Goal: Information Seeking & Learning: Check status

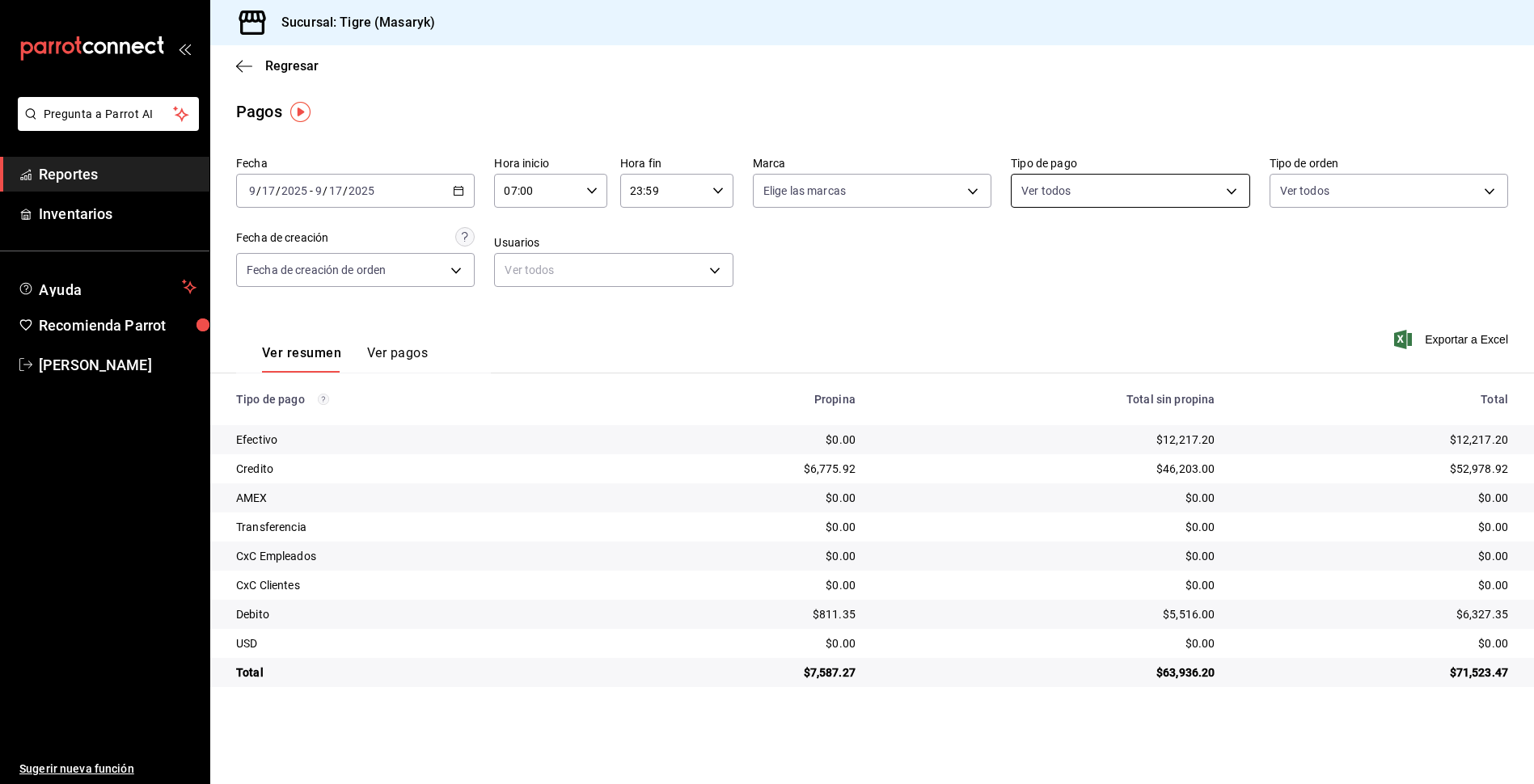
click at [1233, 195] on body "Pregunta a Parrot AI Reportes Inventarios Ayuda Recomienda Parrot Tigre Masaryk…" at bounding box center [767, 392] width 1534 height 784
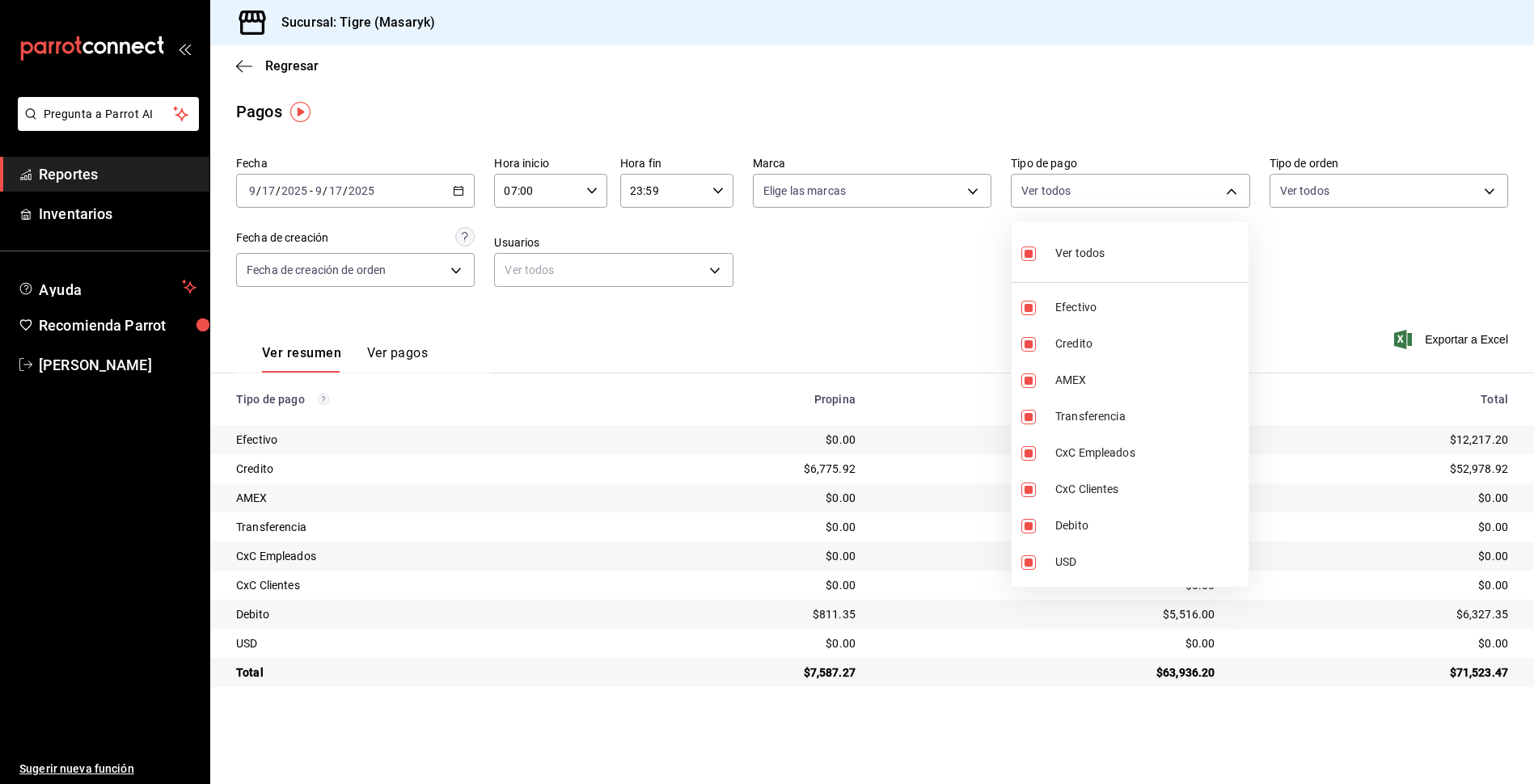
click at [1029, 252] on input "checkbox" at bounding box center [1029, 254] width 14 height 14
checkbox input "false"
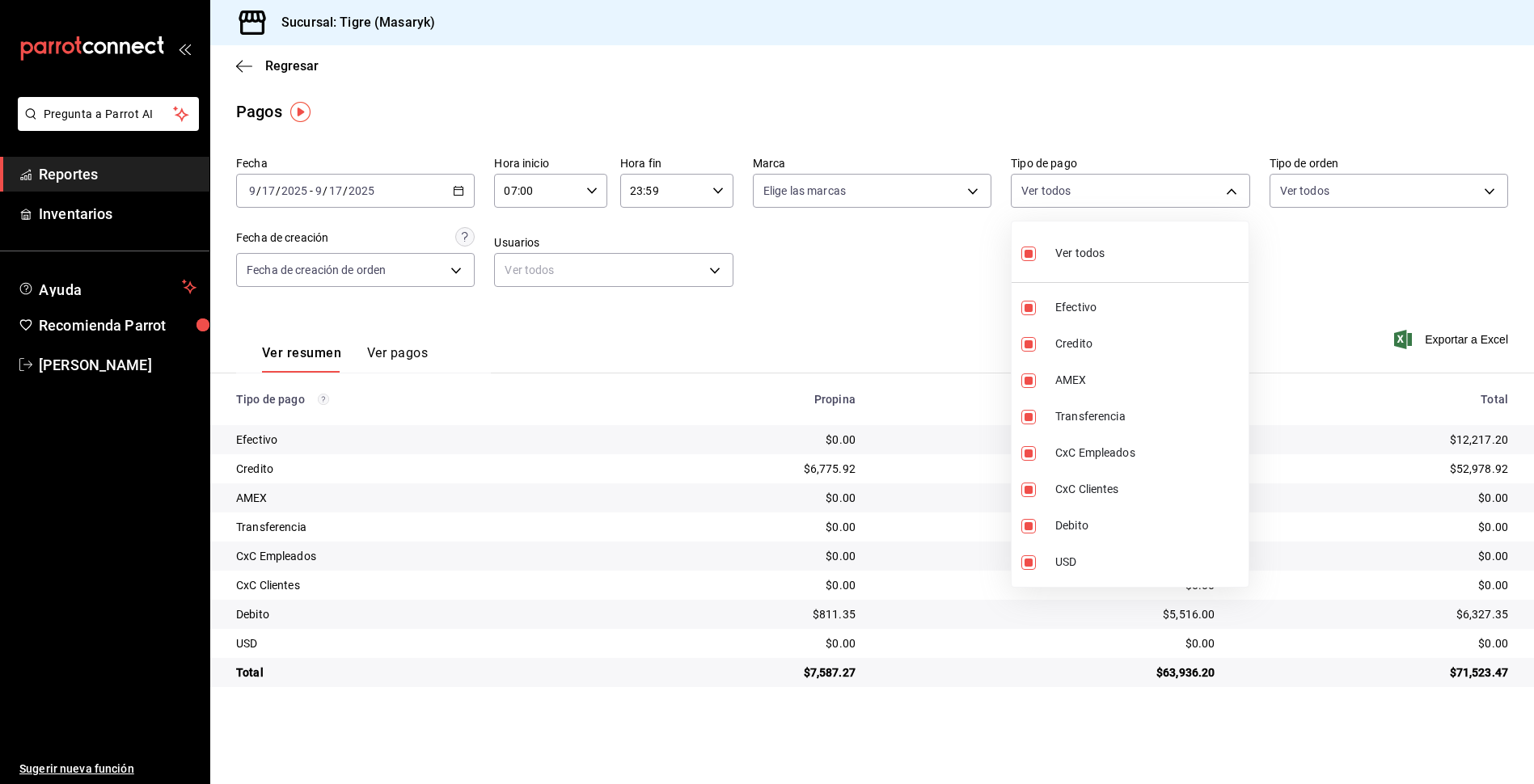
checkbox input "false"
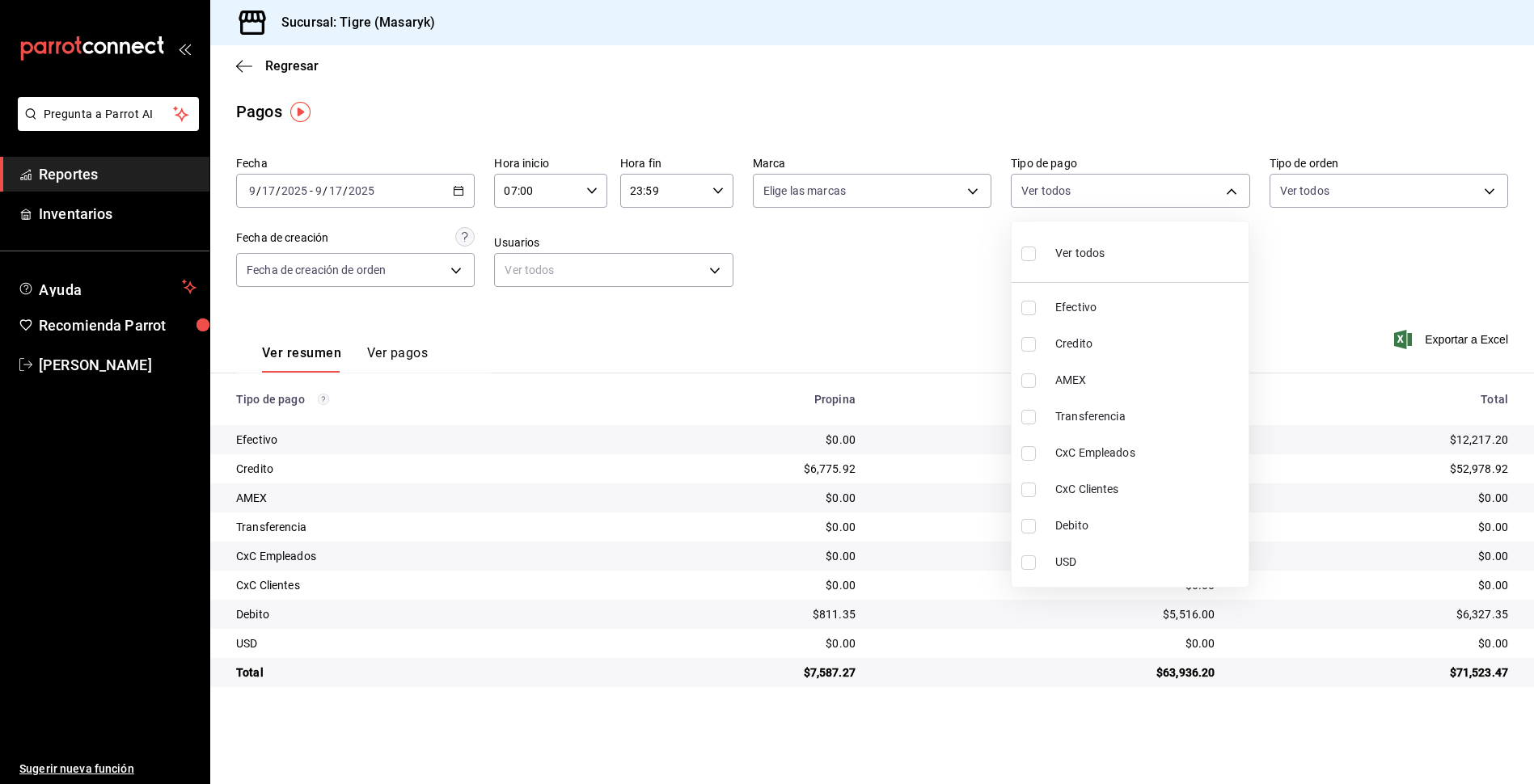
click at [592, 191] on div at bounding box center [767, 392] width 1534 height 784
click at [1233, 202] on div at bounding box center [767, 392] width 1534 height 784
click at [1234, 198] on body "Pregunta a Parrot AI Reportes Inventarios Ayuda Recomienda Parrot Tigre Masaryk…" at bounding box center [767, 392] width 1534 height 784
click at [1040, 347] on label at bounding box center [1031, 345] width 21 height 14
click at [1036, 347] on input "checkbox" at bounding box center [1029, 345] width 14 height 14
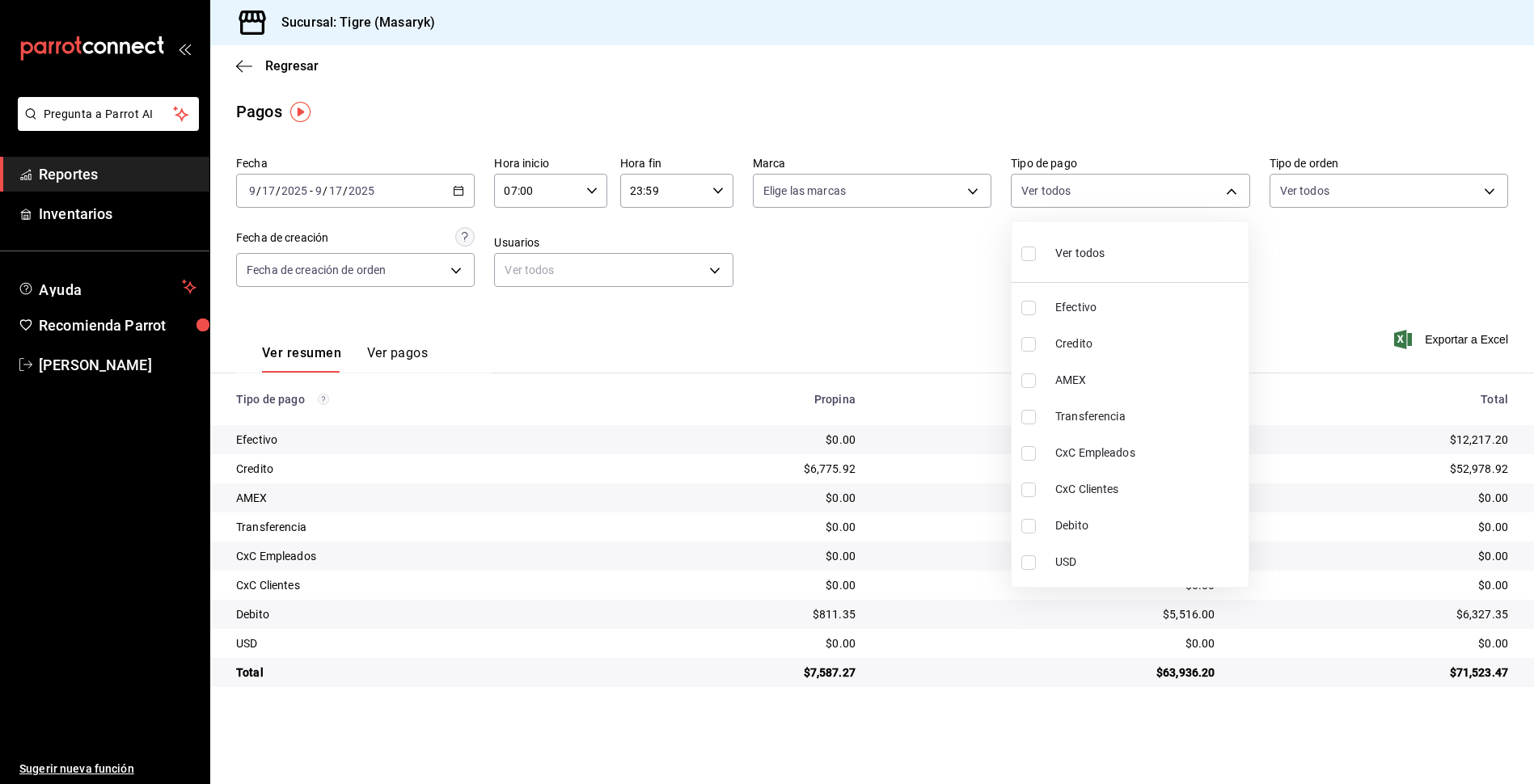
checkbox input "false"
click at [1026, 343] on input "checkbox" at bounding box center [1029, 345] width 14 height 14
checkbox input "true"
type input "563f51c4-7c0d-43b6-837e-e895ac41548e"
click at [1023, 526] on input "checkbox" at bounding box center [1029, 526] width 14 height 14
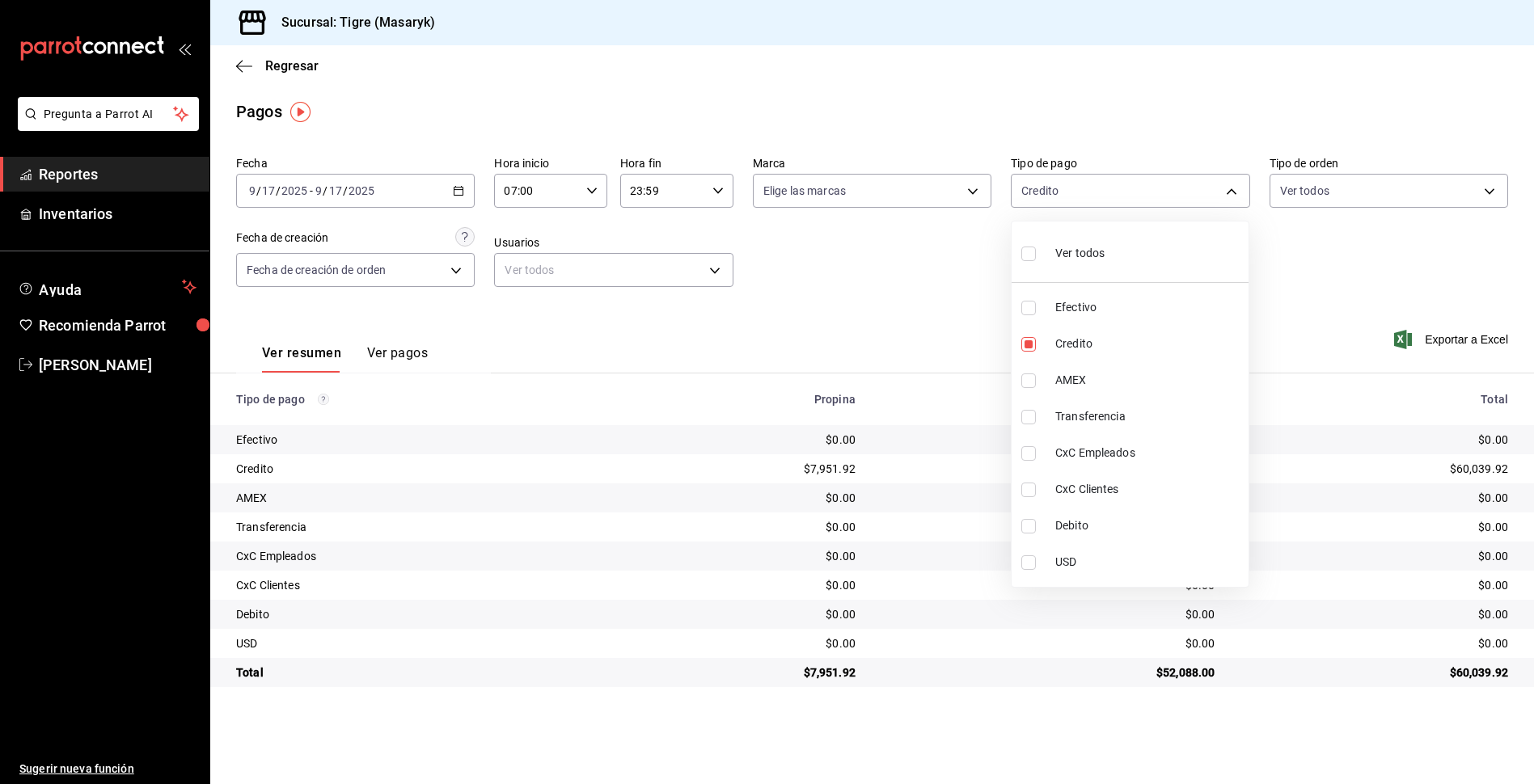
checkbox input "true"
click at [1021, 257] on li "Ver todos" at bounding box center [1130, 252] width 237 height 48
type input "68cfb1b9-f6b2-44be-9d19-cf144159f8e2,563f51c4-7c0d-43b6-837e-e895ac41548e,d9472…"
checkbox input "true"
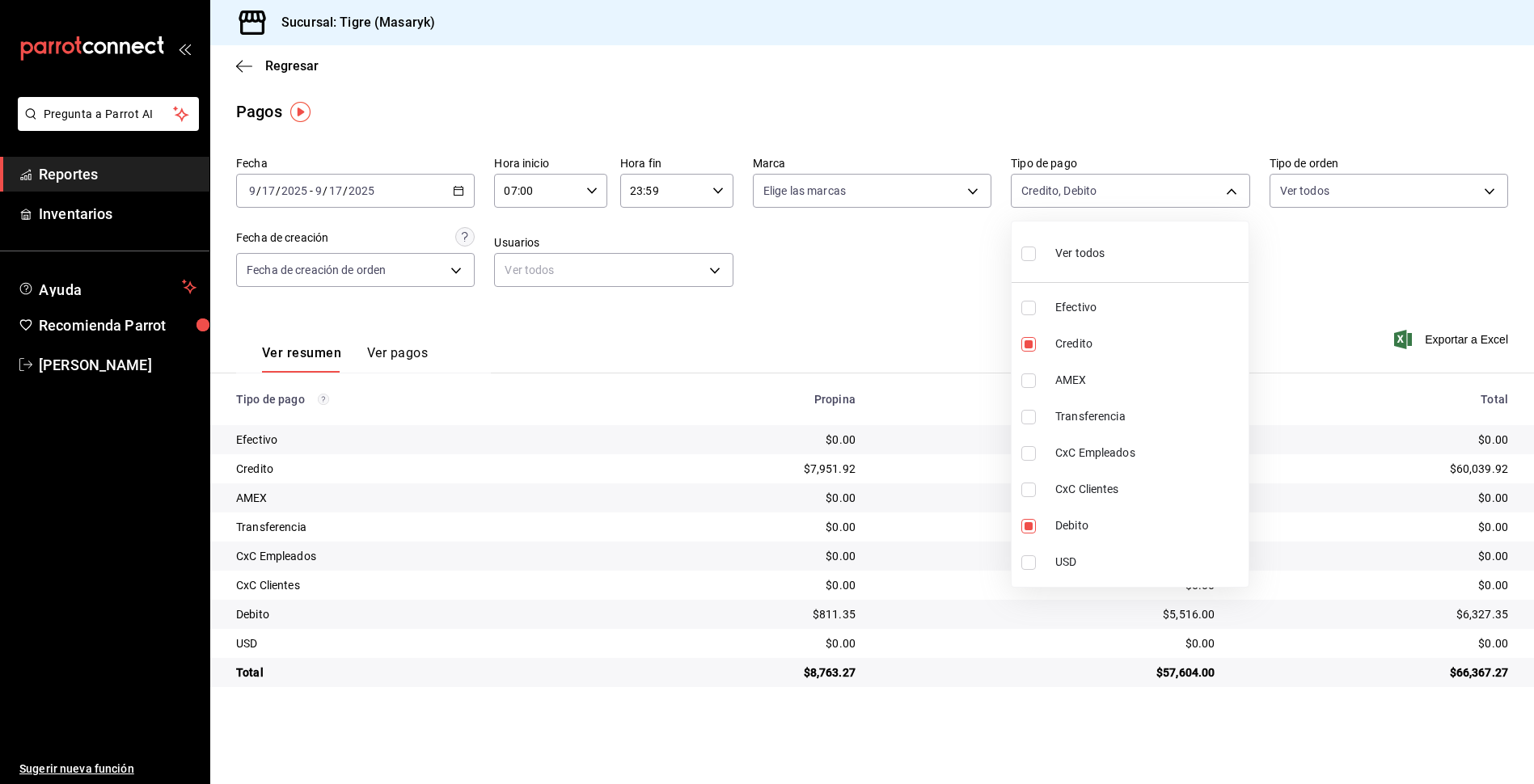
checkbox input "true"
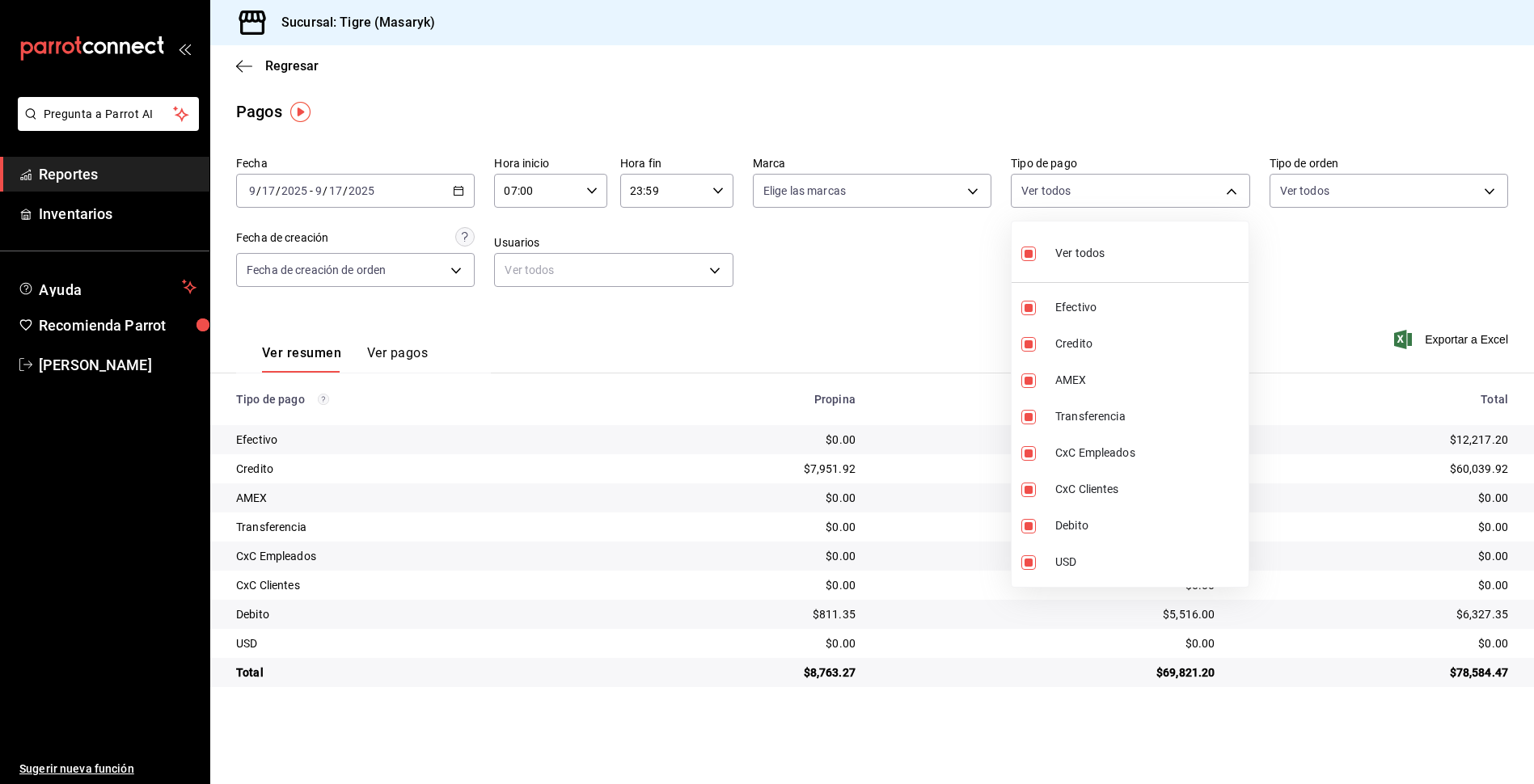
click at [587, 192] on div at bounding box center [767, 392] width 1534 height 784
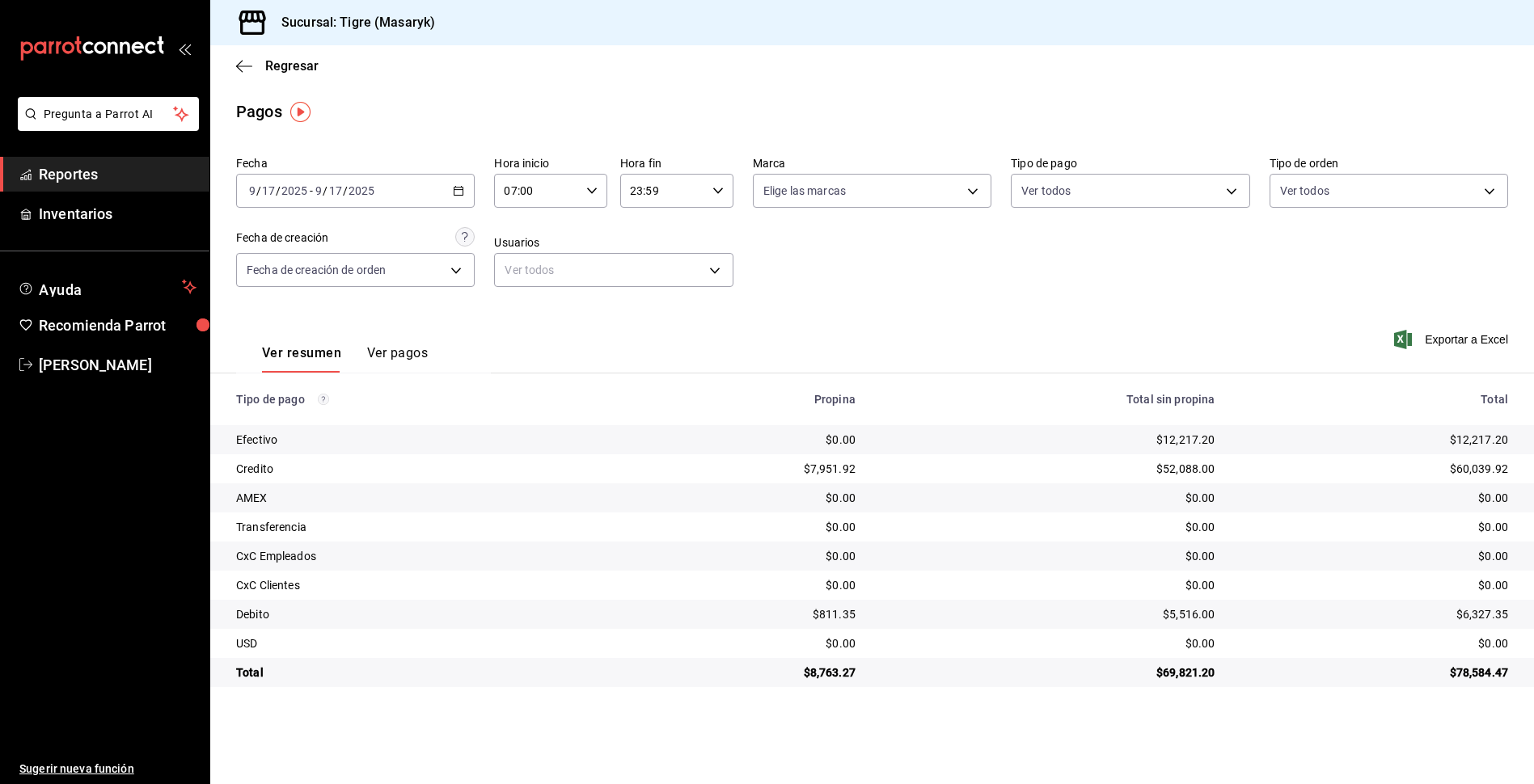
click at [589, 192] on icon "button" at bounding box center [592, 190] width 12 height 12
click at [522, 316] on button "09" at bounding box center [522, 309] width 51 height 32
type input "09:00"
click at [723, 193] on div at bounding box center [767, 392] width 1534 height 784
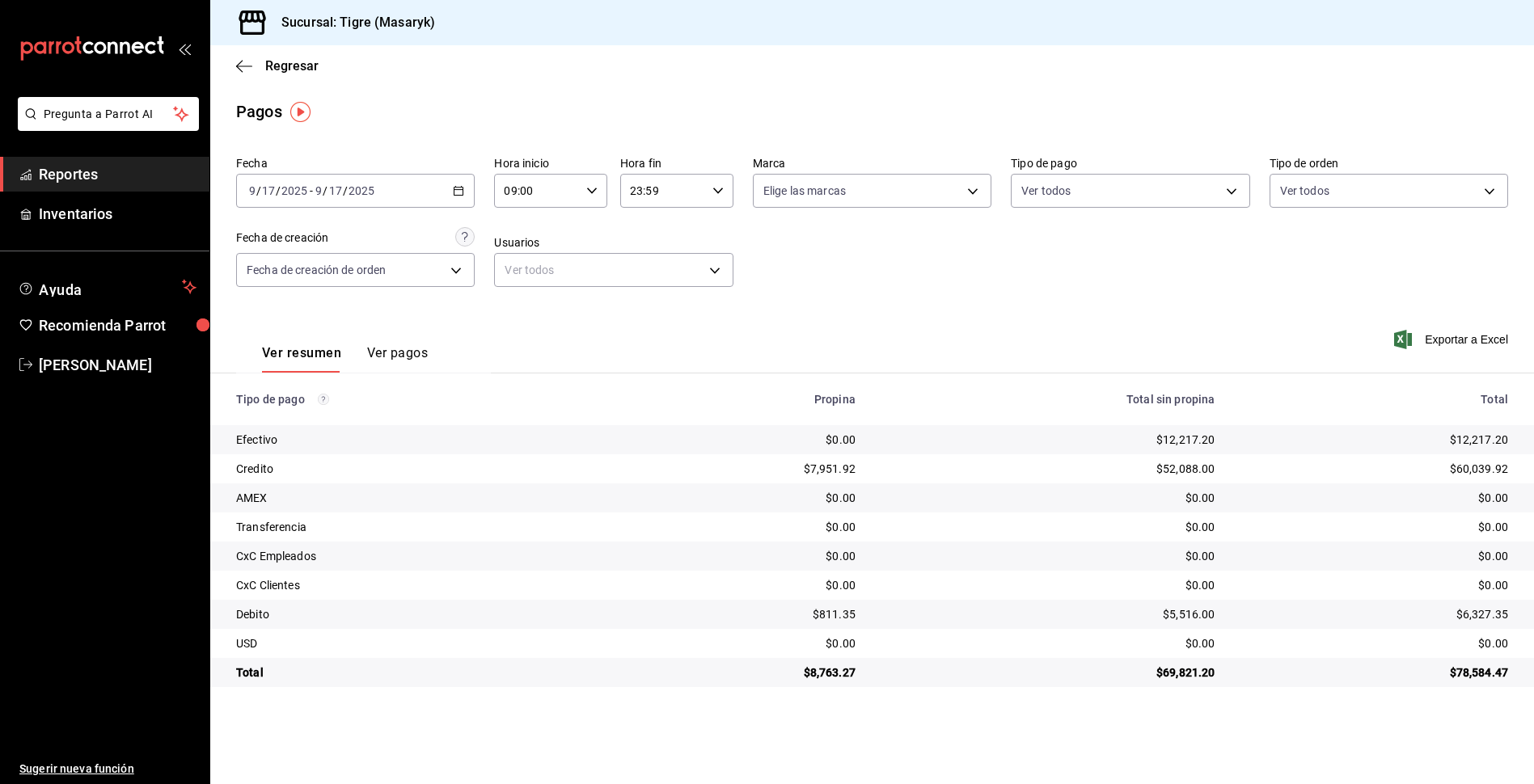
click at [723, 193] on icon "button" at bounding box center [718, 190] width 12 height 12
click at [652, 332] on button "23" at bounding box center [649, 323] width 51 height 32
click at [1237, 191] on div at bounding box center [767, 392] width 1534 height 784
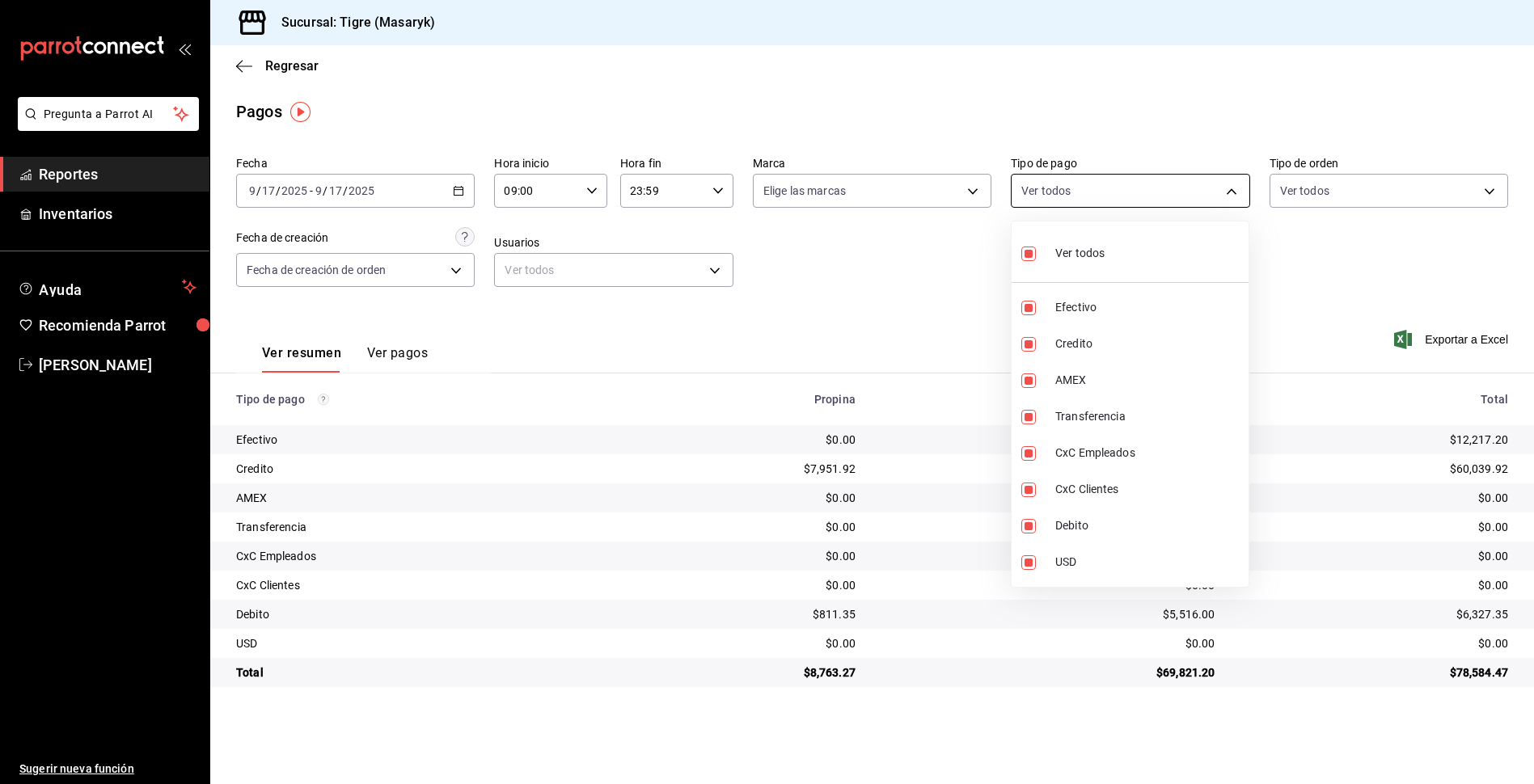
click at [1231, 184] on body "Pregunta a Parrot AI Reportes Inventarios Ayuda Recomienda Parrot Tigre Masaryk…" at bounding box center [767, 392] width 1534 height 784
click at [1436, 265] on div at bounding box center [767, 392] width 1534 height 784
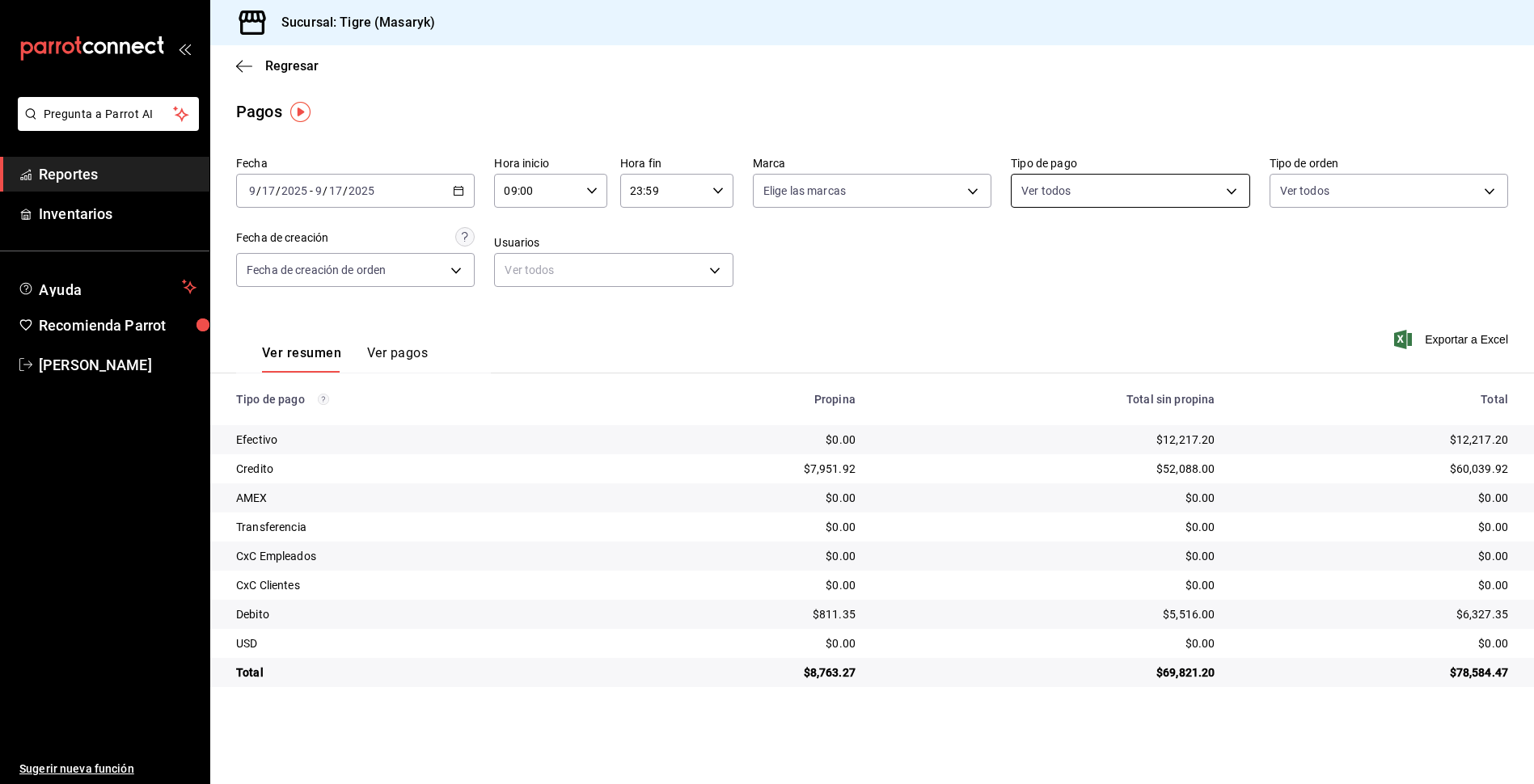
click at [1229, 189] on body "Pregunta a Parrot AI Reportes Inventarios Ayuda Recomienda Parrot Tigre Masaryk…" at bounding box center [767, 392] width 1534 height 784
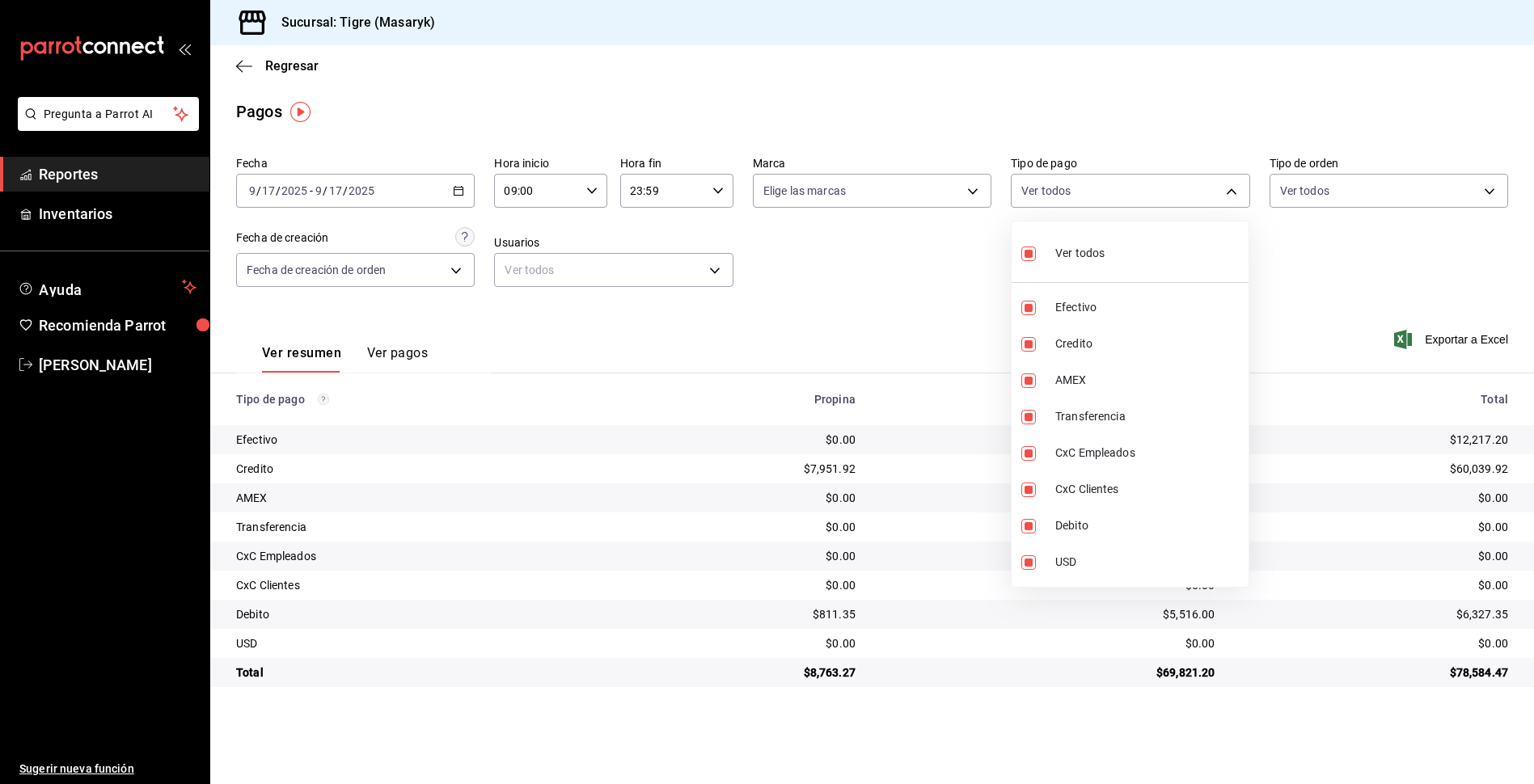
click at [1033, 253] on input "checkbox" at bounding box center [1029, 254] width 14 height 14
checkbox input "false"
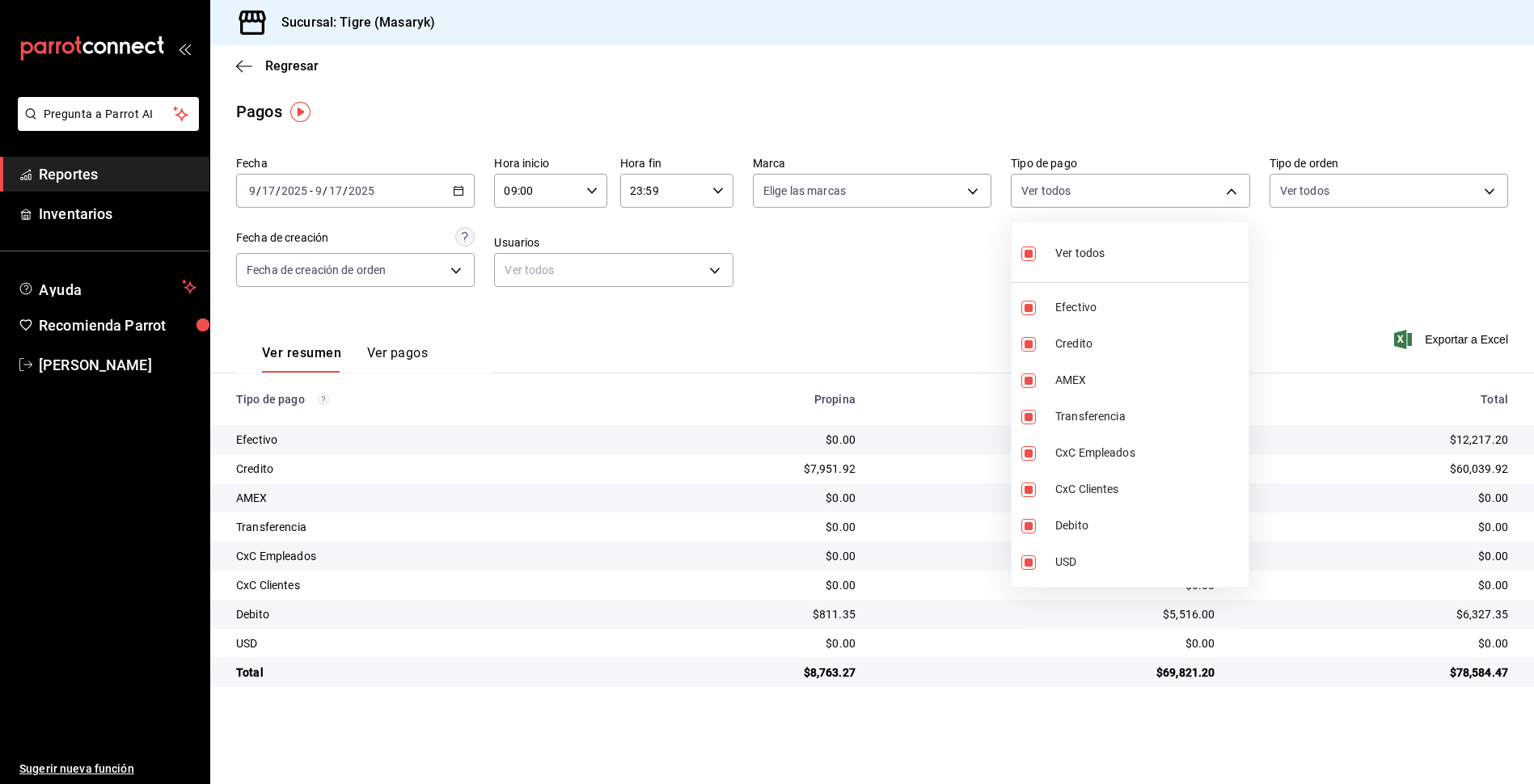
checkbox input "false"
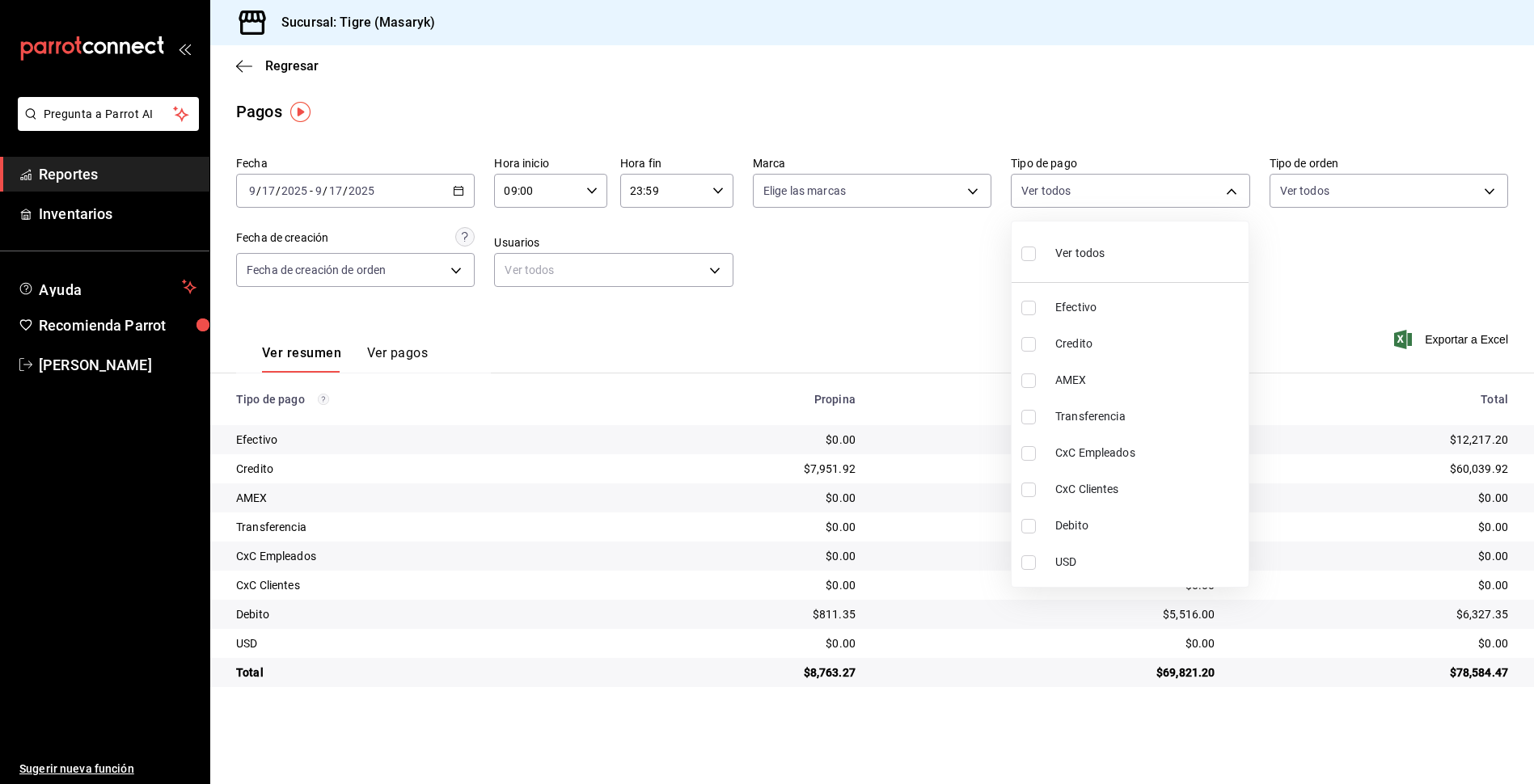
click at [1033, 253] on input "checkbox" at bounding box center [1029, 254] width 14 height 14
checkbox input "true"
type input "68cfb1b9-f6b2-44be-9d19-cf144159f8e2,563f51c4-7c0d-43b6-837e-e895ac41548e,d9472…"
checkbox input "true"
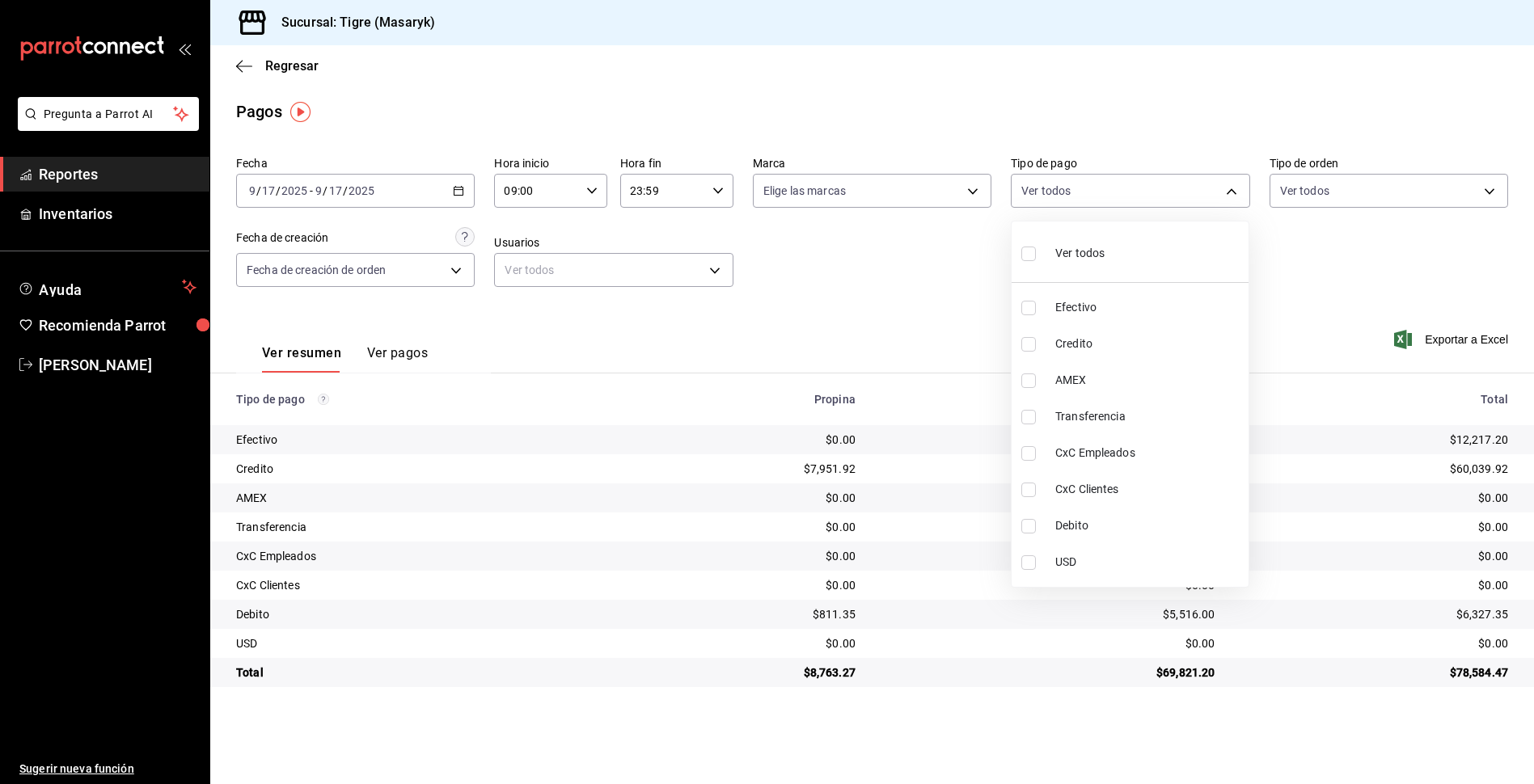
checkbox input "true"
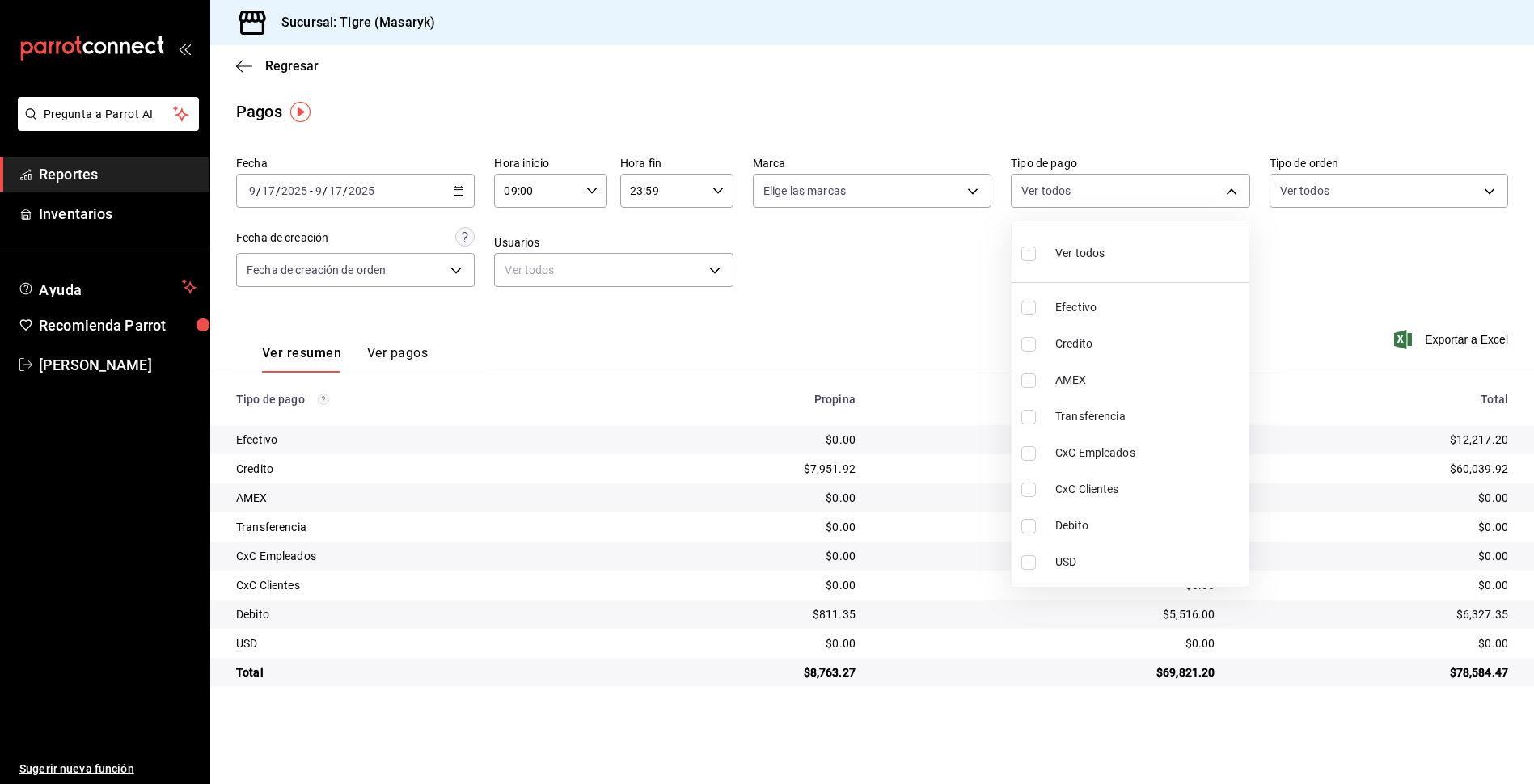
checkbox input "true"
click at [1315, 260] on div at bounding box center [767, 392] width 1534 height 784
click at [1231, 192] on body "Pregunta a Parrot AI Reportes Inventarios Ayuda Recomienda Parrot Tigre Masaryk…" at bounding box center [767, 392] width 1534 height 784
click at [1026, 254] on input "checkbox" at bounding box center [1029, 254] width 14 height 14
checkbox input "false"
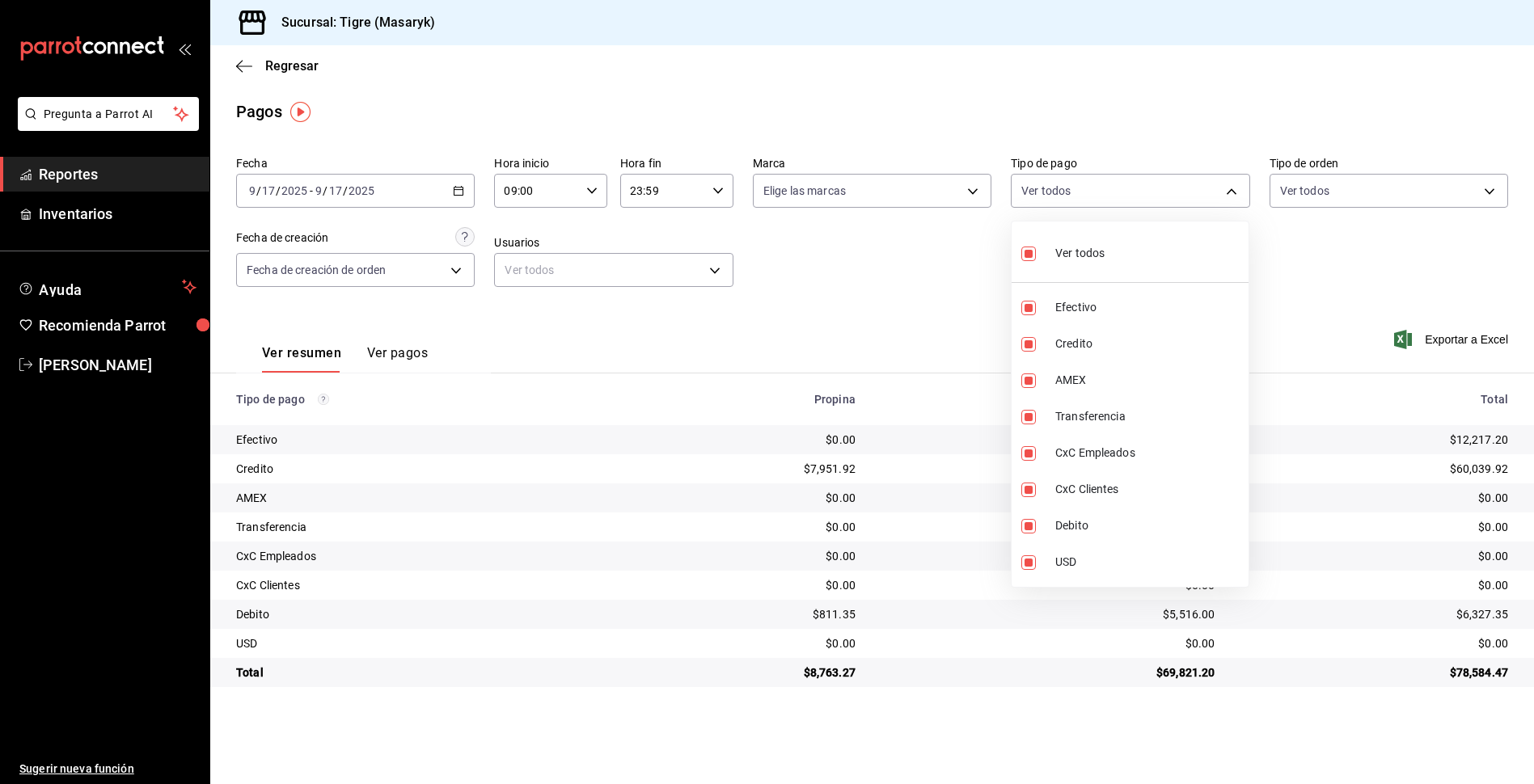
checkbox input "false"
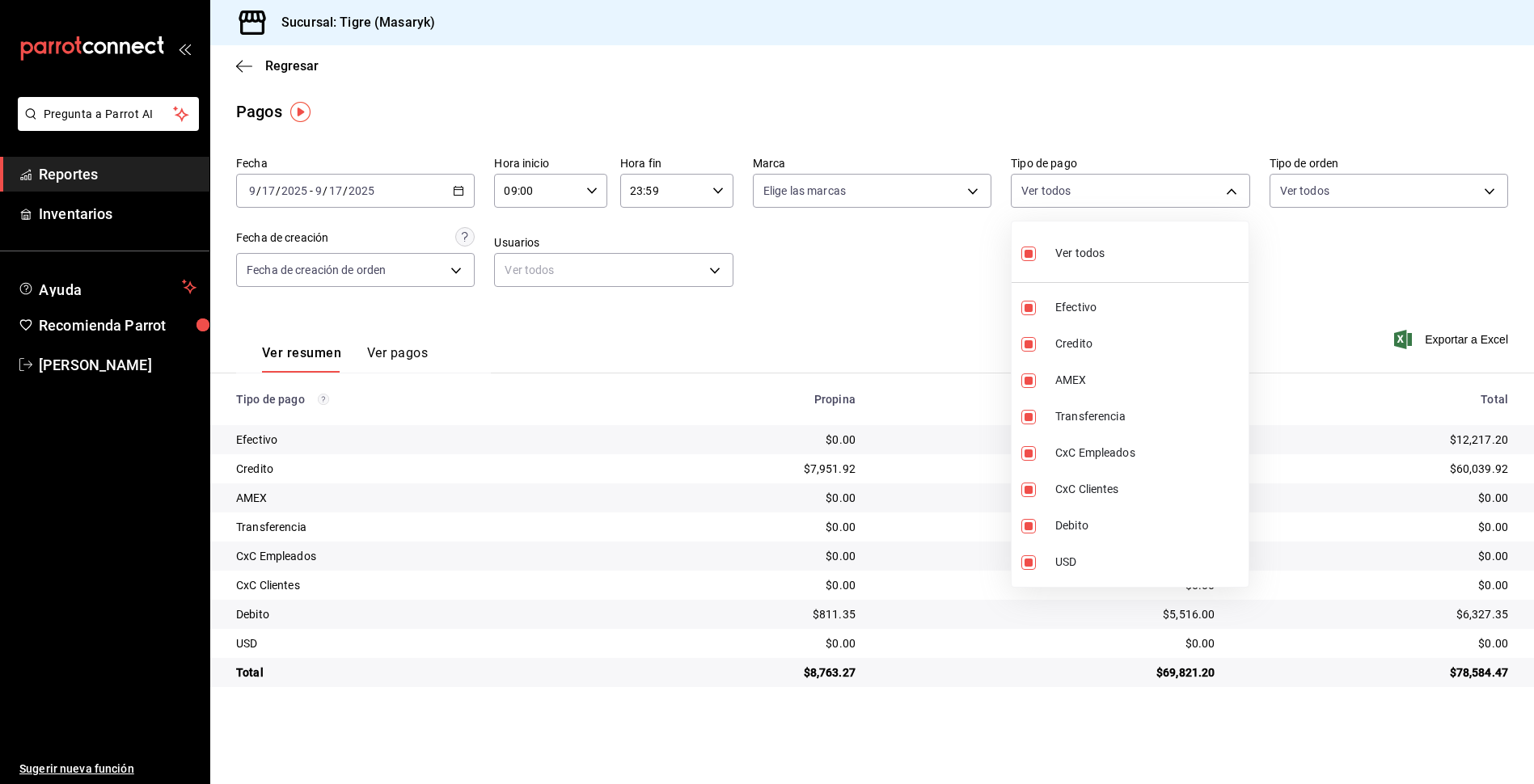
checkbox input "false"
click at [1027, 339] on input "checkbox" at bounding box center [1029, 345] width 14 height 14
checkbox input "true"
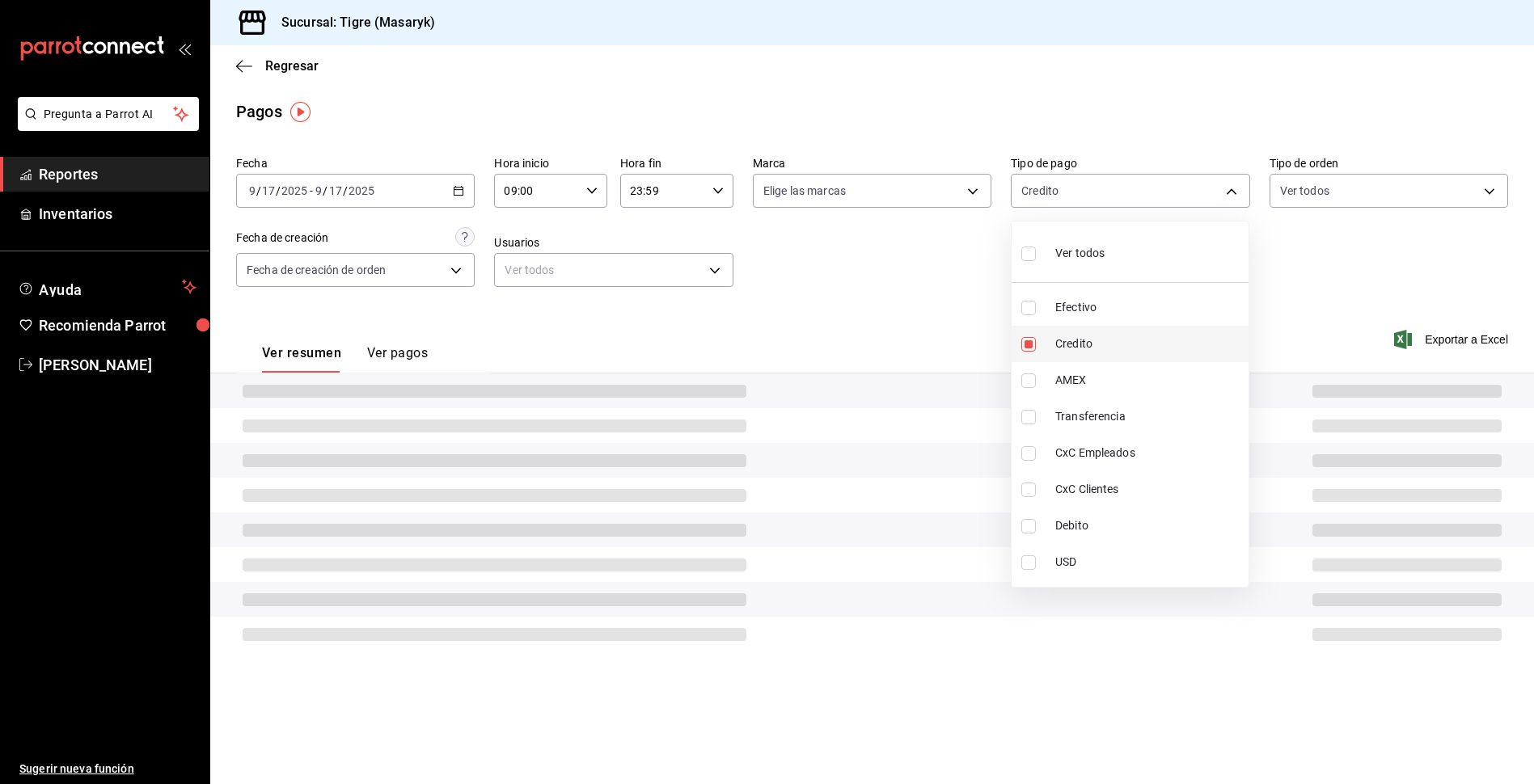
type input "563f51c4-7c0d-43b6-837e-e895ac41548e"
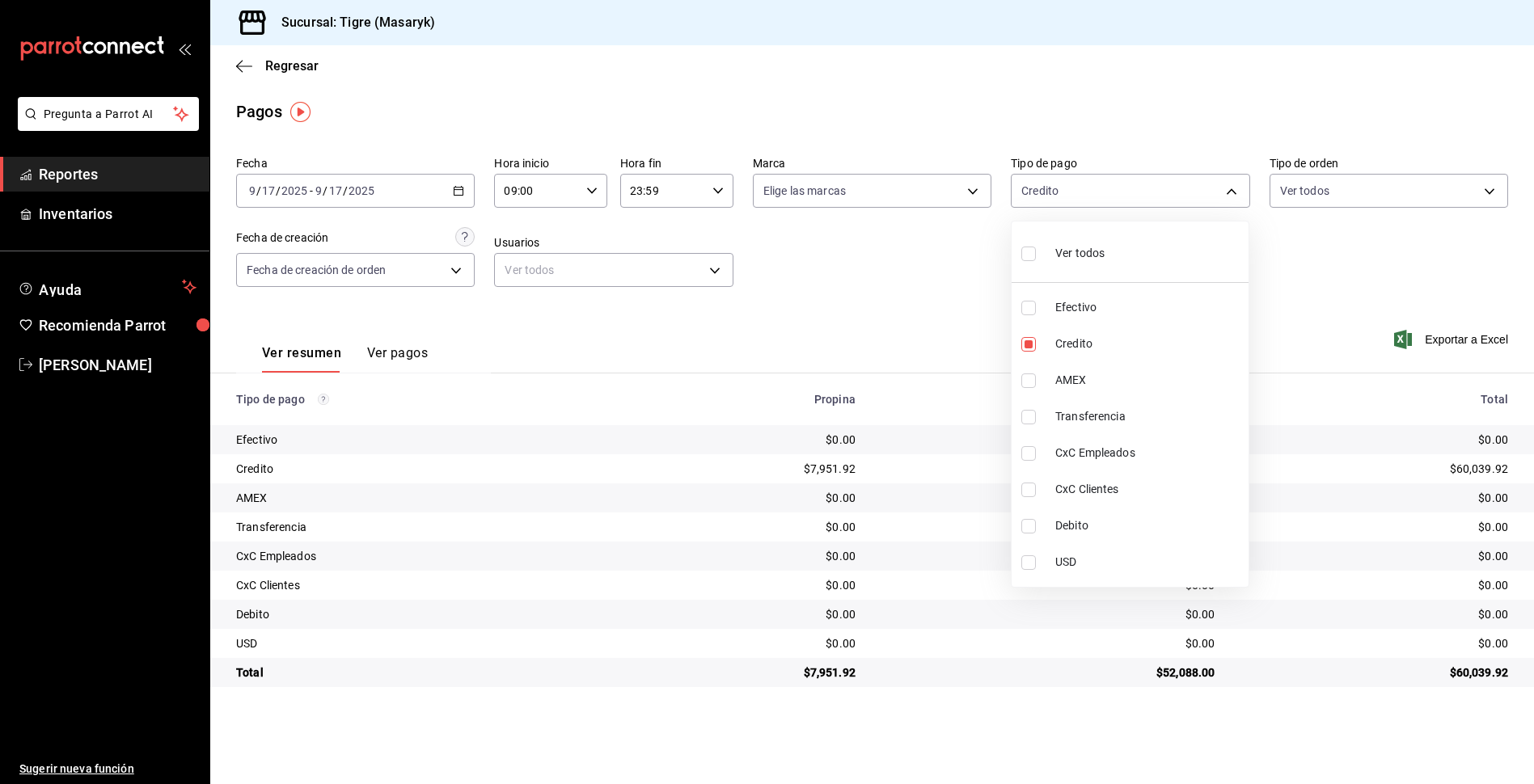
click at [1030, 523] on input "checkbox" at bounding box center [1029, 526] width 14 height 14
checkbox input "true"
type input "563f51c4-7c0d-43b6-837e-e895ac41548e,a8f1af16-94e3-41ee-854d-4aaa38aa7ebf"
click at [1308, 243] on div at bounding box center [767, 392] width 1534 height 784
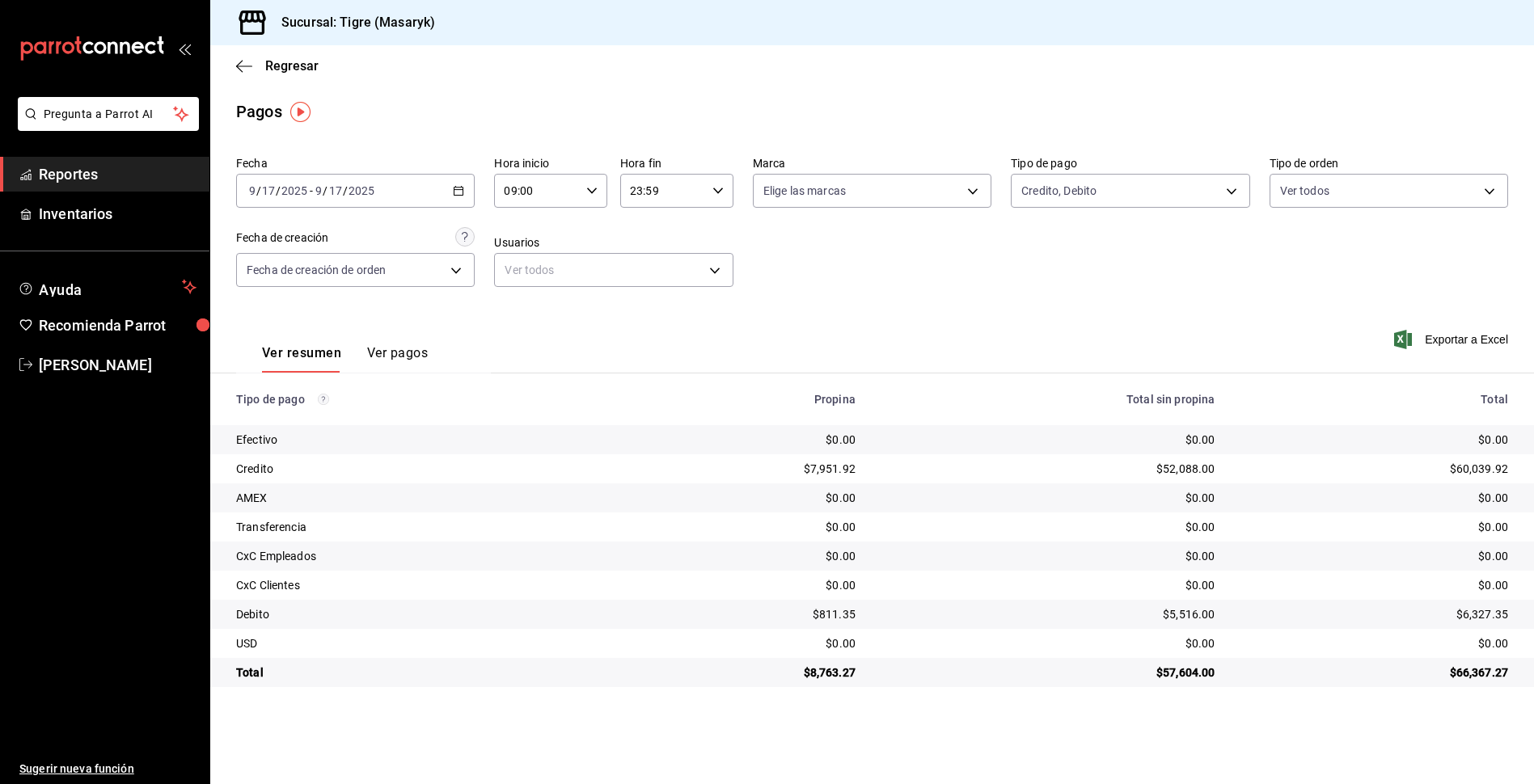
click at [465, 191] on div "[DATE] [DATE] - [DATE] [DATE]" at bounding box center [356, 191] width 238 height 34
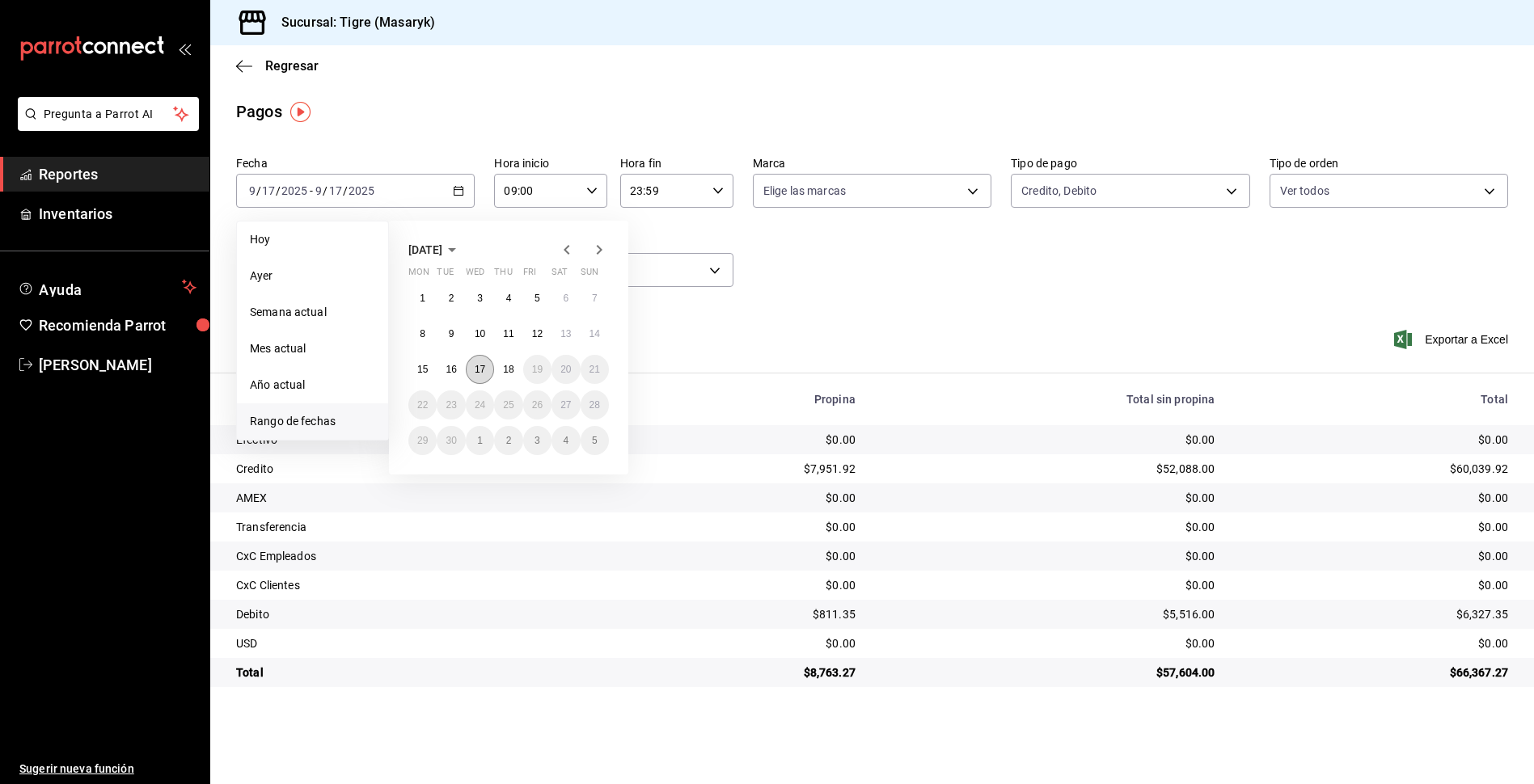
click at [479, 367] on abbr "17" at bounding box center [480, 369] width 11 height 12
click at [508, 364] on abbr "18" at bounding box center [509, 369] width 11 height 12
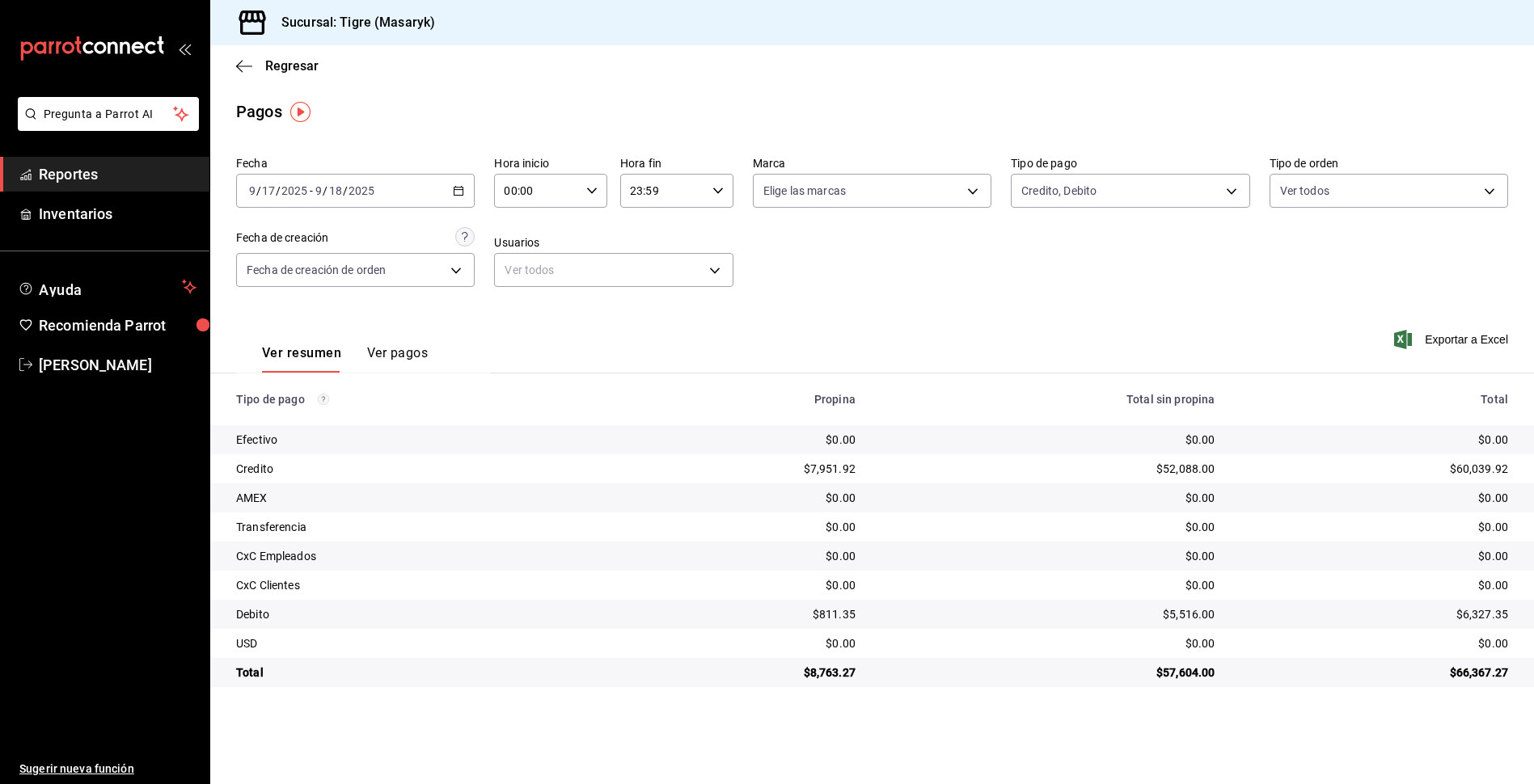
click at [587, 192] on icon "button" at bounding box center [592, 190] width 12 height 12
click at [530, 318] on button "02" at bounding box center [522, 309] width 51 height 32
click at [531, 222] on span "04" at bounding box center [522, 226] width 31 height 13
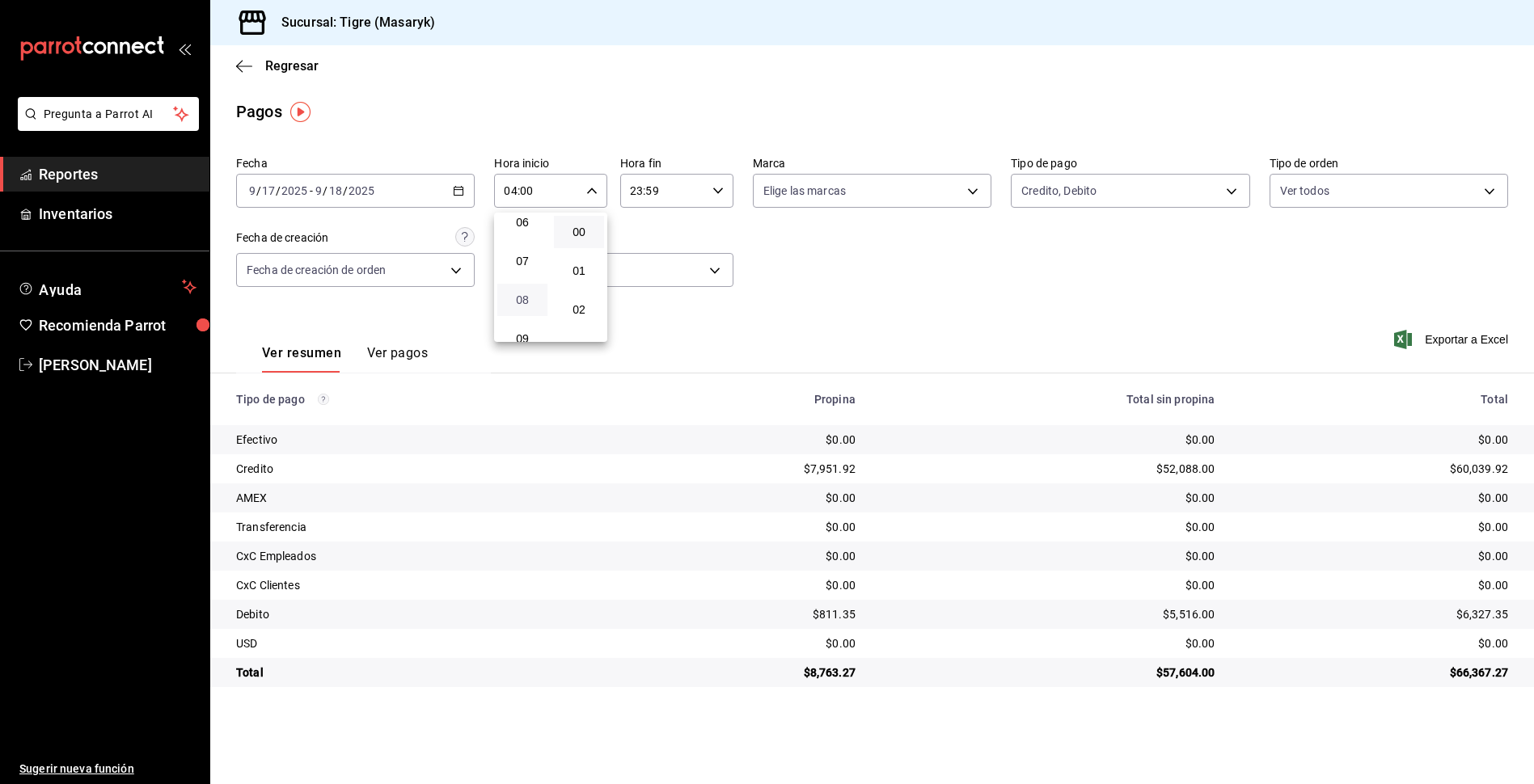
click at [531, 296] on span "08" at bounding box center [522, 300] width 31 height 13
type input "08:00"
click at [715, 188] on div at bounding box center [767, 392] width 1534 height 784
click at [664, 191] on input "23:59" at bounding box center [662, 191] width 86 height 32
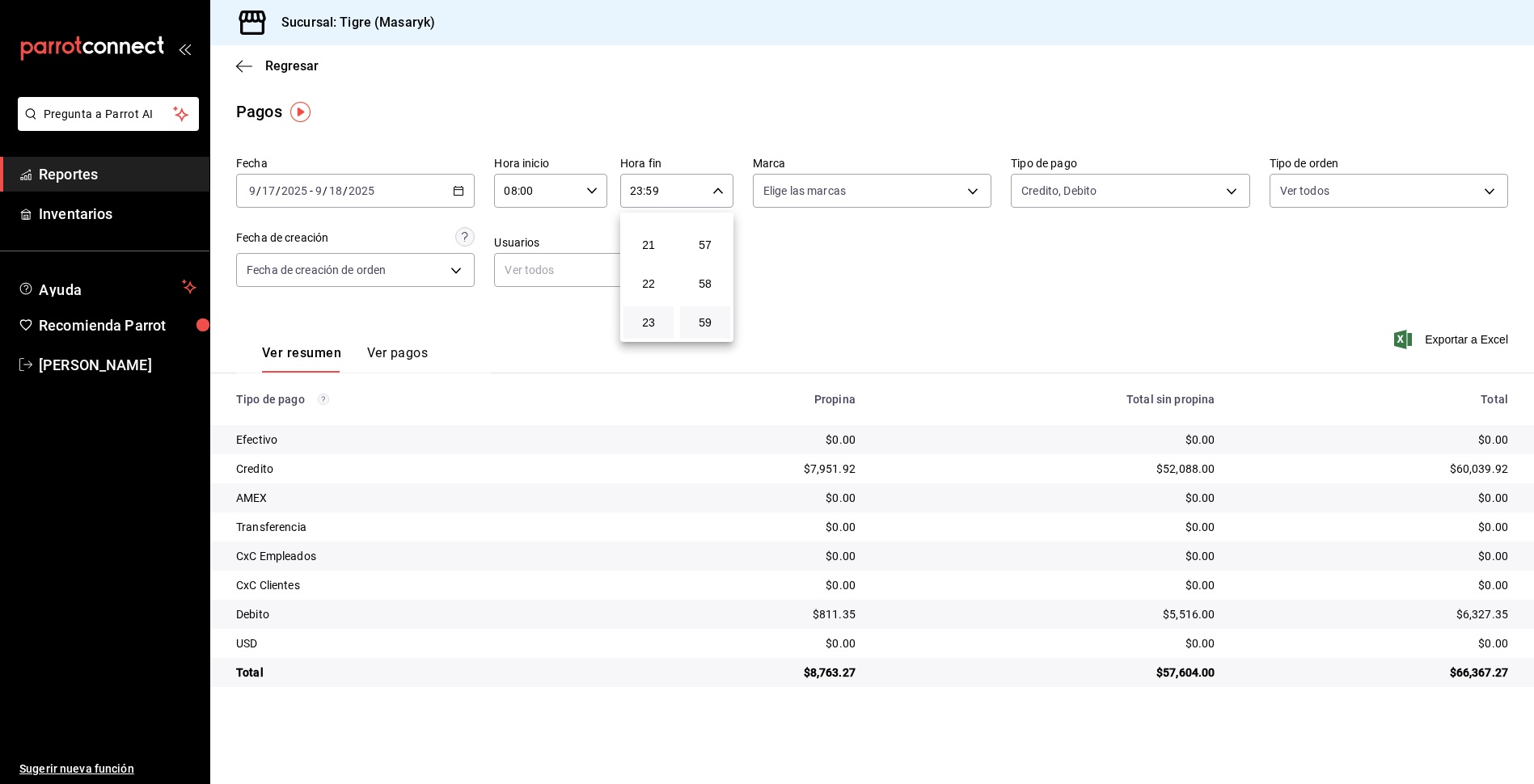
click at [791, 283] on div at bounding box center [767, 392] width 1534 height 784
click at [1226, 192] on body "Pregunta a Parrot AI Reportes Inventarios Ayuda Recomienda Parrot Tigre [PERSON…" at bounding box center [767, 392] width 1534 height 784
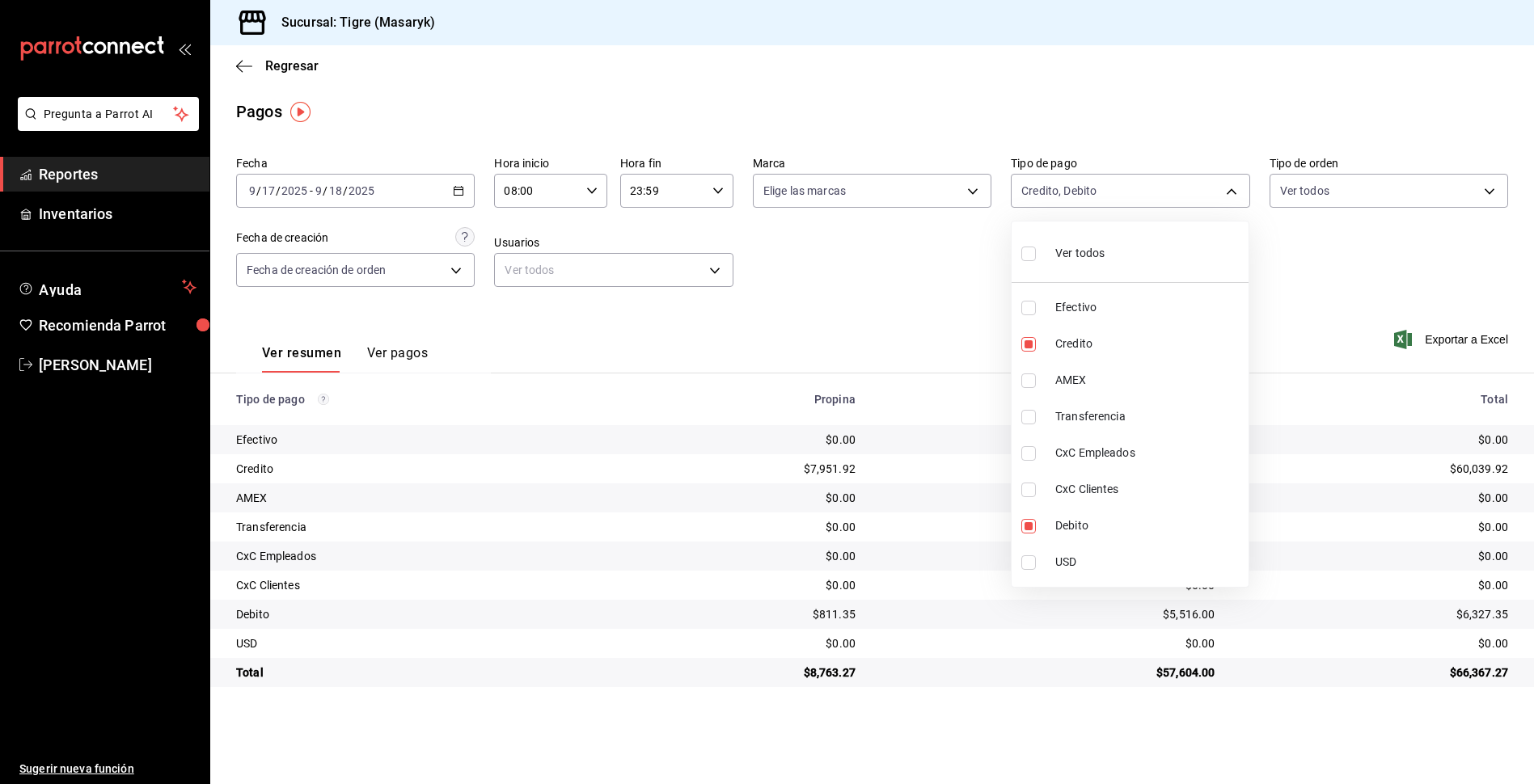
click at [1029, 251] on input "checkbox" at bounding box center [1029, 254] width 14 height 14
checkbox input "true"
type input "68cfb1b9-f6b2-44be-9d19-cf144159f8e2,563f51c4-7c0d-43b6-837e-e895ac41548e,d9472…"
checkbox input "true"
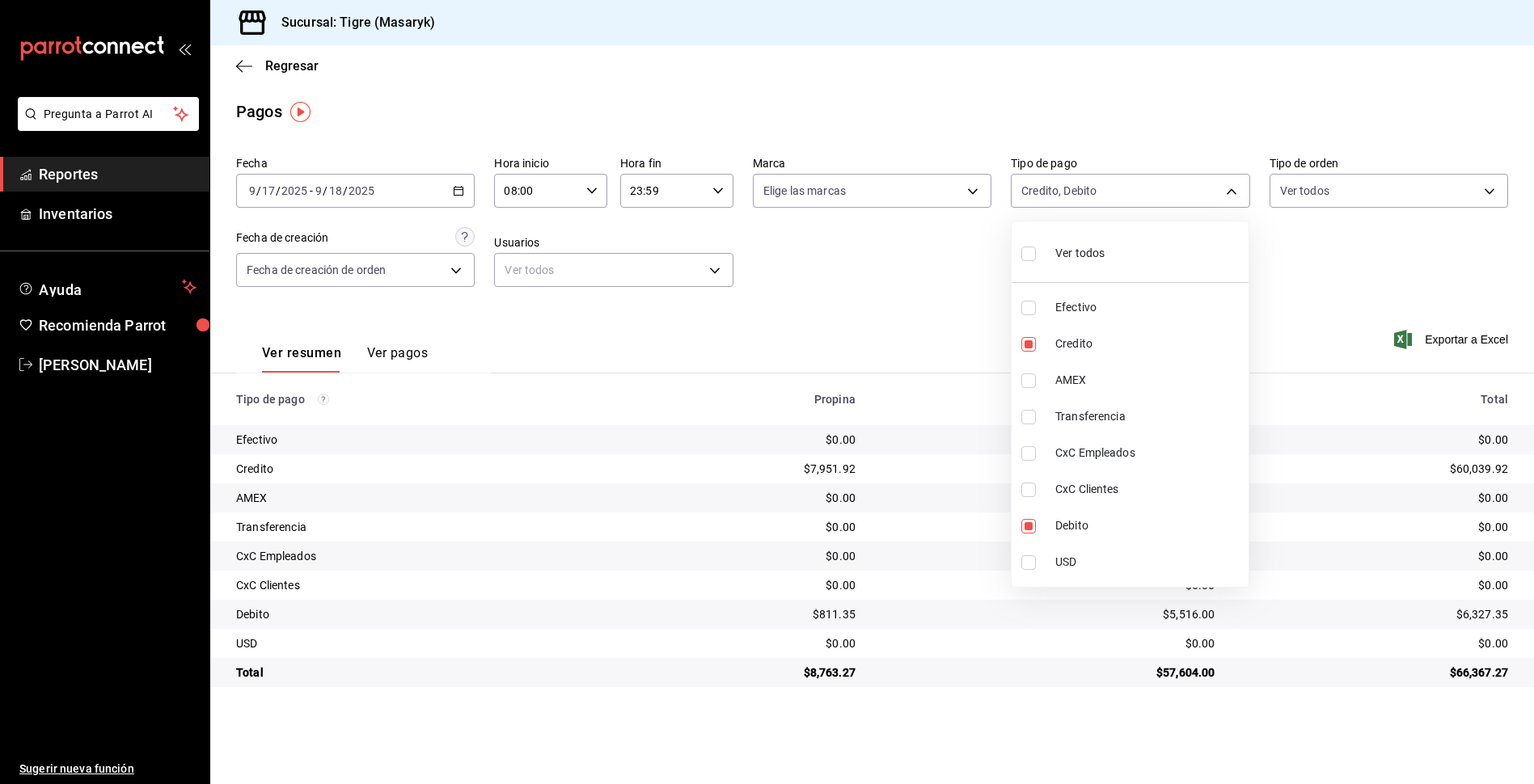
checkbox input "true"
click at [975, 273] on div at bounding box center [767, 392] width 1534 height 784
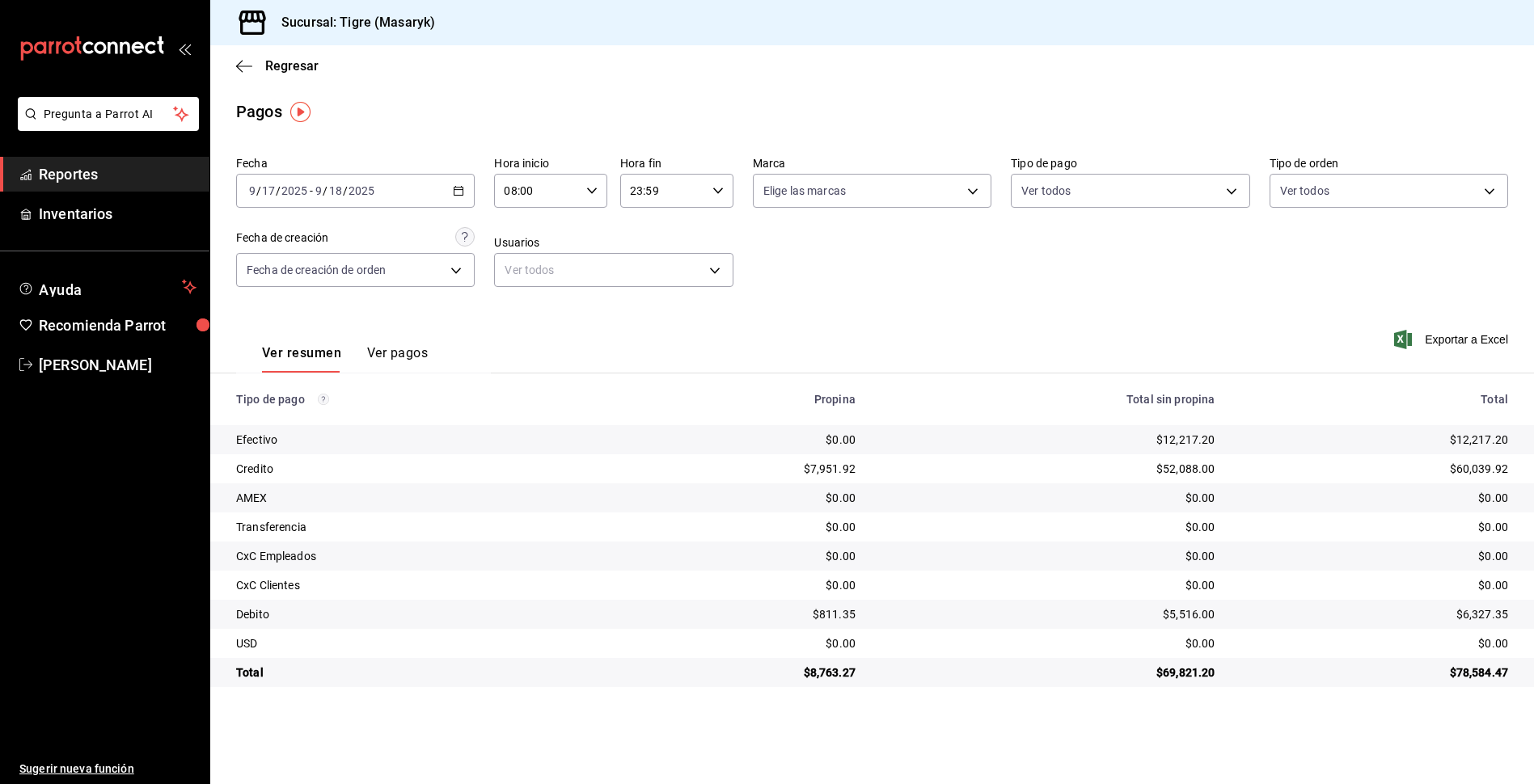
click at [461, 191] on icon "button" at bounding box center [458, 190] width 12 height 12
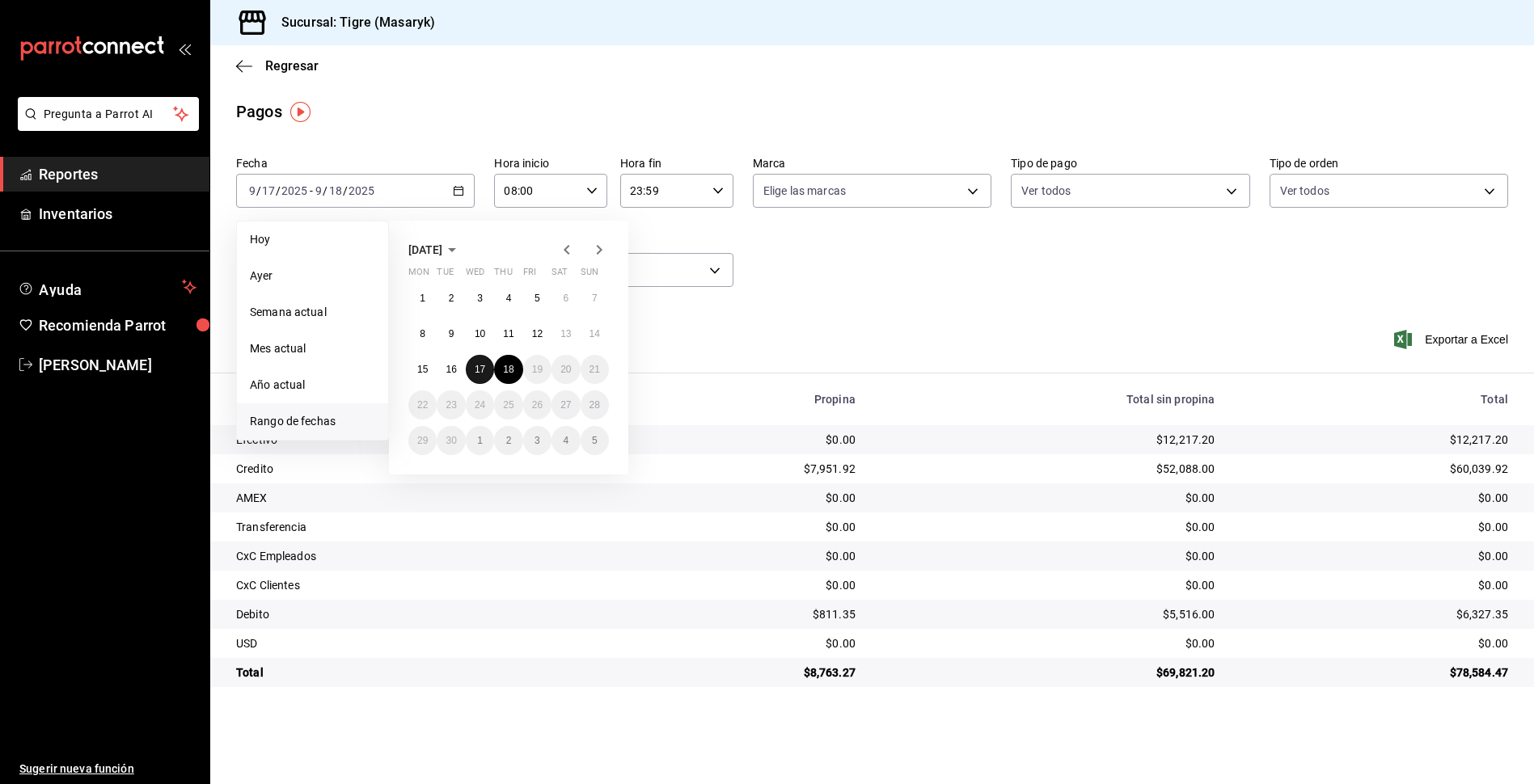
click at [485, 372] on abbr "17" at bounding box center [480, 369] width 11 height 12
click at [509, 372] on abbr "18" at bounding box center [509, 369] width 11 height 12
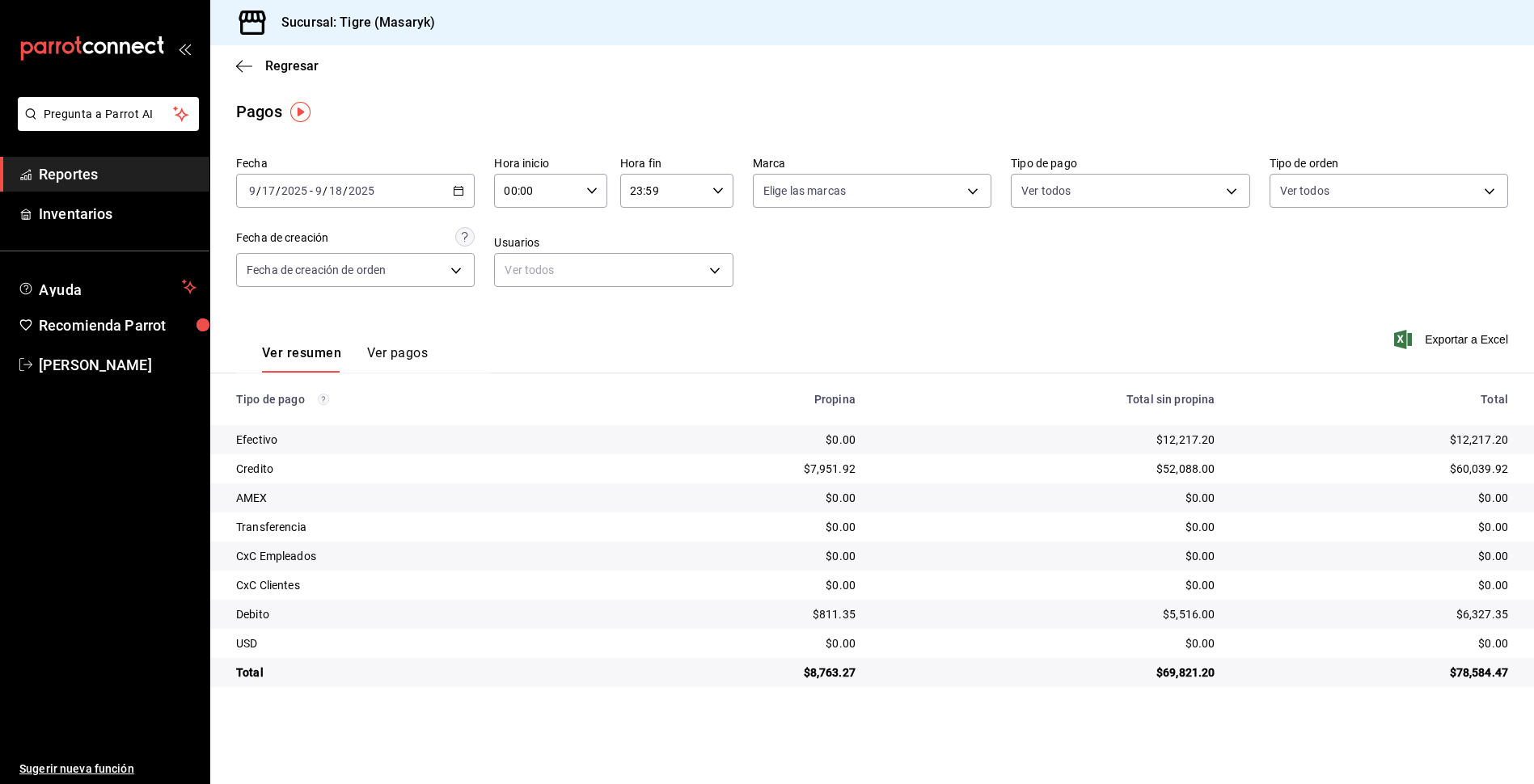
click at [589, 188] on icon "button" at bounding box center [592, 190] width 12 height 12
click at [536, 229] on button "06" at bounding box center [522, 223] width 51 height 32
type input "06:00"
click at [716, 189] on div at bounding box center [767, 392] width 1534 height 784
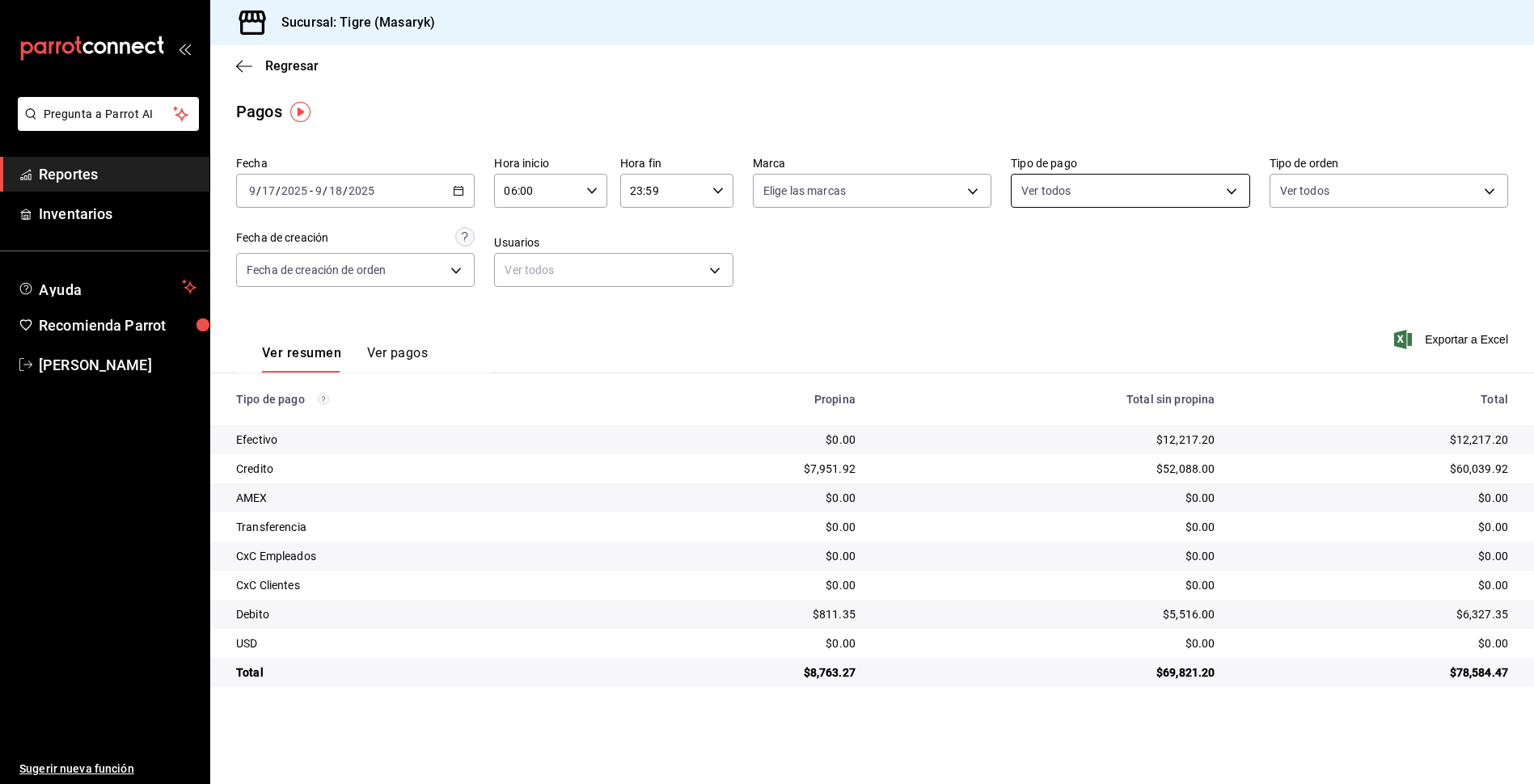
click at [1229, 196] on body "Pregunta a Parrot AI Reportes Inventarios Ayuda Recomienda Parrot Tigre [PERSON…" at bounding box center [767, 392] width 1534 height 784
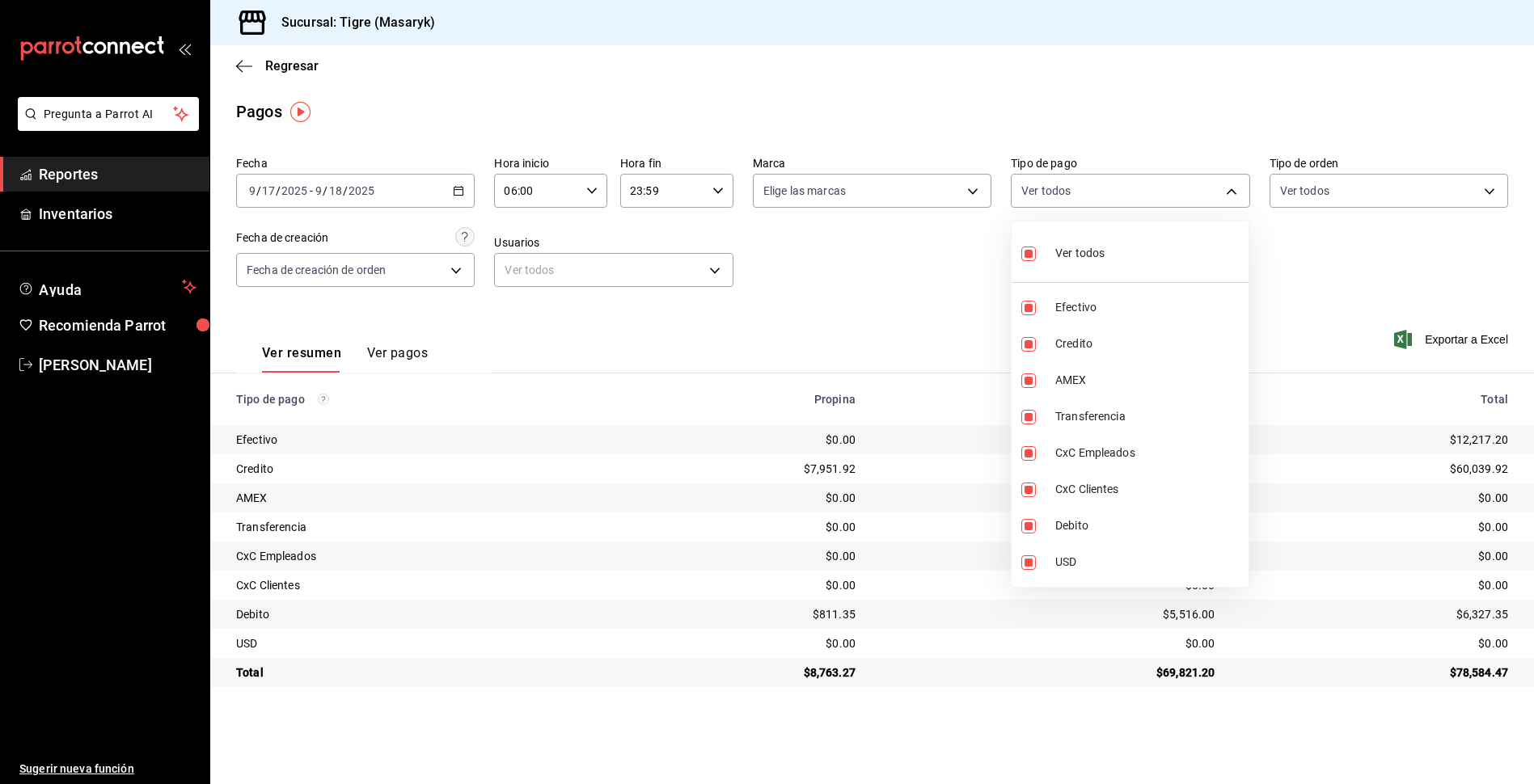
click at [892, 261] on div at bounding box center [767, 392] width 1534 height 784
click at [1236, 189] on body "Pregunta a Parrot AI Reportes Inventarios Ayuda Recomienda Parrot Tigre [PERSON…" at bounding box center [767, 392] width 1534 height 784
click at [1039, 255] on label at bounding box center [1031, 254] width 21 height 23
click at [1036, 255] on input "checkbox" at bounding box center [1029, 254] width 14 height 14
checkbox input "true"
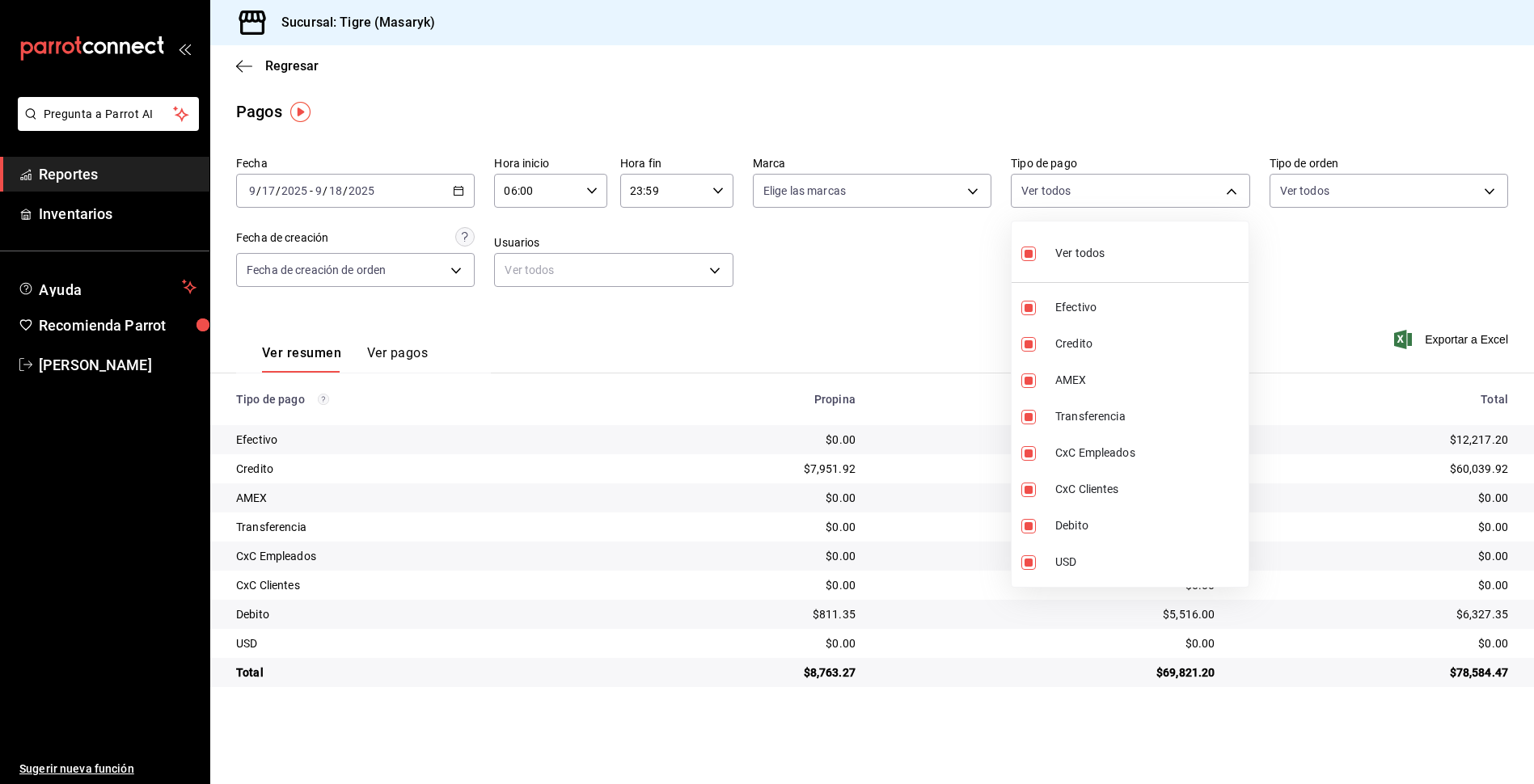
type input "68cfb1b9-f6b2-44be-9d19-cf144159f8e2,563f51c4-7c0d-43b6-837e-e895ac41548e,d9472…"
checkbox input "true"
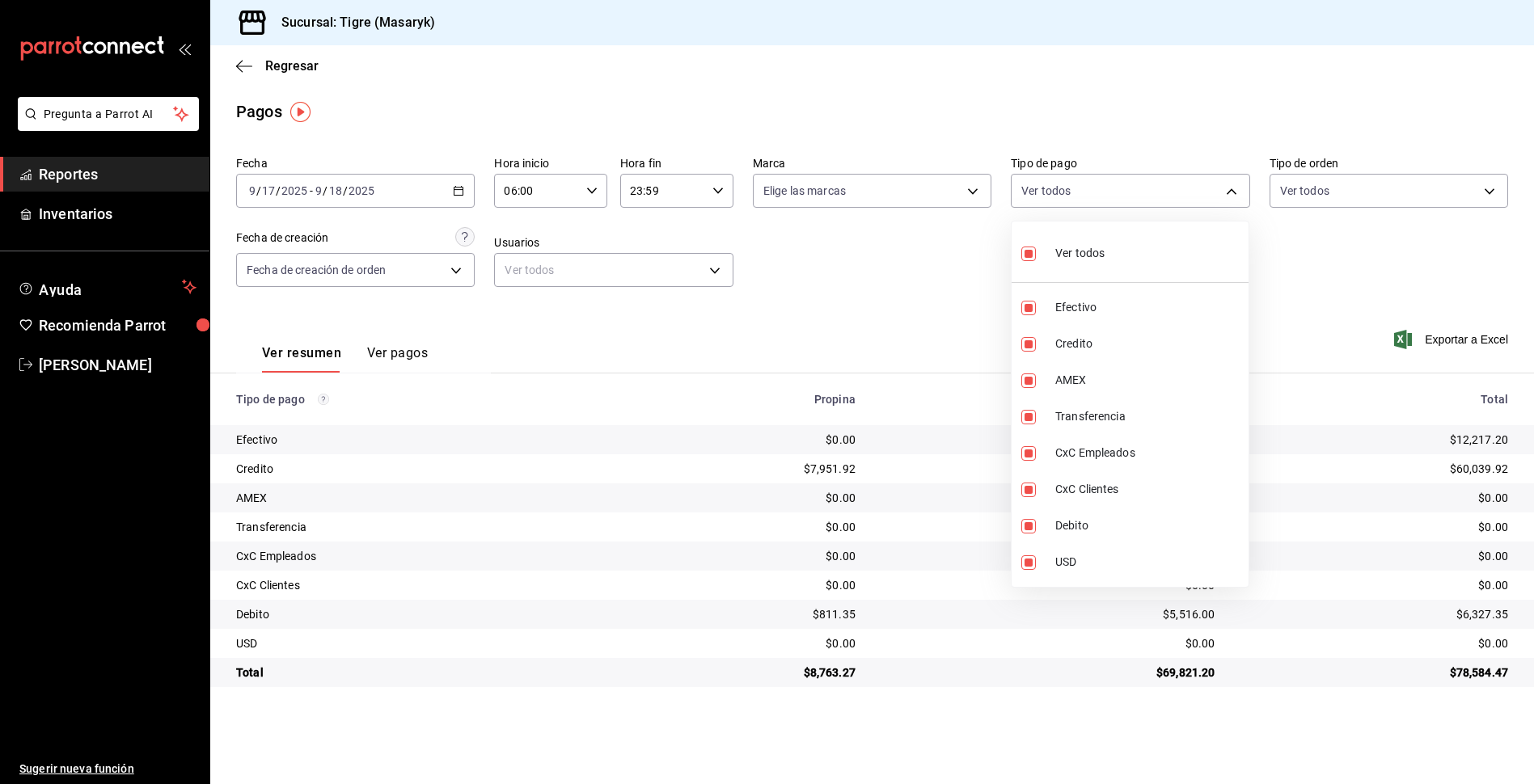
checkbox input "true"
click at [1031, 251] on input "checkbox" at bounding box center [1029, 254] width 14 height 14
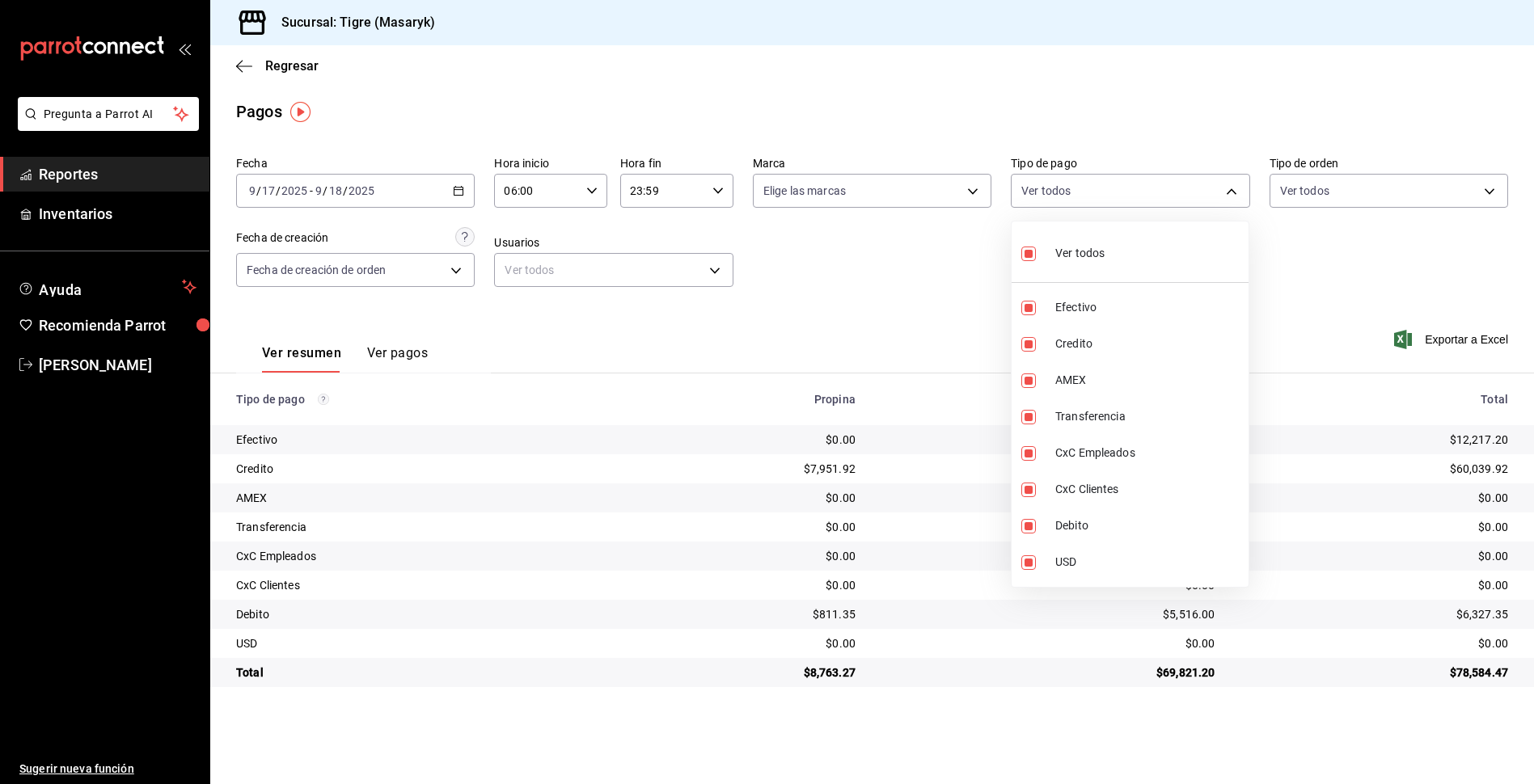
checkbox input "false"
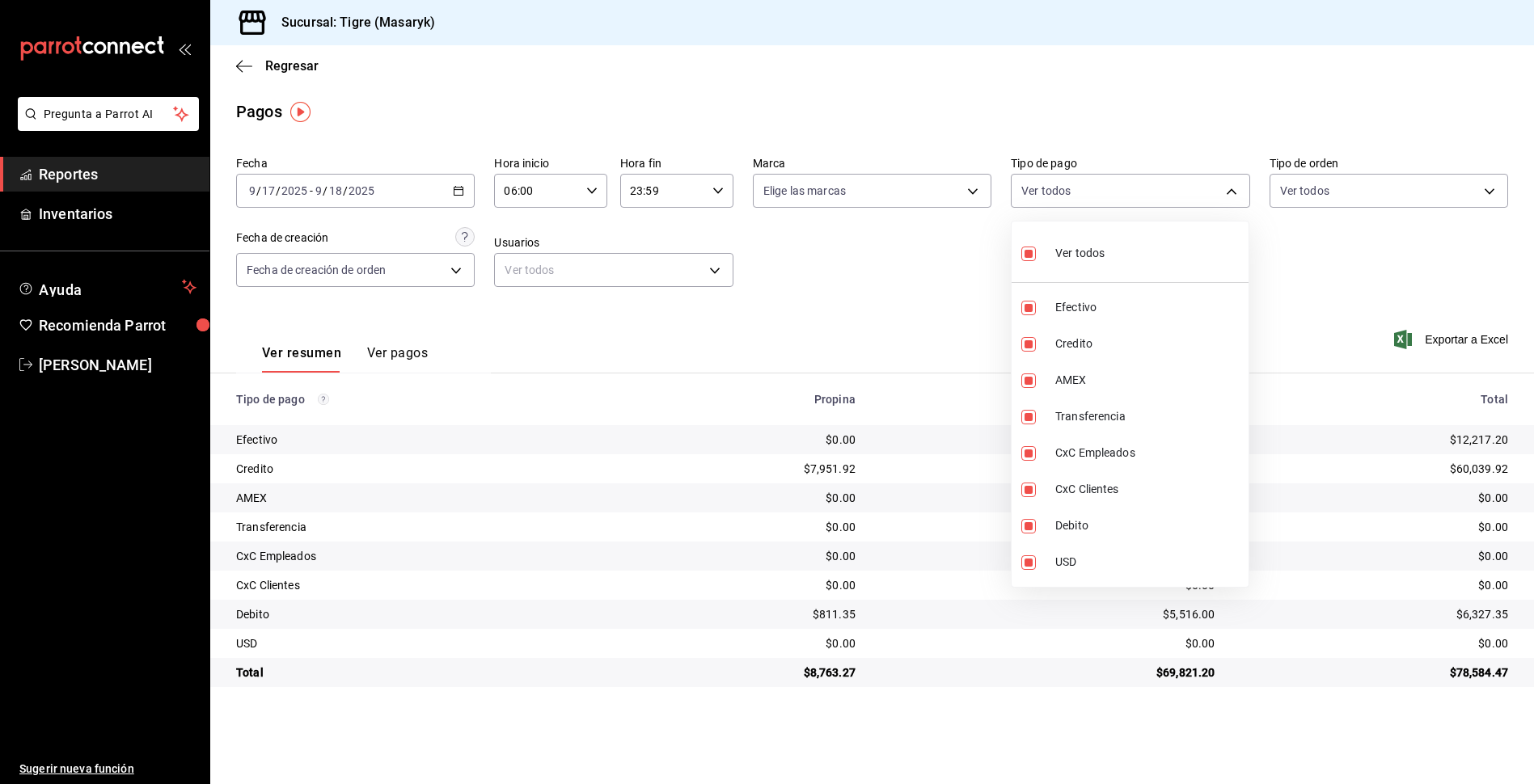
checkbox input "false"
click at [1033, 259] on input "checkbox" at bounding box center [1029, 254] width 14 height 14
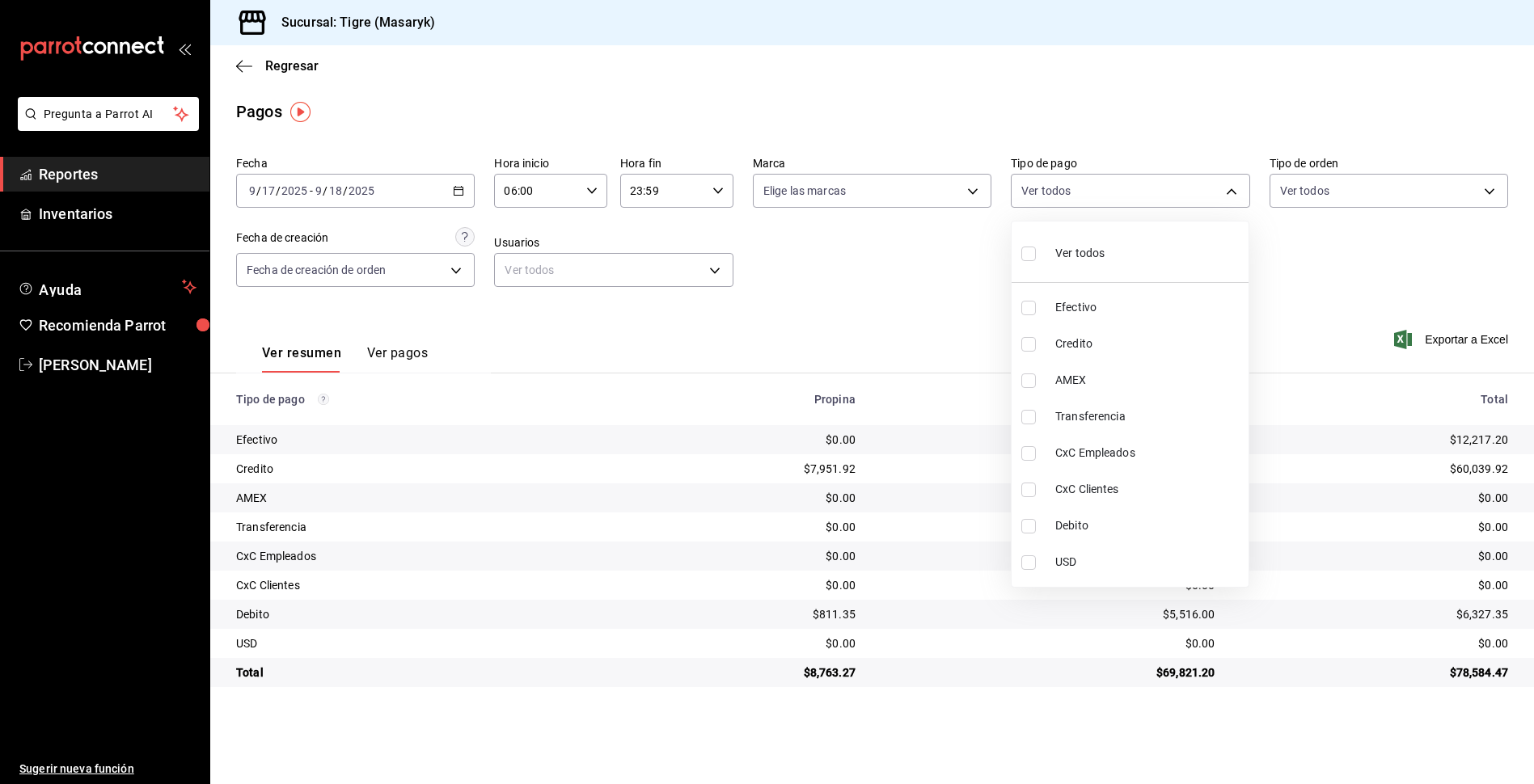
checkbox input "true"
type input "68cfb1b9-f6b2-44be-9d19-cf144159f8e2,563f51c4-7c0d-43b6-837e-e895ac41548e,d9472…"
checkbox input "true"
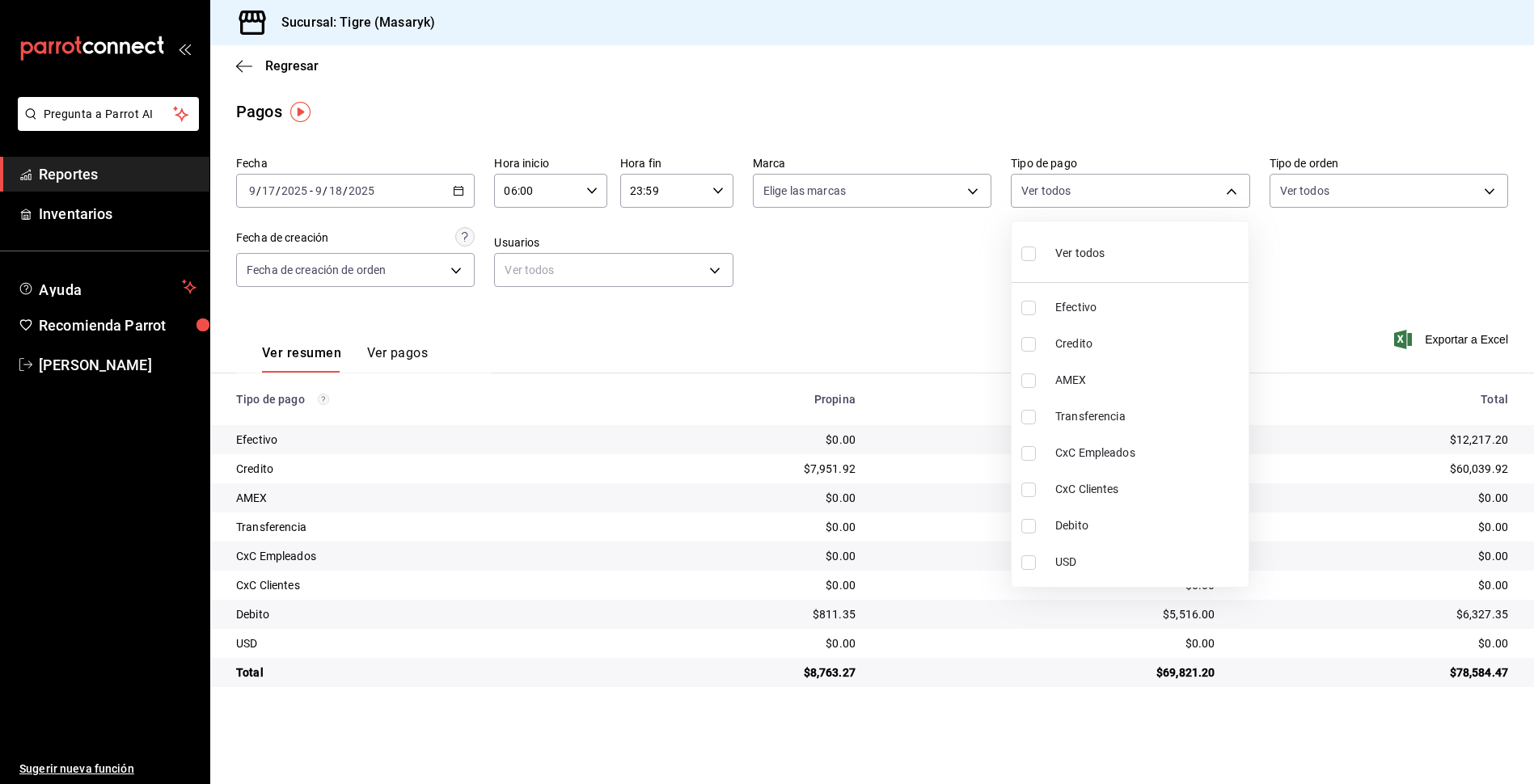
checkbox input "true"
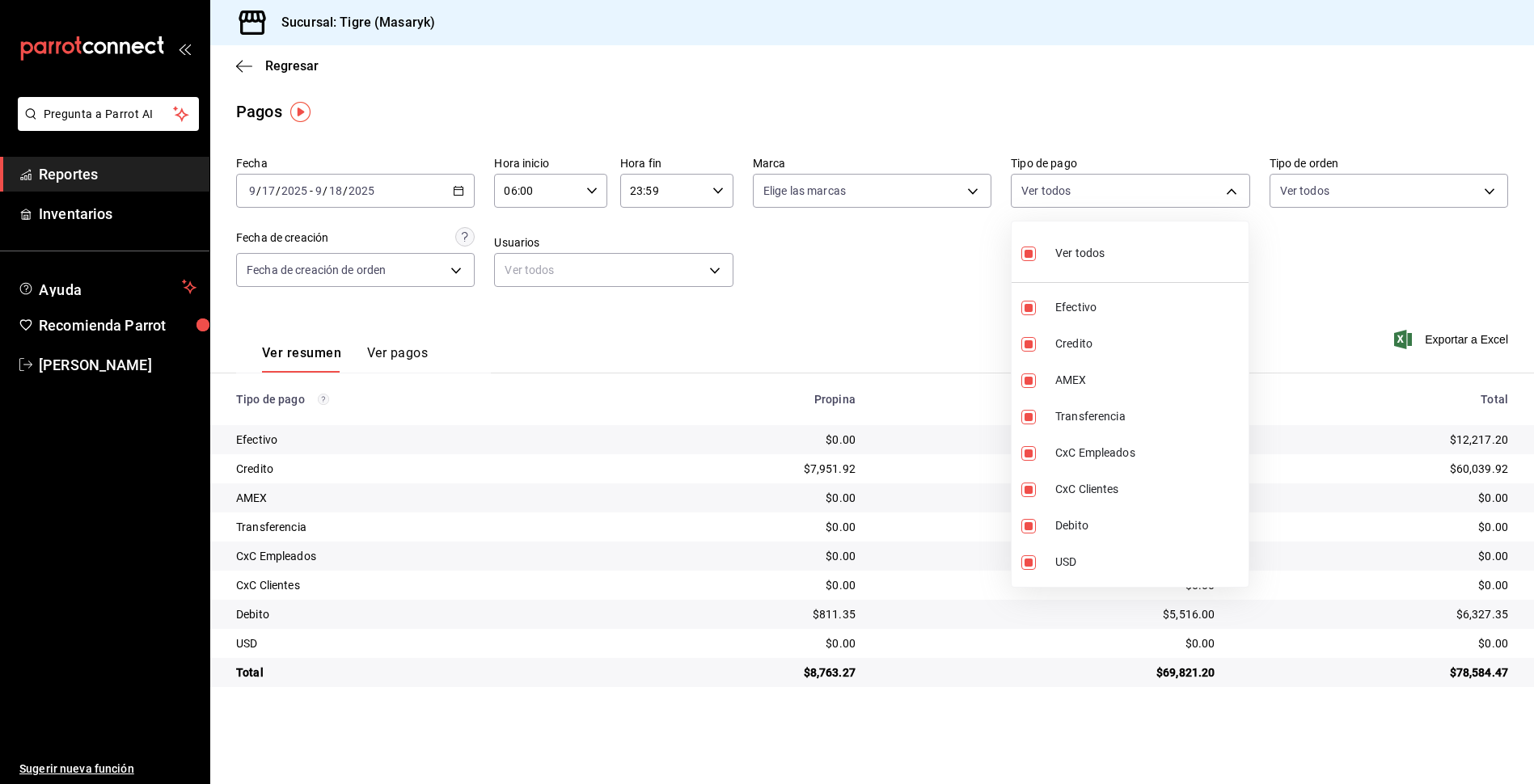
click at [956, 281] on div at bounding box center [767, 392] width 1534 height 784
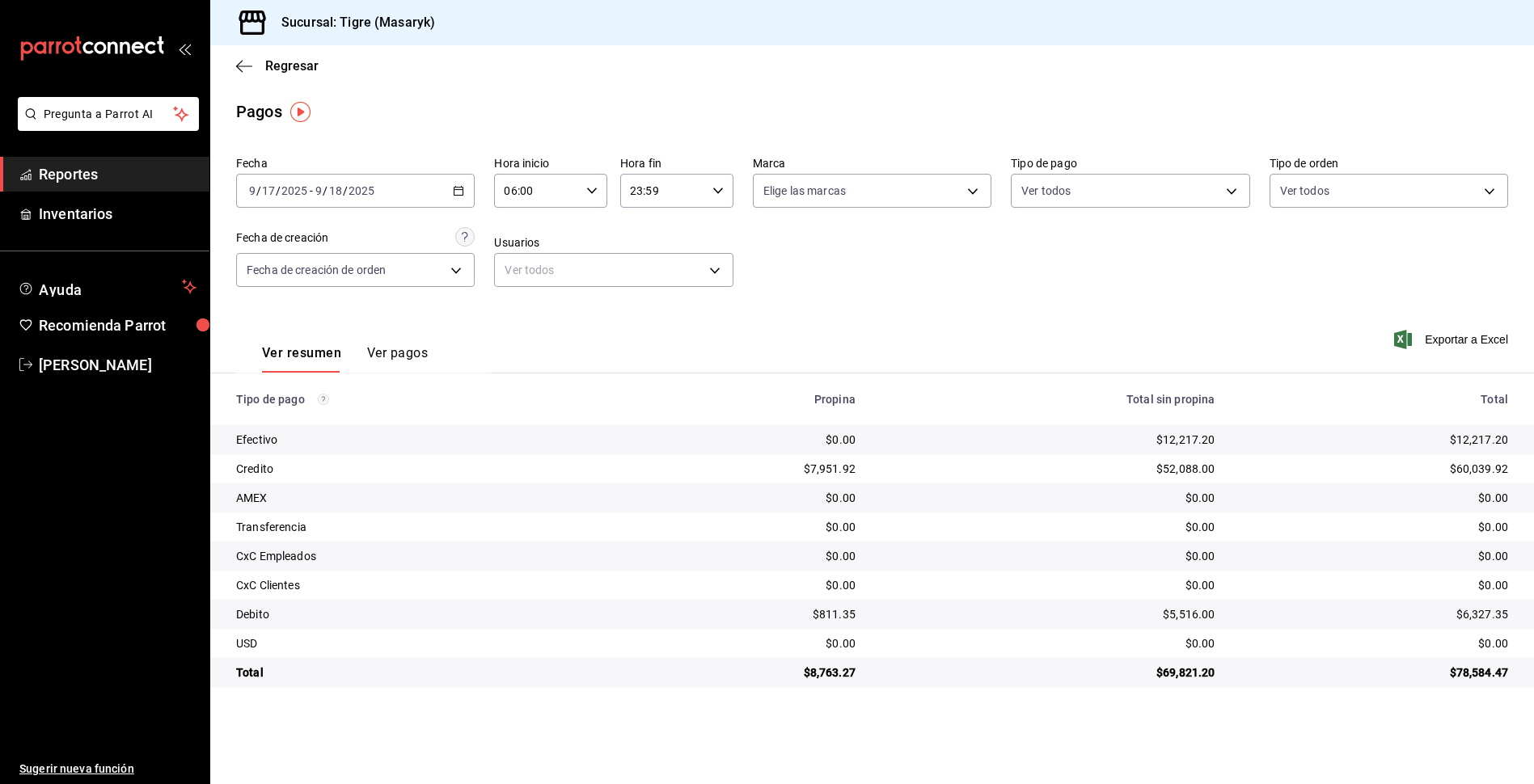
click at [586, 191] on div "06:00 Hora inicio" at bounding box center [550, 191] width 113 height 34
click at [521, 308] on span "08" at bounding box center [522, 309] width 31 height 13
type input "08:00"
click at [717, 193] on div at bounding box center [767, 392] width 1534 height 784
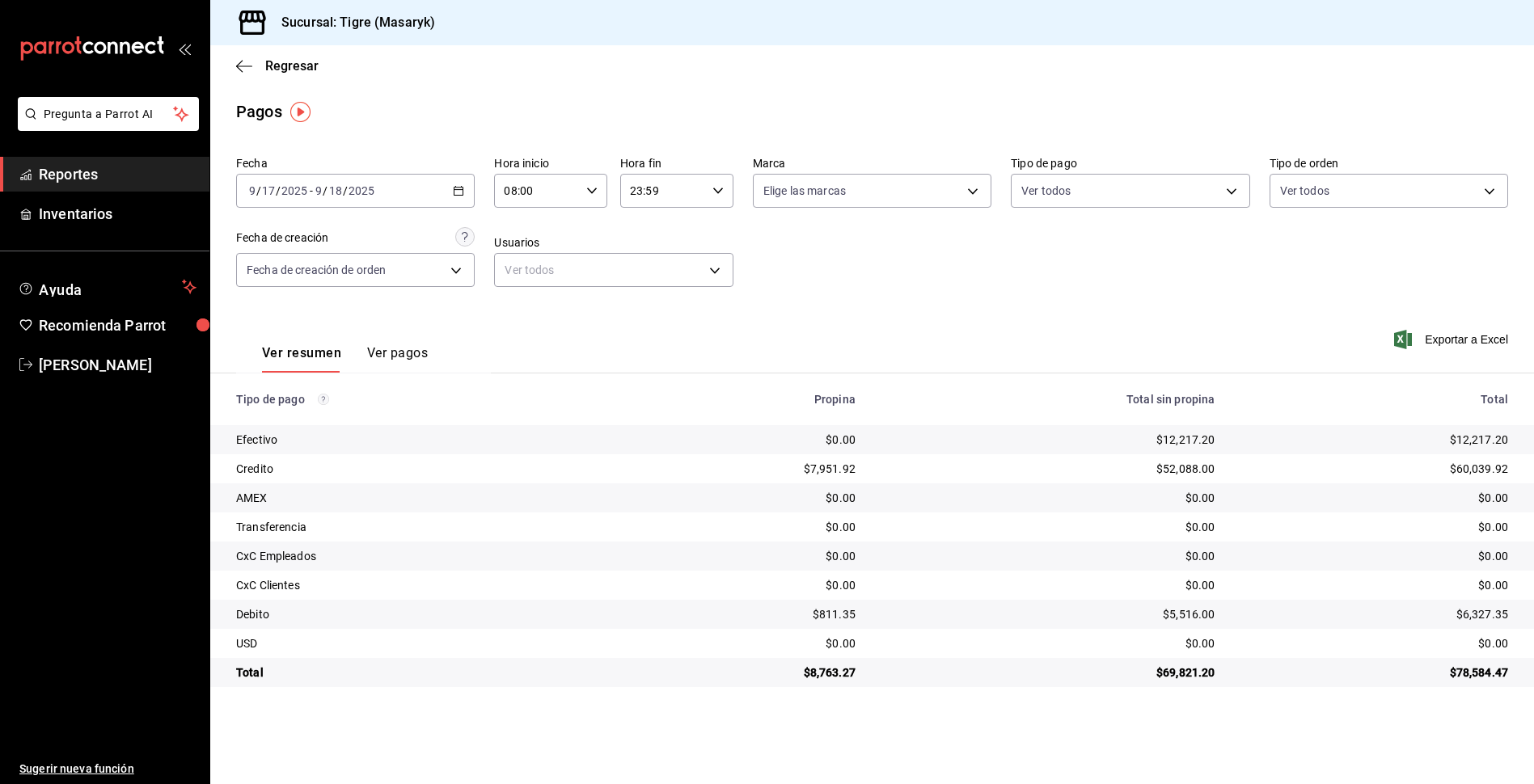
click at [720, 187] on icon "button" at bounding box center [718, 190] width 12 height 12
click at [645, 319] on span "23" at bounding box center [649, 322] width 31 height 13
click at [1228, 193] on div at bounding box center [767, 392] width 1534 height 784
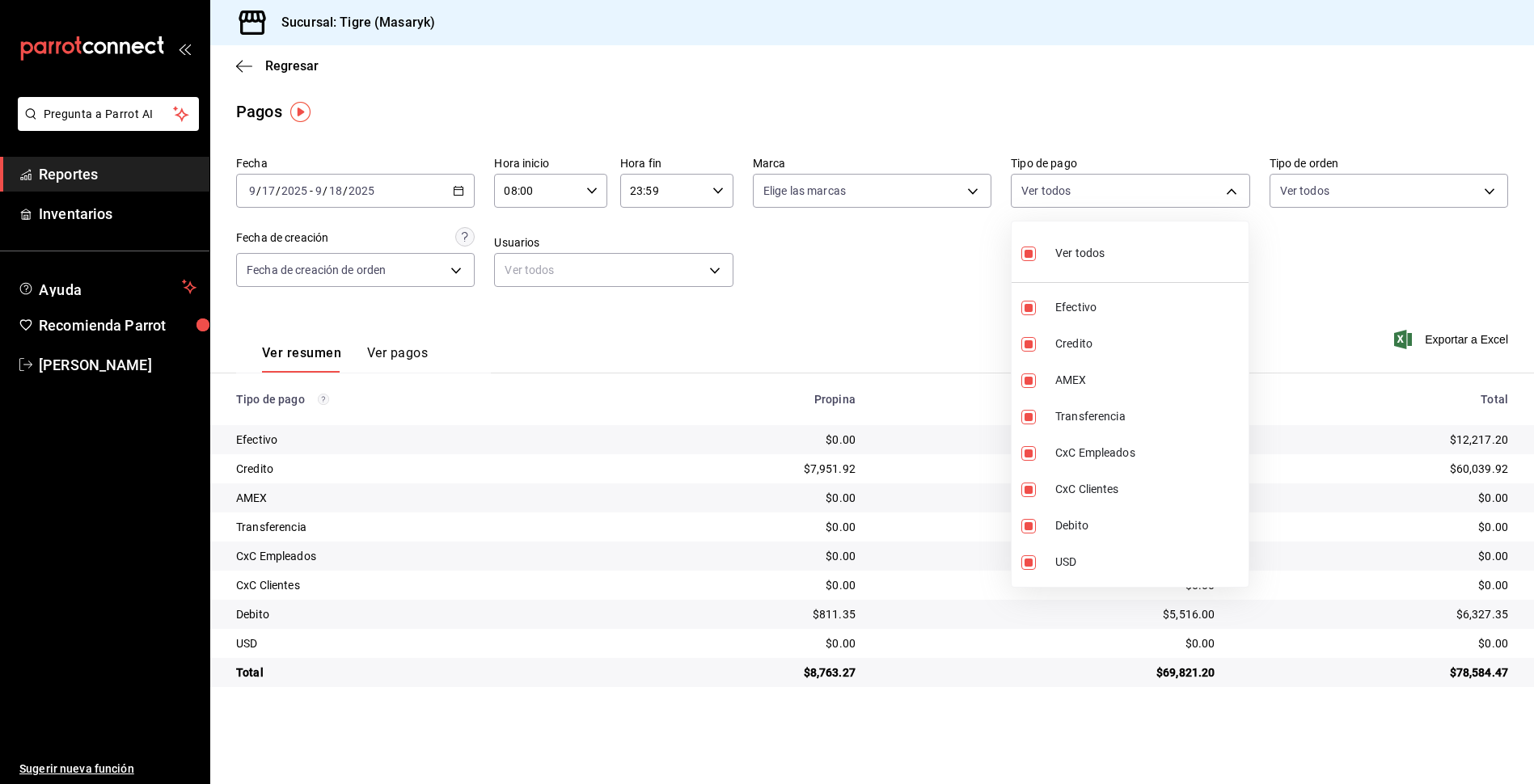
click at [1228, 193] on body "Pregunta a Parrot AI Reportes Inventarios Ayuda Recomienda Parrot Tigre [PERSON…" at bounding box center [767, 392] width 1534 height 784
click at [1025, 253] on input "checkbox" at bounding box center [1029, 254] width 14 height 14
checkbox input "false"
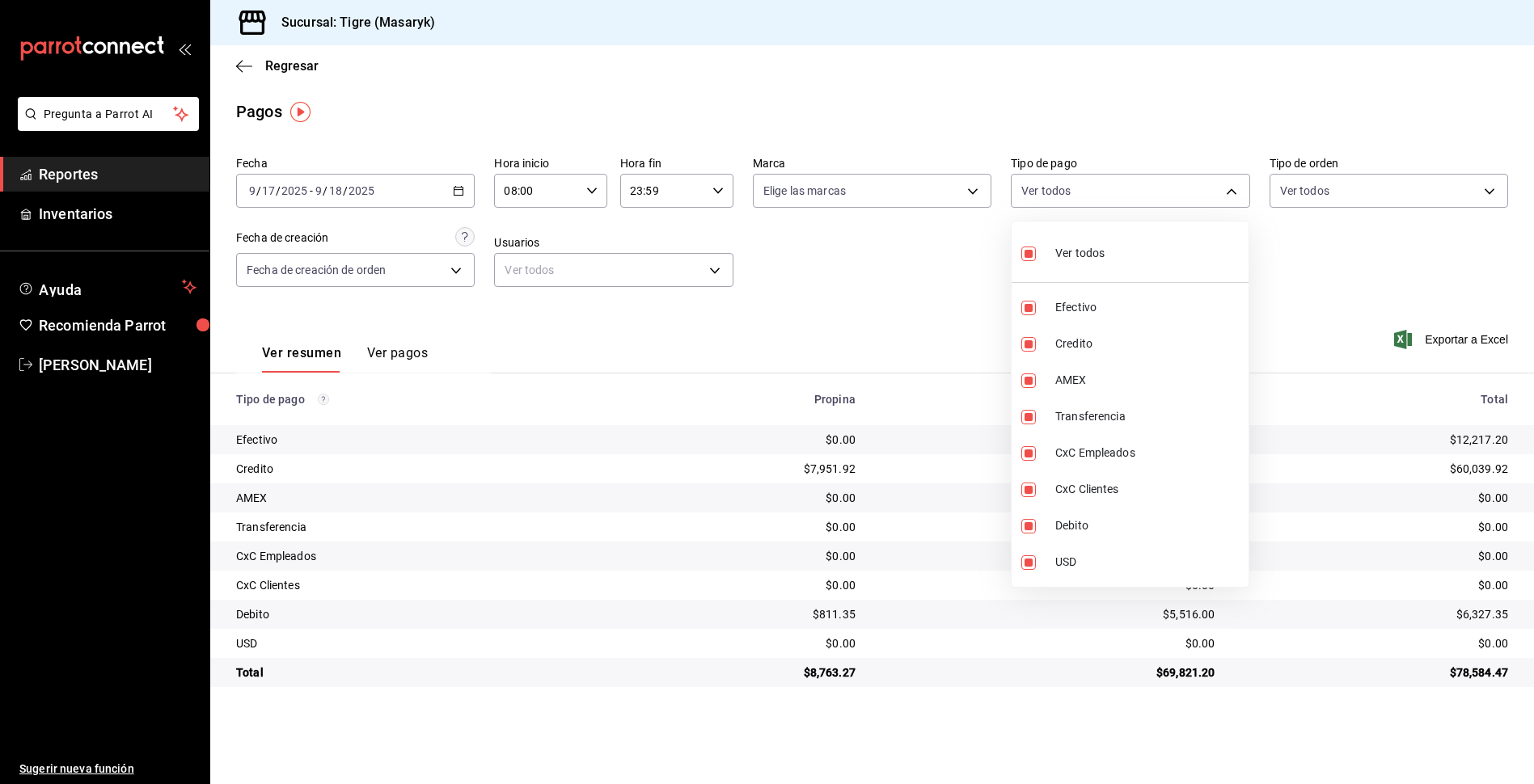
checkbox input "false"
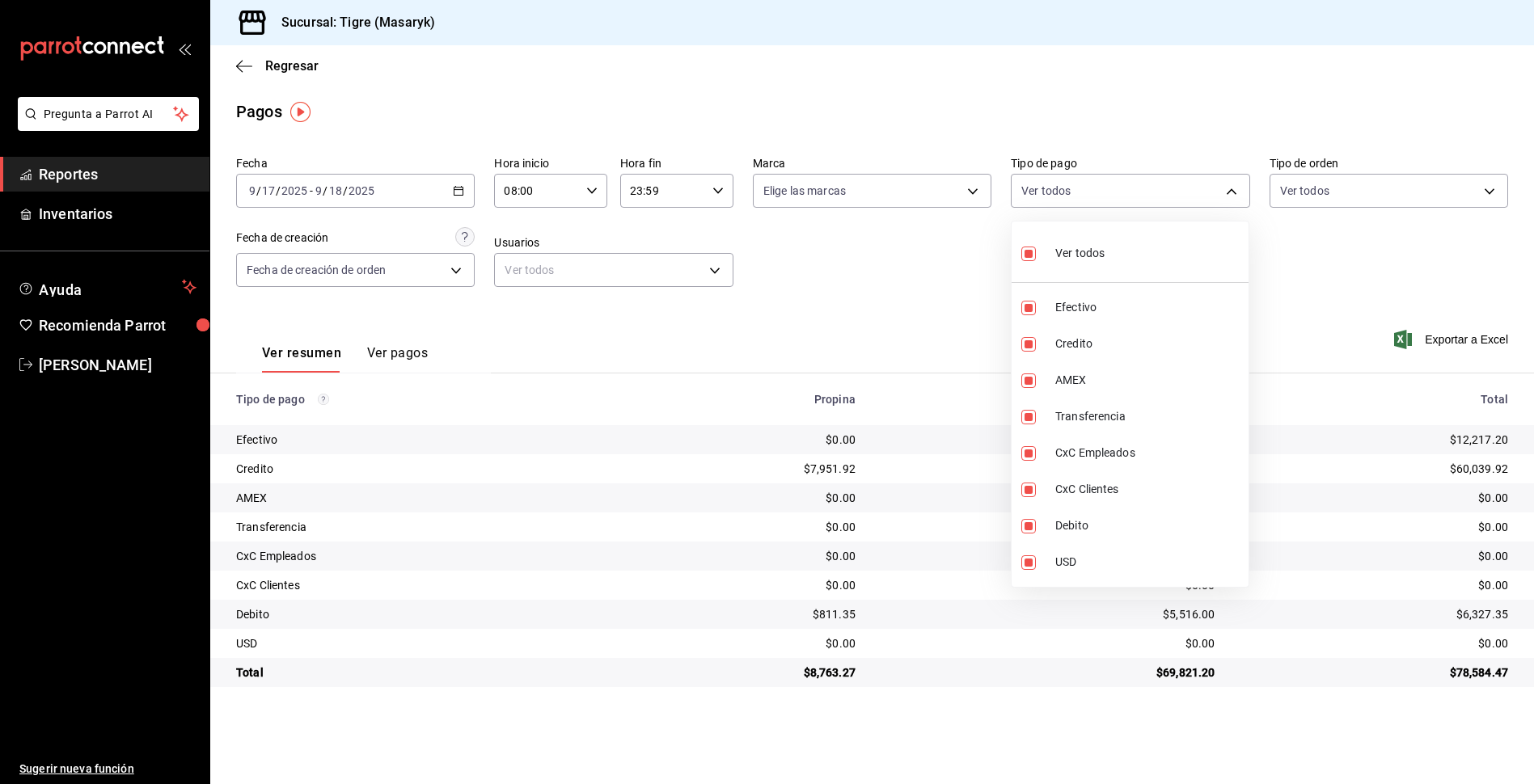
checkbox input "false"
click at [1027, 254] on input "checkbox" at bounding box center [1029, 254] width 14 height 14
checkbox input "true"
type input "68cfb1b9-f6b2-44be-9d19-cf144159f8e2,563f51c4-7c0d-43b6-837e-e895ac41548e,d9472…"
checkbox input "true"
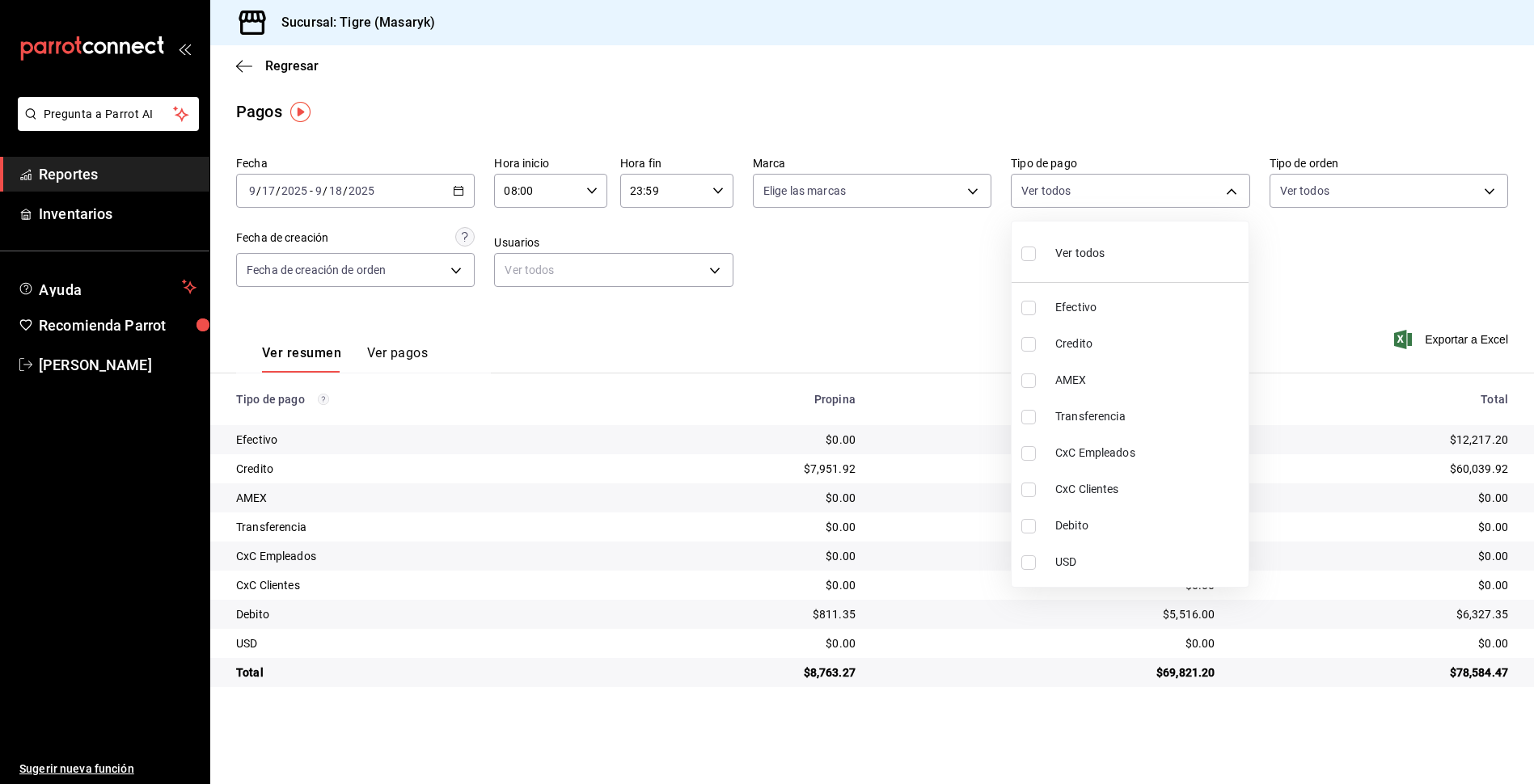
checkbox input "true"
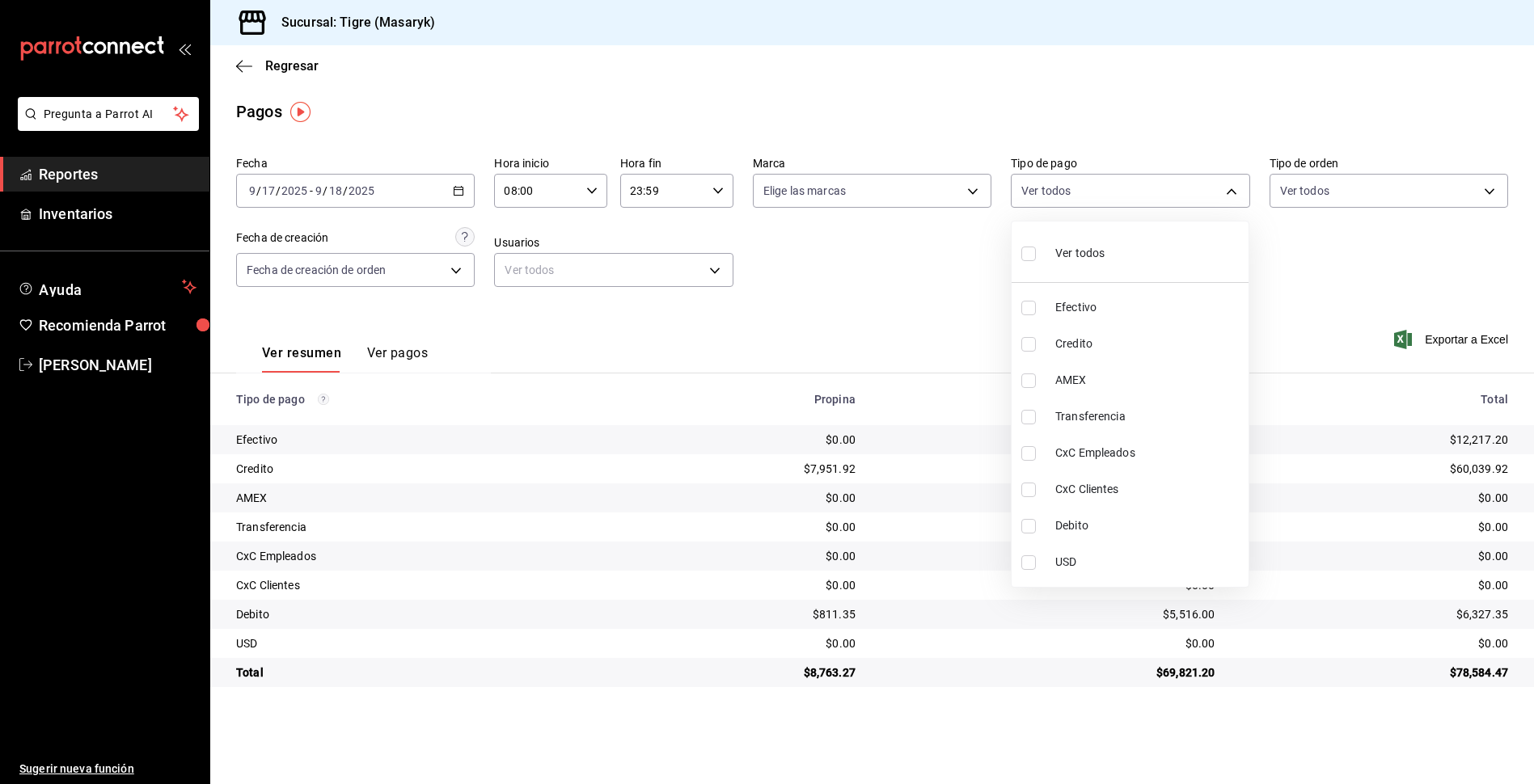
checkbox input "true"
click at [1391, 286] on div at bounding box center [767, 392] width 1534 height 784
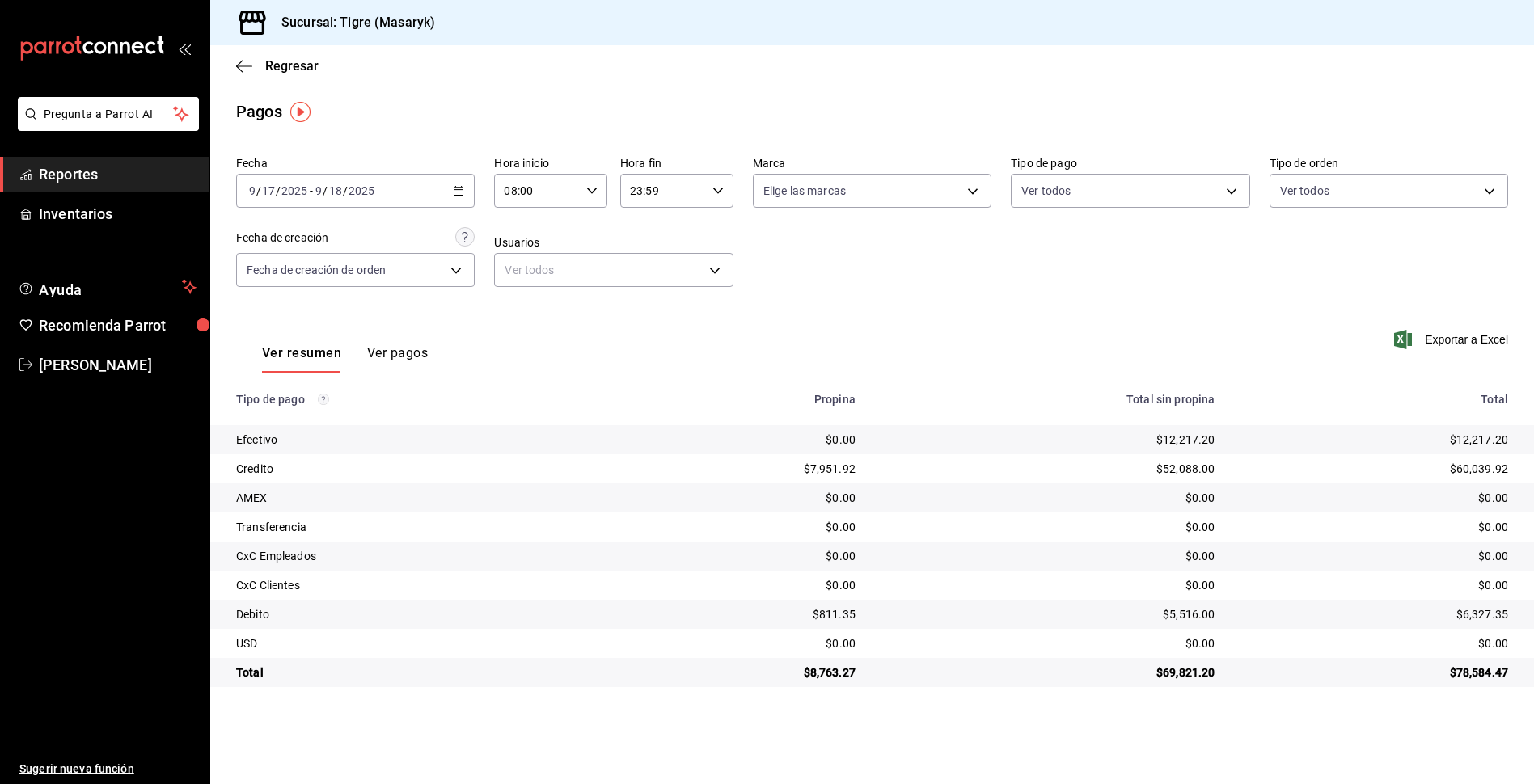
click at [592, 196] on icon "button" at bounding box center [592, 190] width 12 height 12
click at [545, 274] on button "09" at bounding box center [522, 271] width 51 height 32
click at [522, 317] on button "10" at bounding box center [522, 309] width 51 height 32
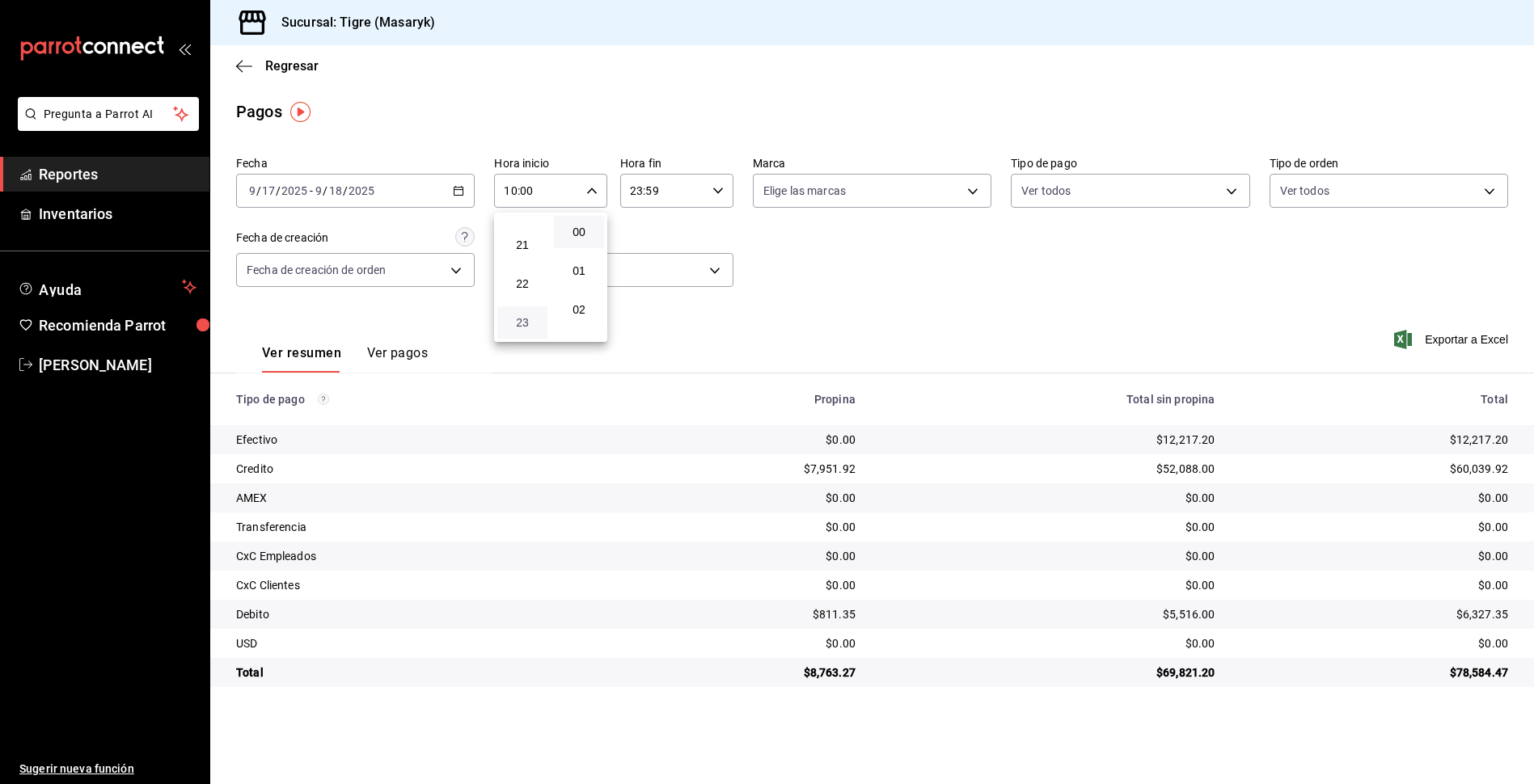
click at [515, 324] on span "23" at bounding box center [522, 322] width 31 height 13
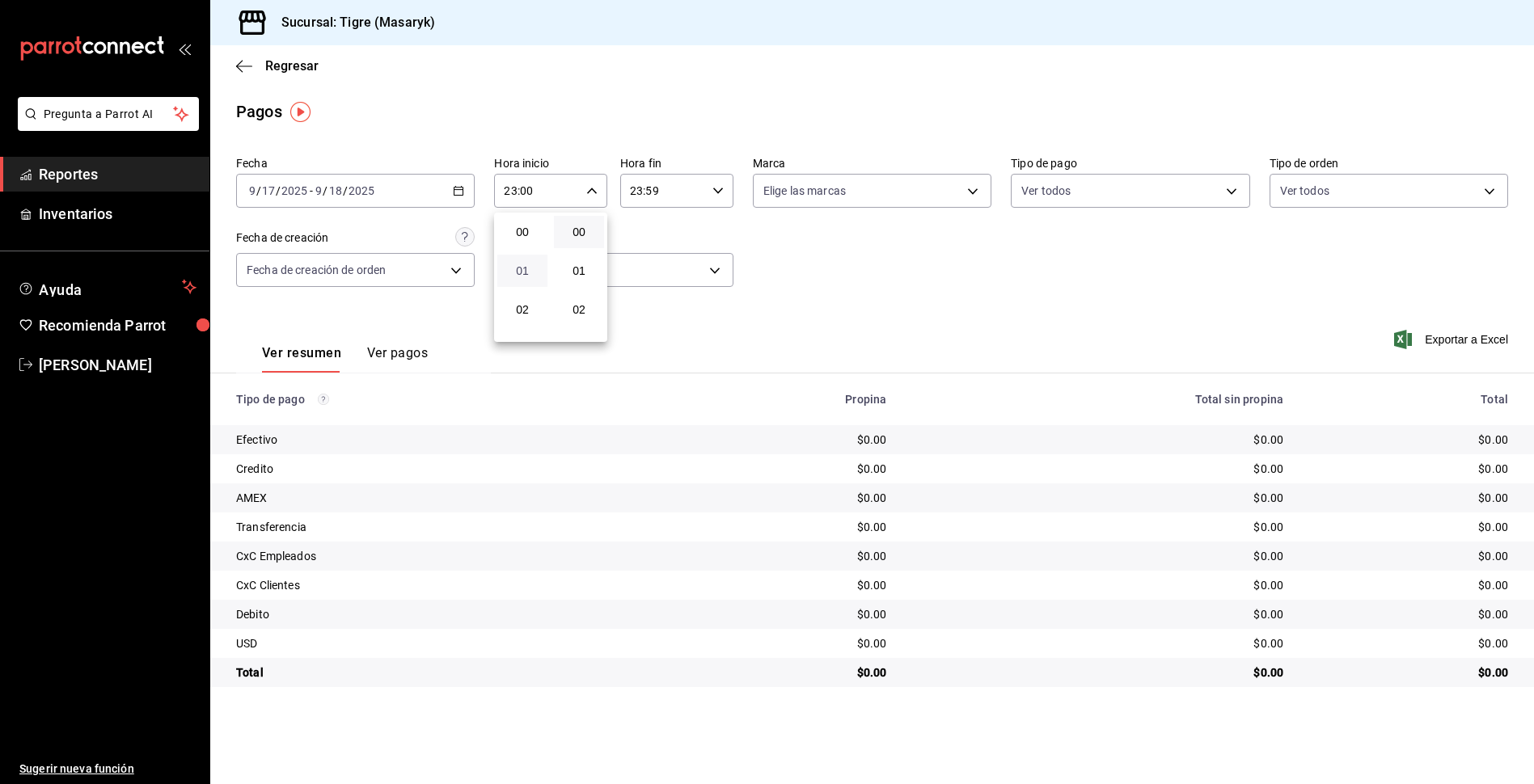
click at [516, 267] on span "01" at bounding box center [522, 271] width 31 height 13
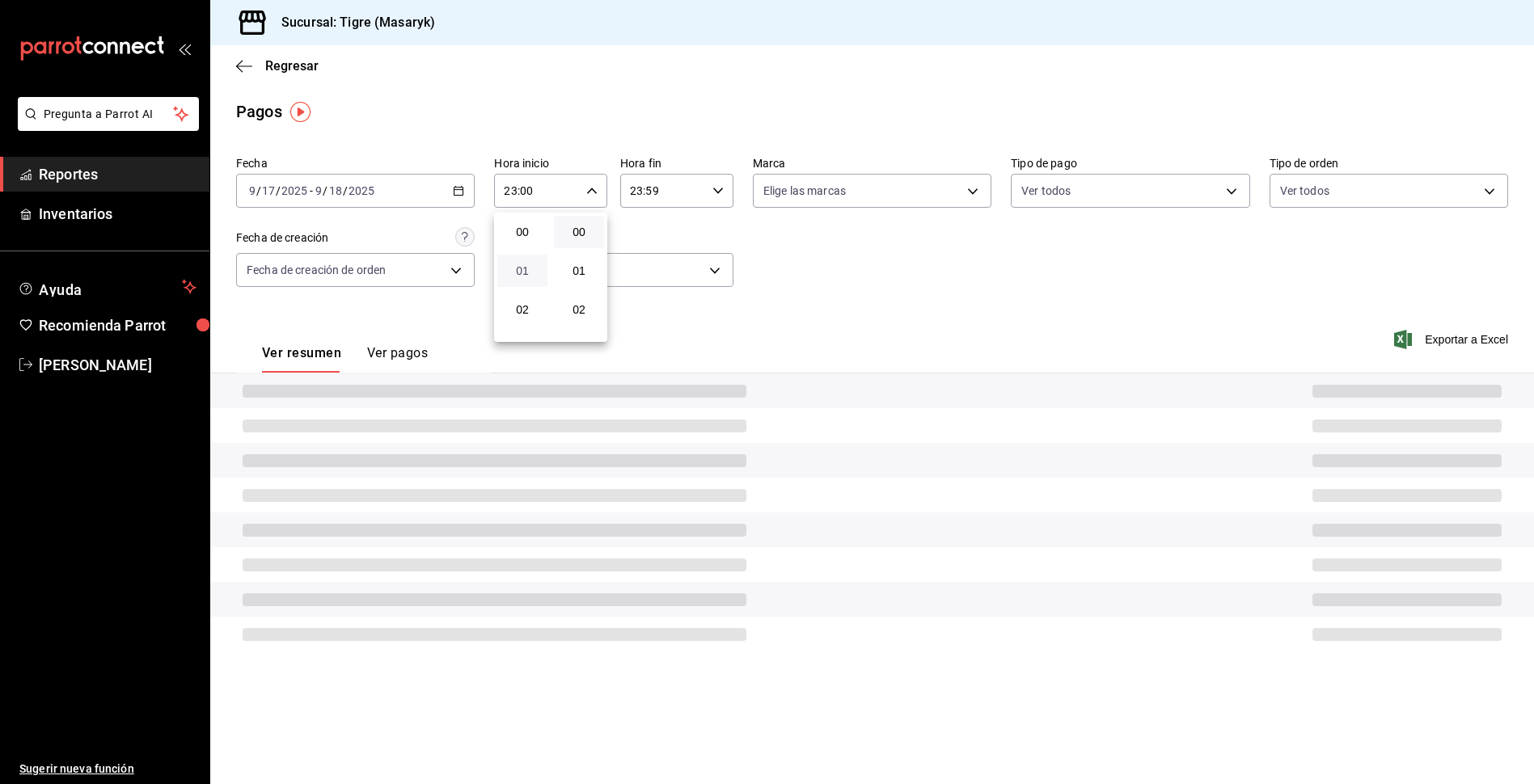
type input "01:00"
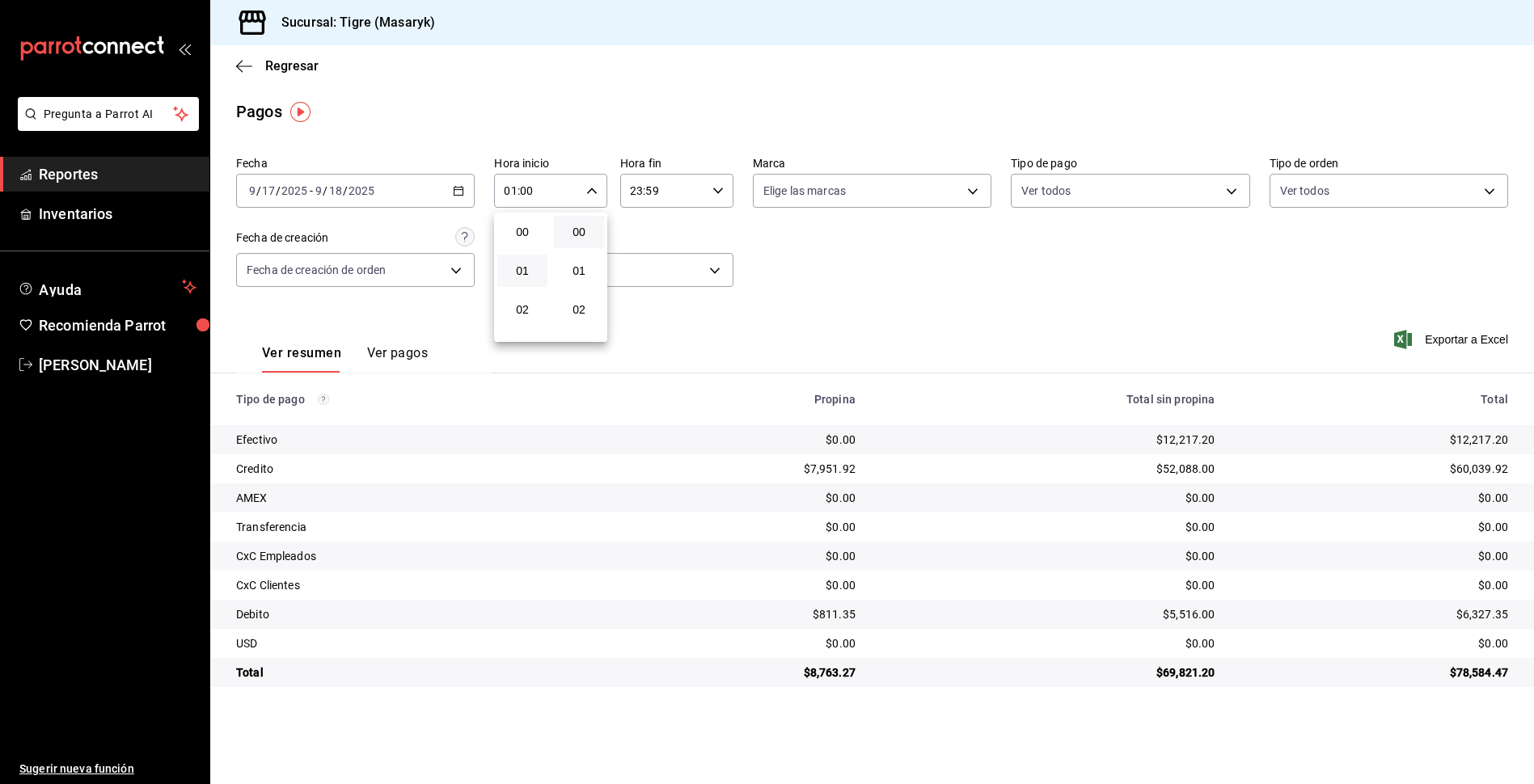
click at [718, 191] on div at bounding box center [767, 392] width 1534 height 784
click at [718, 191] on icon "button" at bounding box center [718, 190] width 12 height 12
click at [655, 317] on span "23" at bounding box center [649, 322] width 31 height 13
click at [1234, 197] on div at bounding box center [767, 392] width 1534 height 784
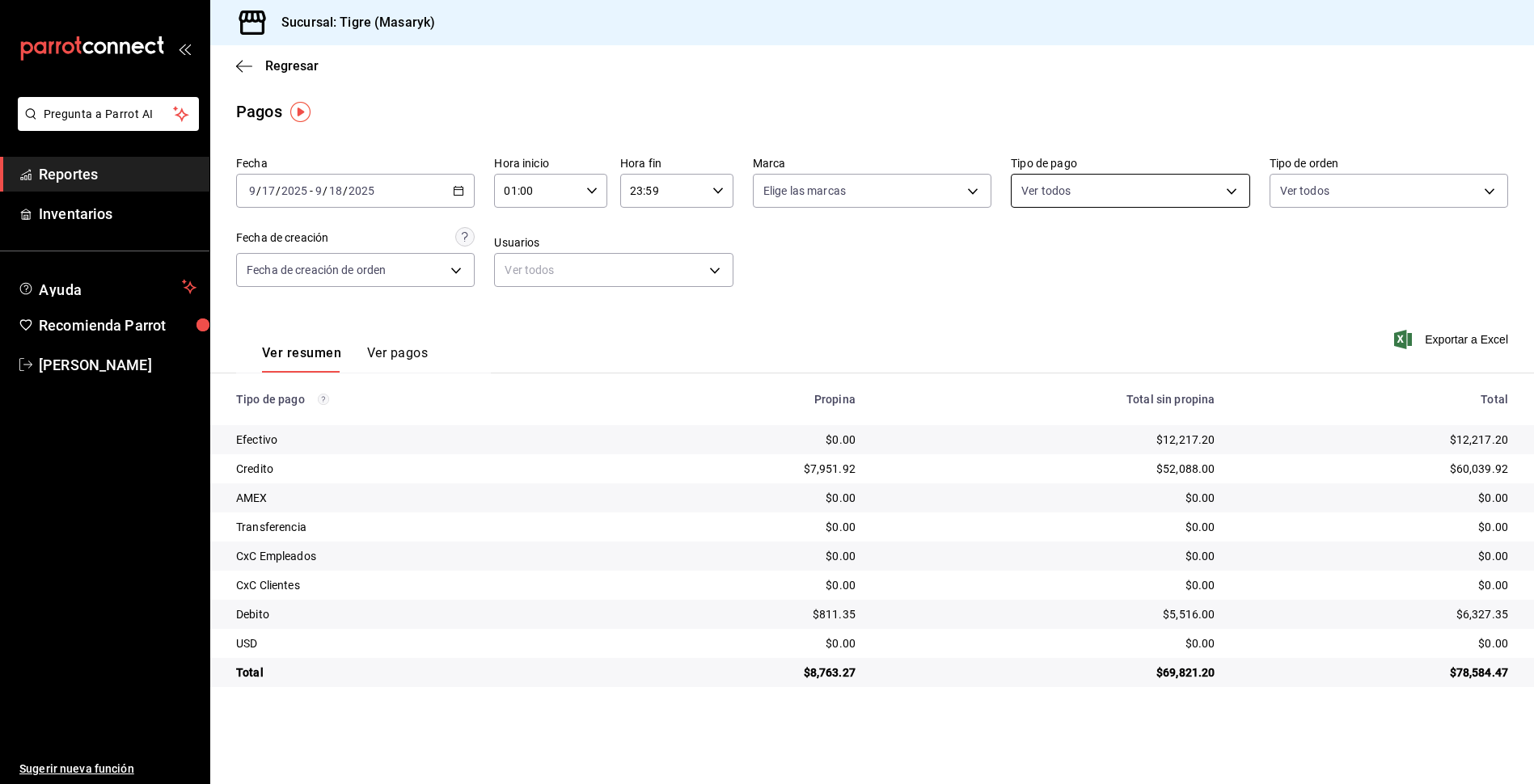
click at [1230, 184] on body "Pregunta a Parrot AI Reportes Inventarios Ayuda Recomienda Parrot Tigre [PERSON…" at bounding box center [767, 392] width 1534 height 784
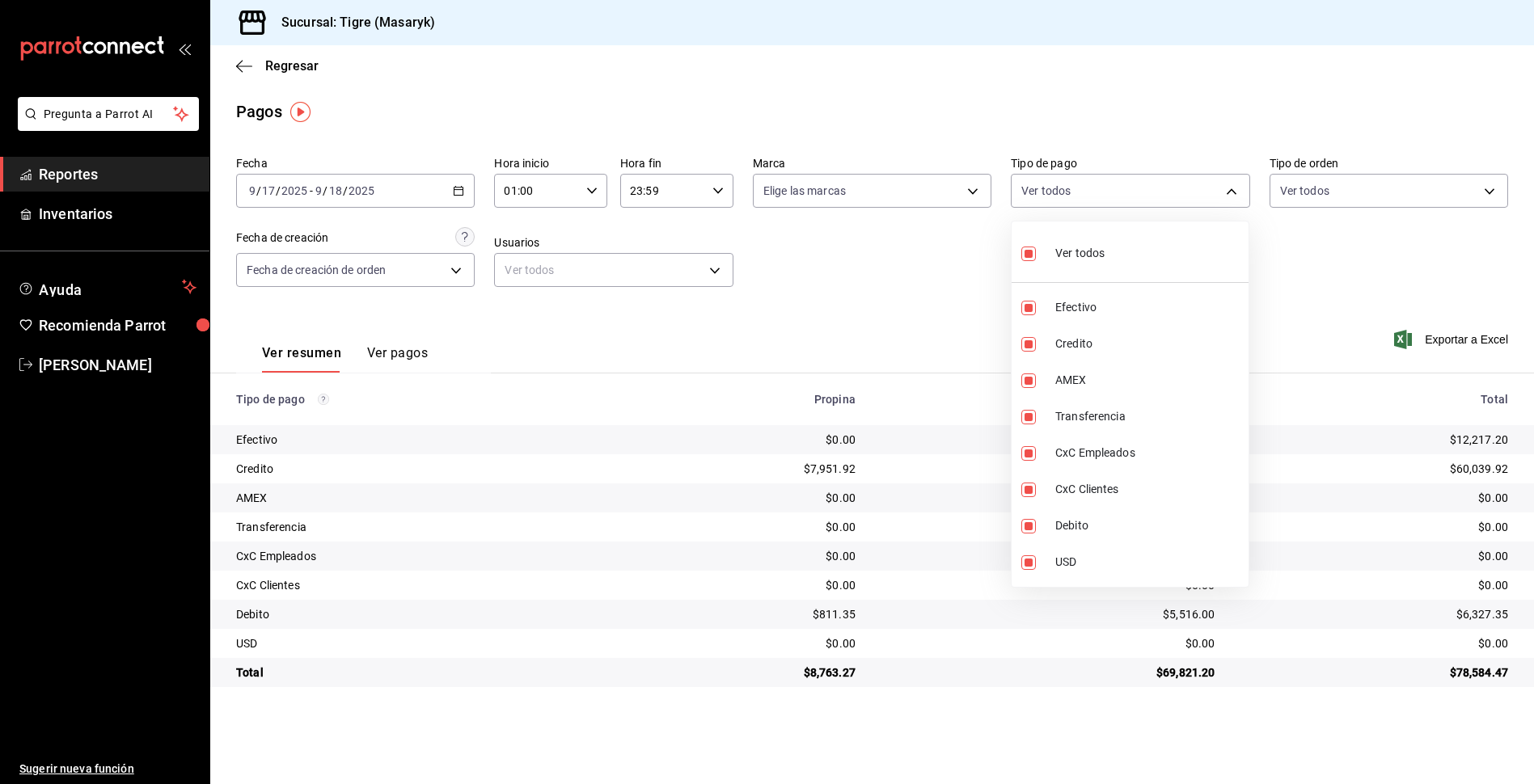
click at [1031, 252] on input "checkbox" at bounding box center [1029, 254] width 14 height 14
checkbox input "false"
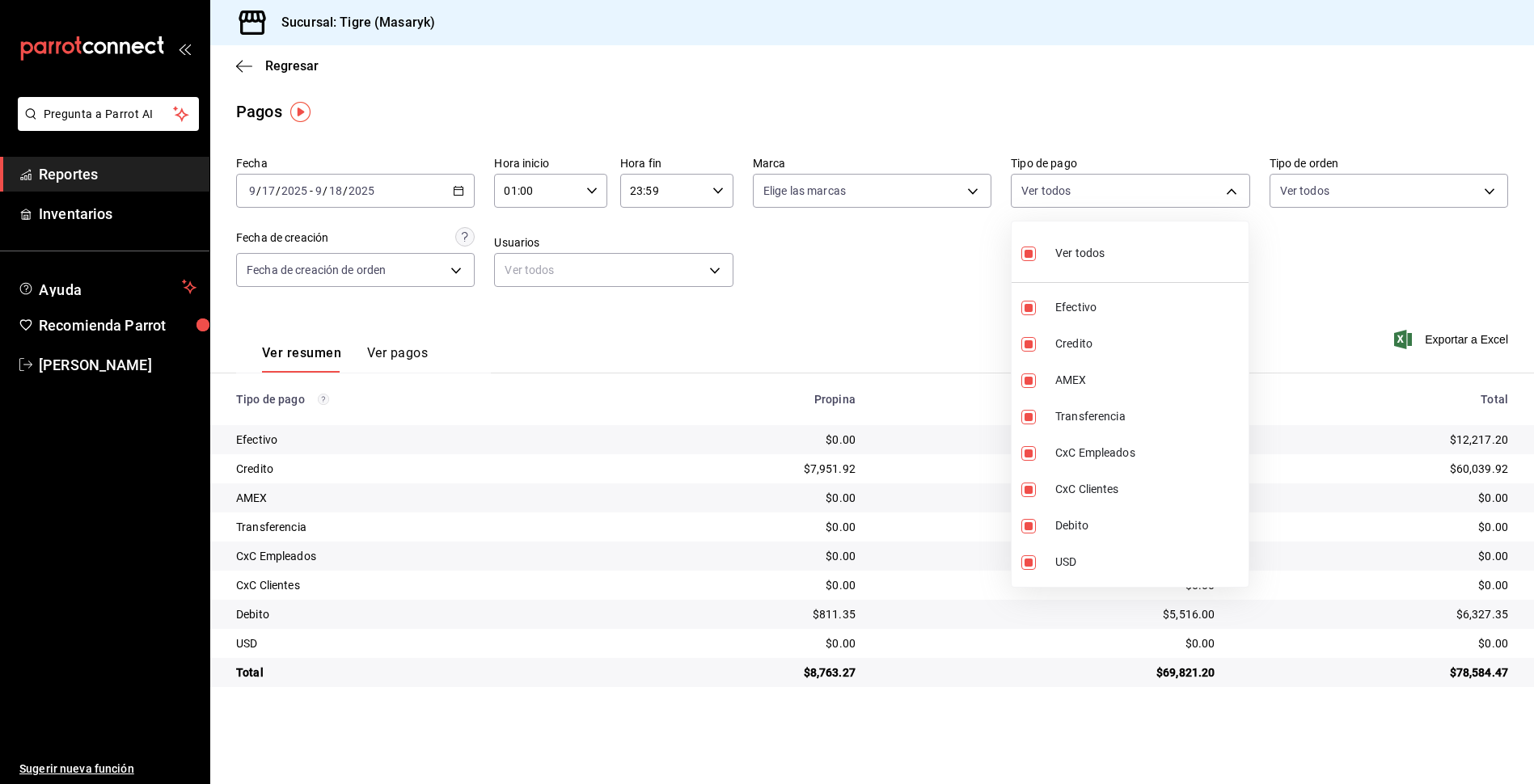
checkbox input "false"
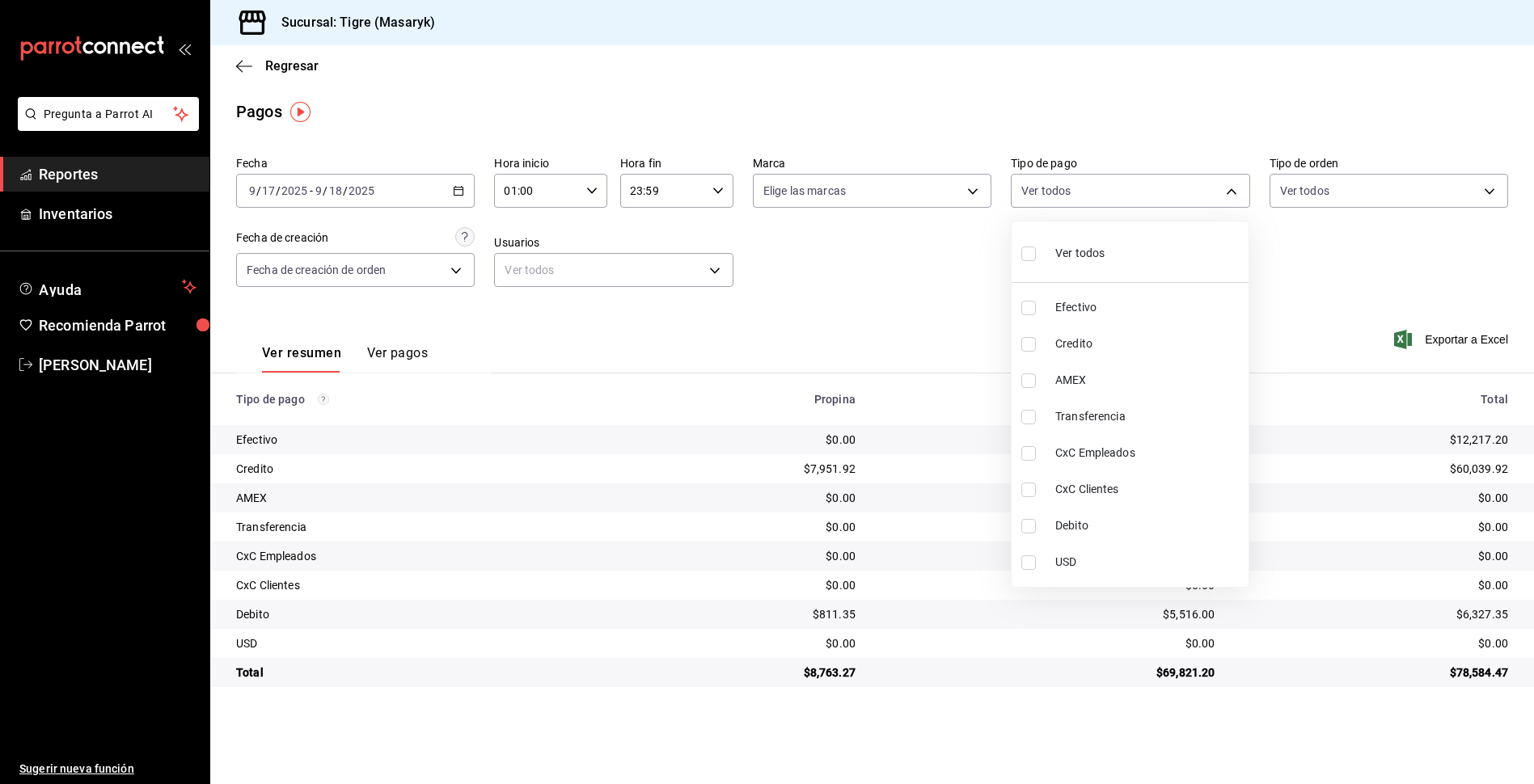
click at [1028, 252] on input "checkbox" at bounding box center [1029, 254] width 14 height 14
checkbox input "true"
type input "68cfb1b9-f6b2-44be-9d19-cf144159f8e2,563f51c4-7c0d-43b6-837e-e895ac41548e,d9472…"
checkbox input "true"
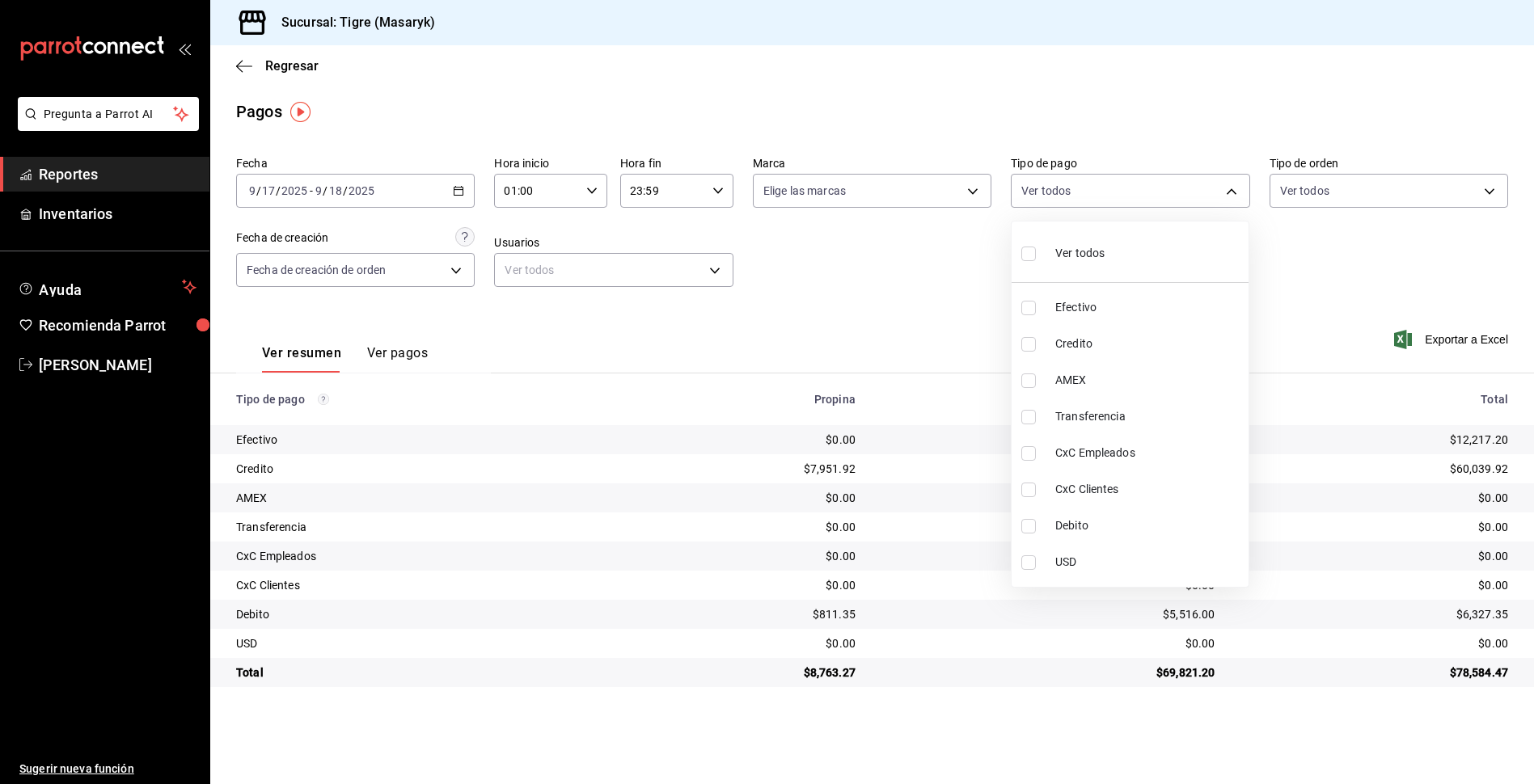
checkbox input "true"
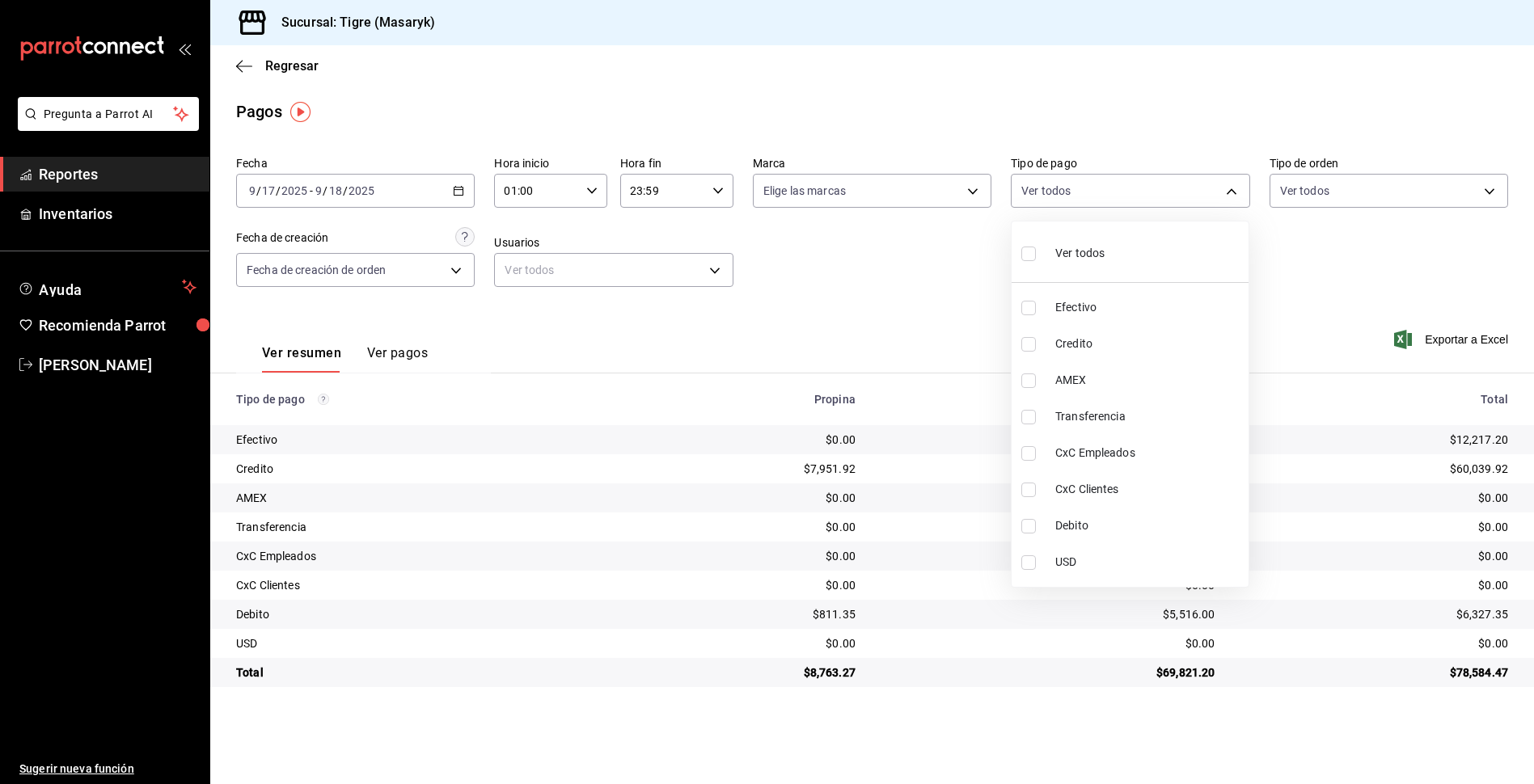
checkbox input "true"
click at [945, 257] on div at bounding box center [767, 392] width 1534 height 784
click at [1228, 184] on body "Pregunta a Parrot AI Reportes Inventarios Ayuda Recomienda Parrot Tigre [PERSON…" at bounding box center [767, 392] width 1534 height 784
click at [921, 313] on div at bounding box center [767, 392] width 1534 height 784
click at [1233, 198] on body "Pregunta a Parrot AI Reportes Inventarios Ayuda Recomienda Parrot Tigre [PERSON…" at bounding box center [767, 392] width 1534 height 784
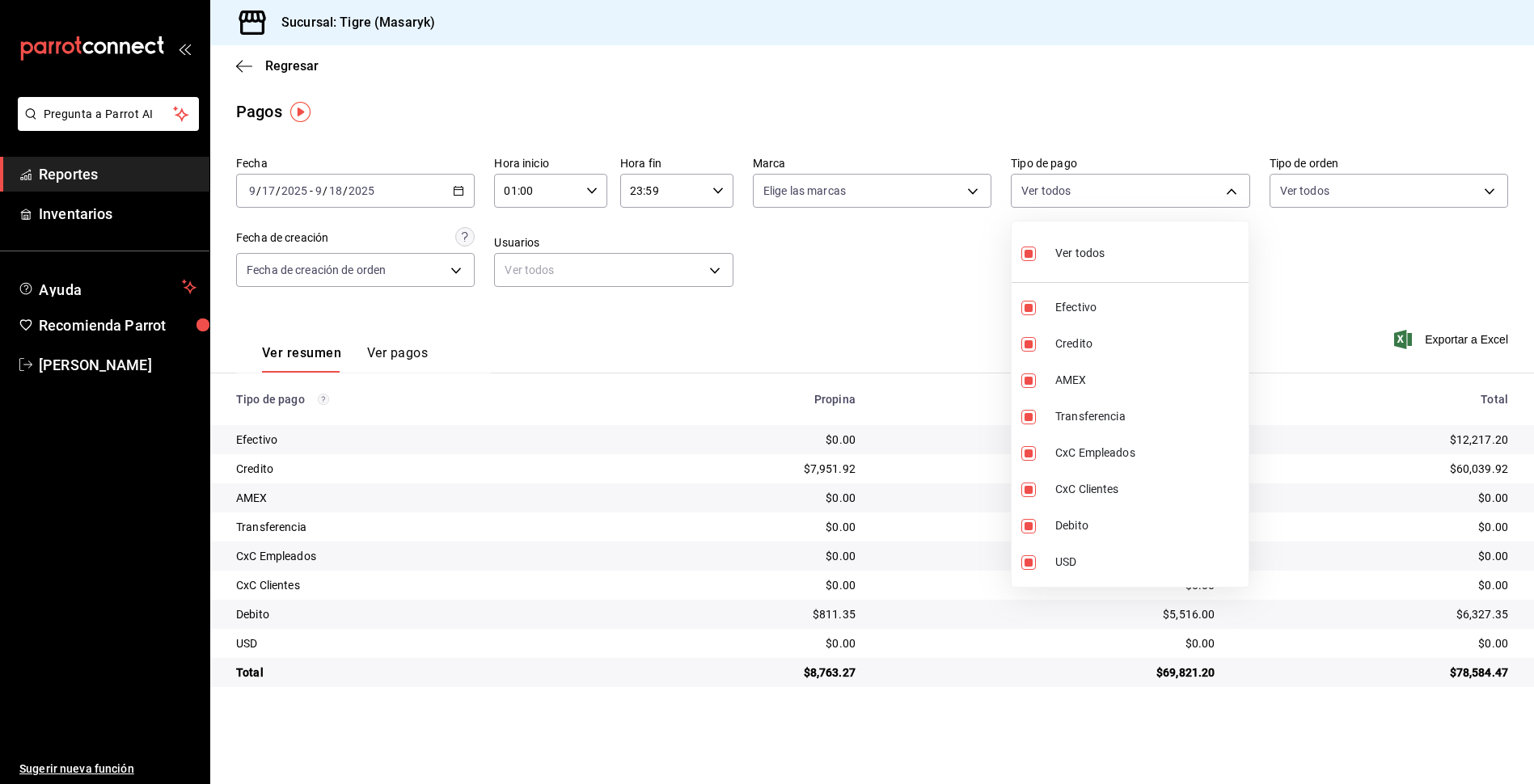
click at [1028, 252] on input "checkbox" at bounding box center [1029, 254] width 14 height 14
checkbox input "false"
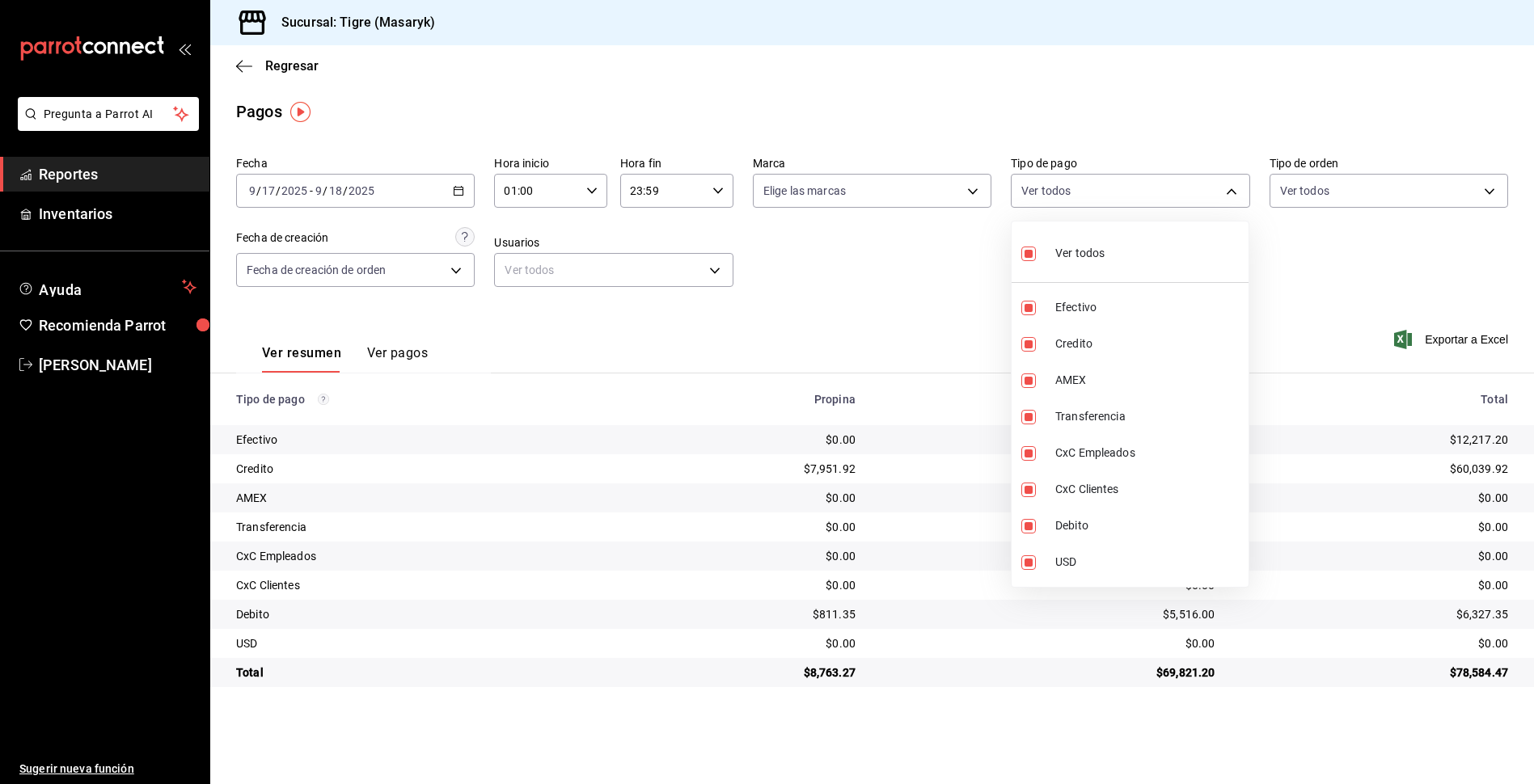
checkbox input "false"
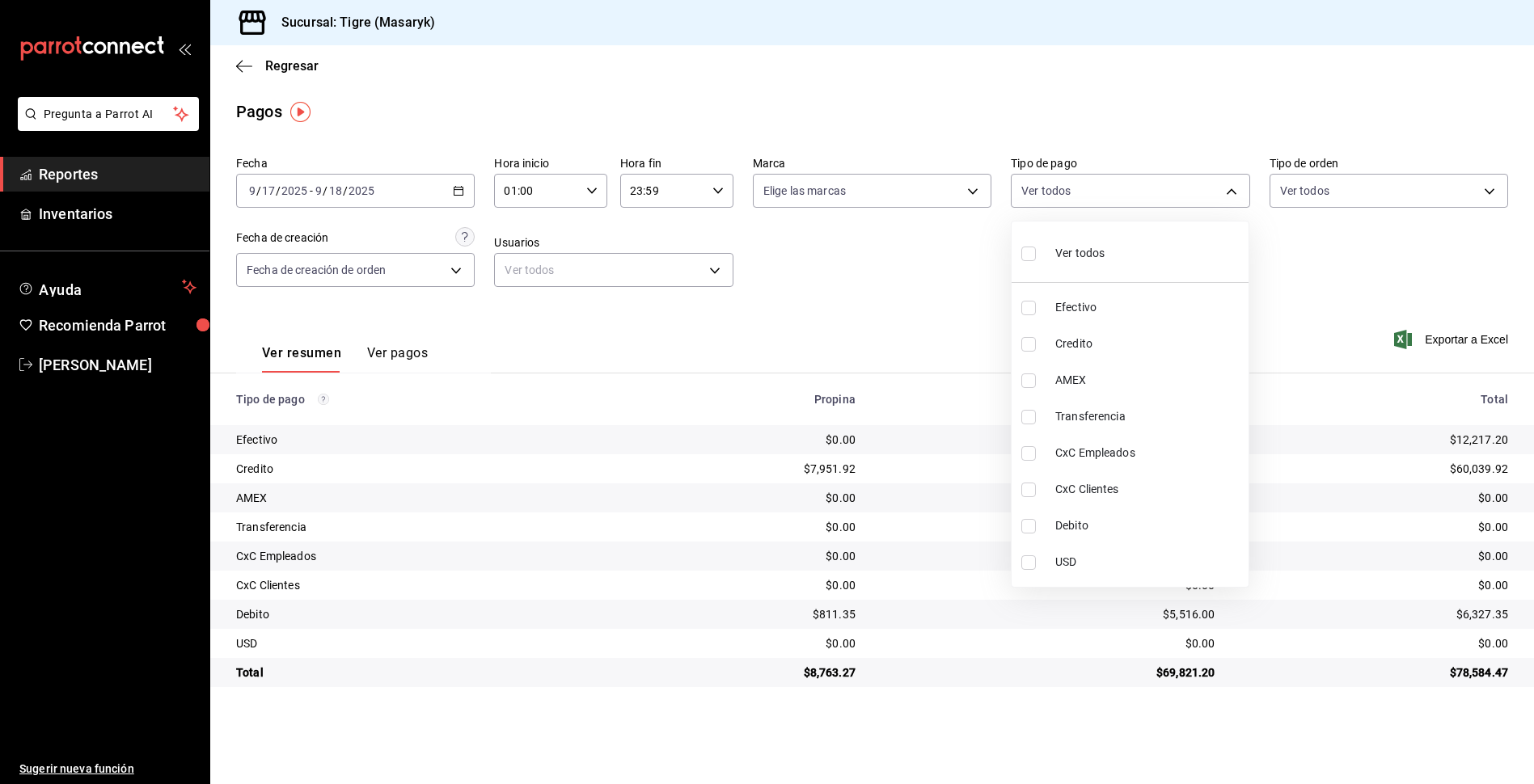
click at [1034, 349] on input "checkbox" at bounding box center [1029, 345] width 14 height 14
checkbox input "true"
type input "563f51c4-7c0d-43b6-837e-e895ac41548e"
click at [1030, 519] on input "checkbox" at bounding box center [1029, 526] width 14 height 14
checkbox input "true"
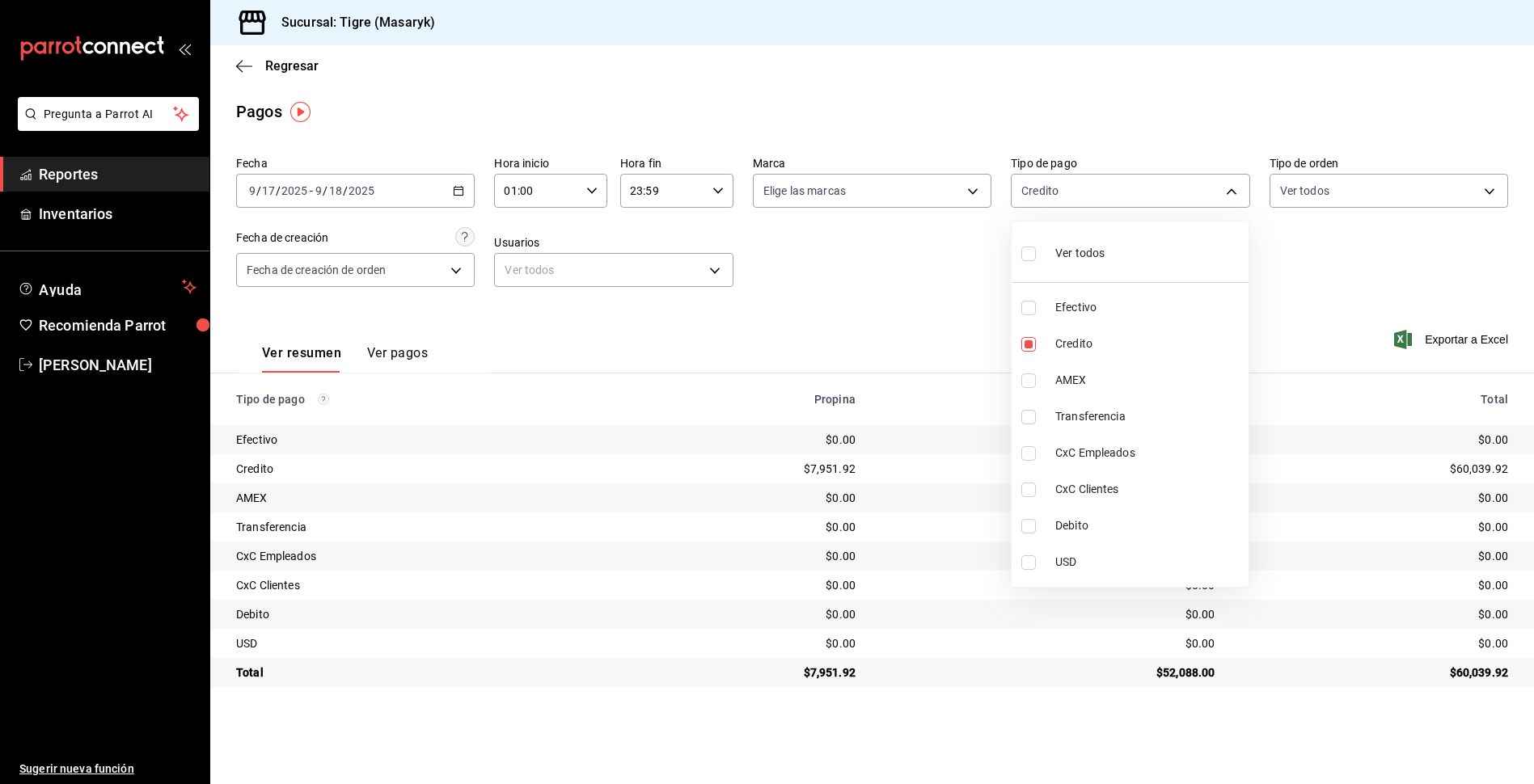
type input "563f51c4-7c0d-43b6-837e-e895ac41548e,a8f1af16-94e3-41ee-854d-4aaa38aa7ebf"
click at [952, 312] on div at bounding box center [767, 392] width 1534 height 784
click at [1239, 189] on body "Pregunta a Parrot AI Reportes Inventarios Ayuda Recomienda Parrot Tigre [PERSON…" at bounding box center [767, 392] width 1534 height 784
click at [1036, 257] on label at bounding box center [1031, 254] width 21 height 23
click at [1036, 257] on input "checkbox" at bounding box center [1029, 254] width 14 height 14
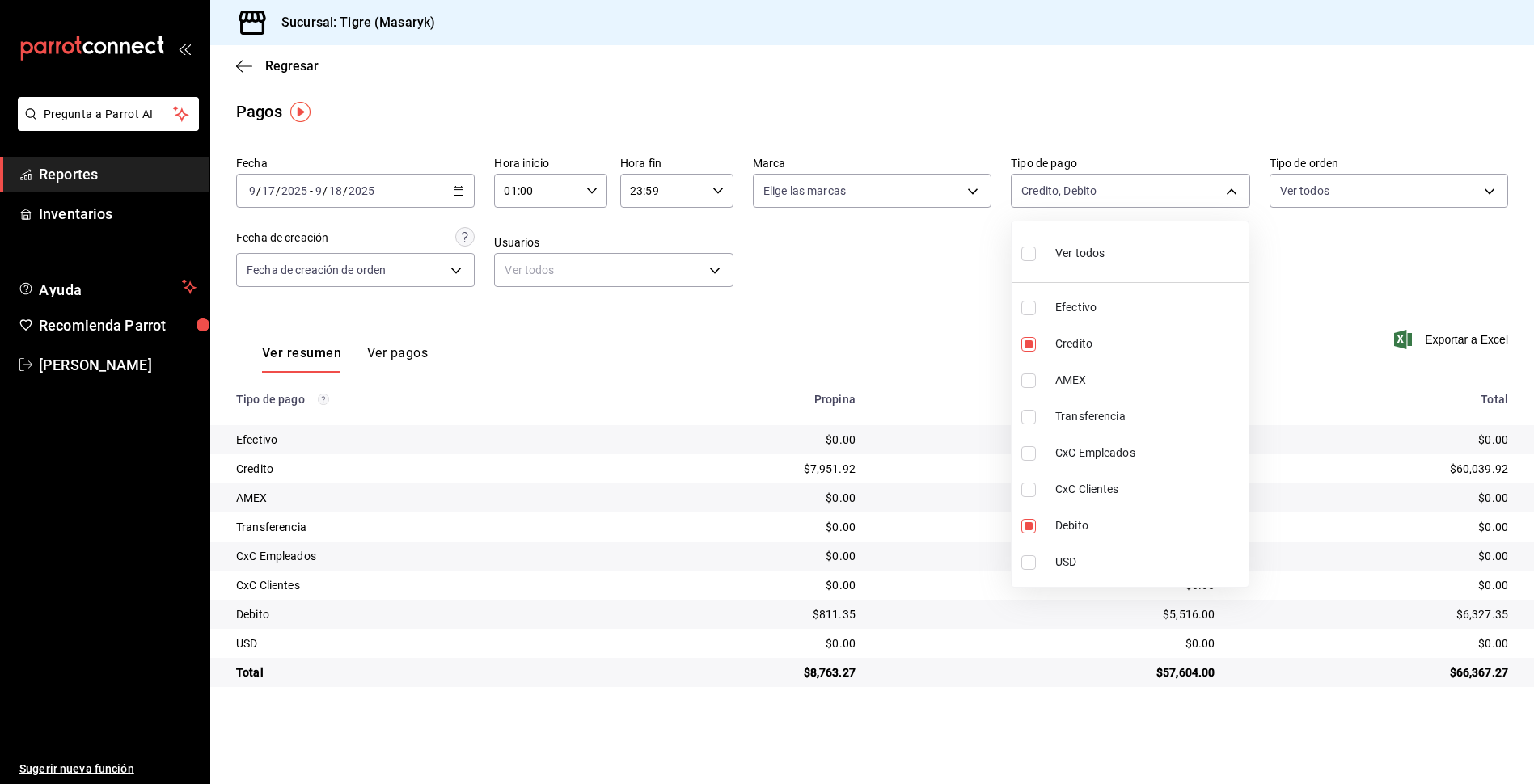
checkbox input "false"
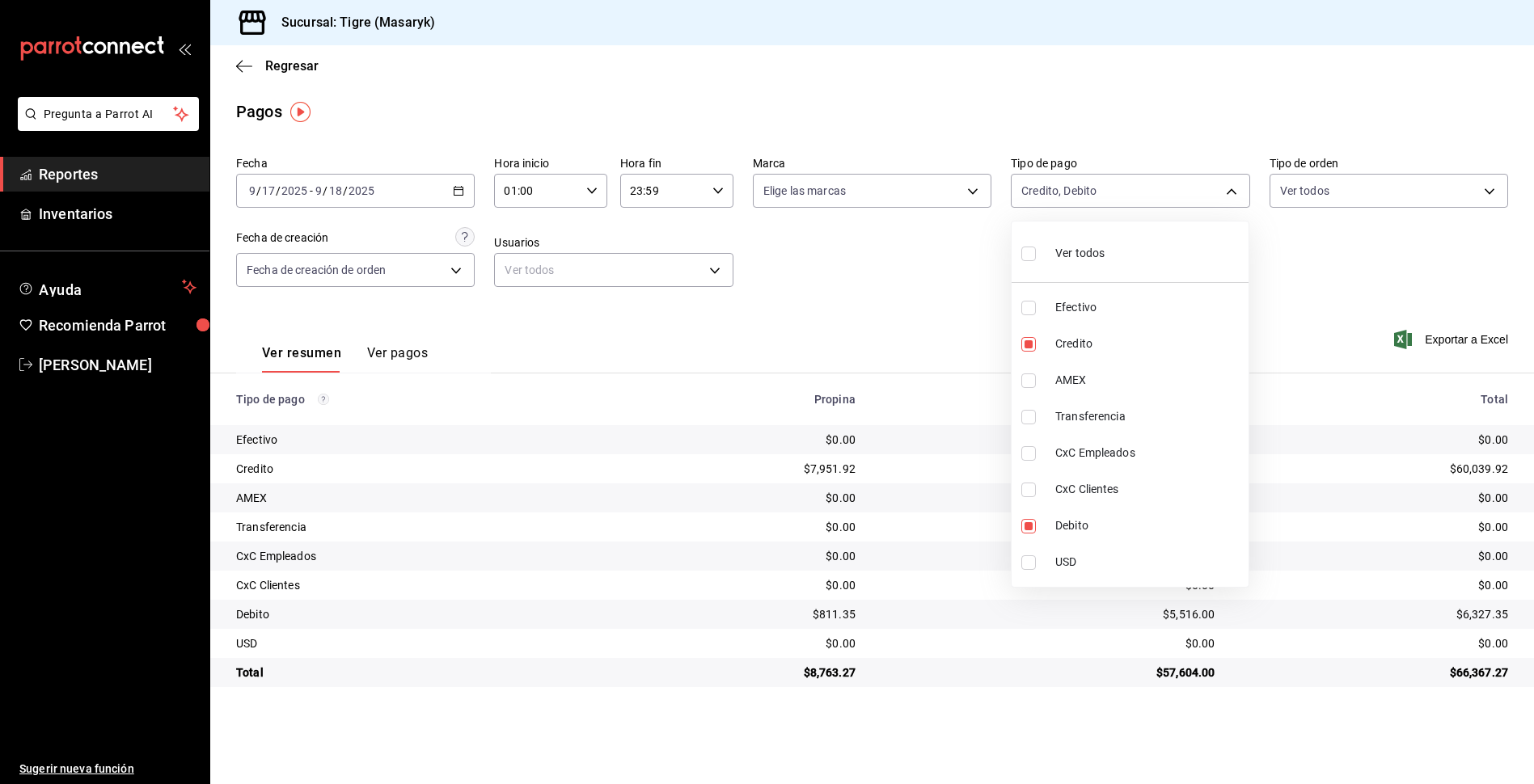
checkbox input "false"
click at [1022, 260] on input "checkbox" at bounding box center [1029, 254] width 14 height 14
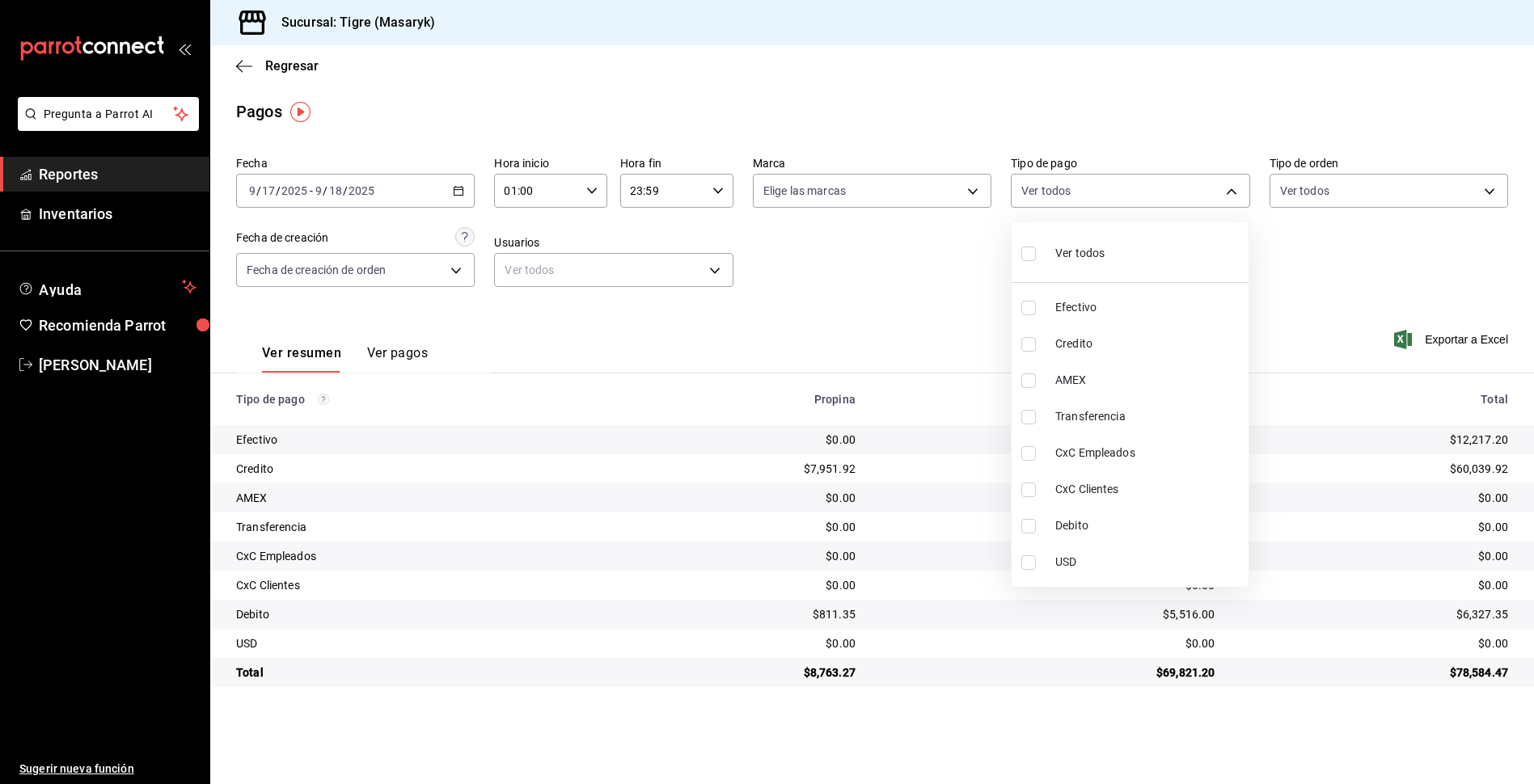
checkbox input "true"
type input "68cfb1b9-f6b2-44be-9d19-cf144159f8e2,563f51c4-7c0d-43b6-837e-e895ac41548e,d9472…"
checkbox input "true"
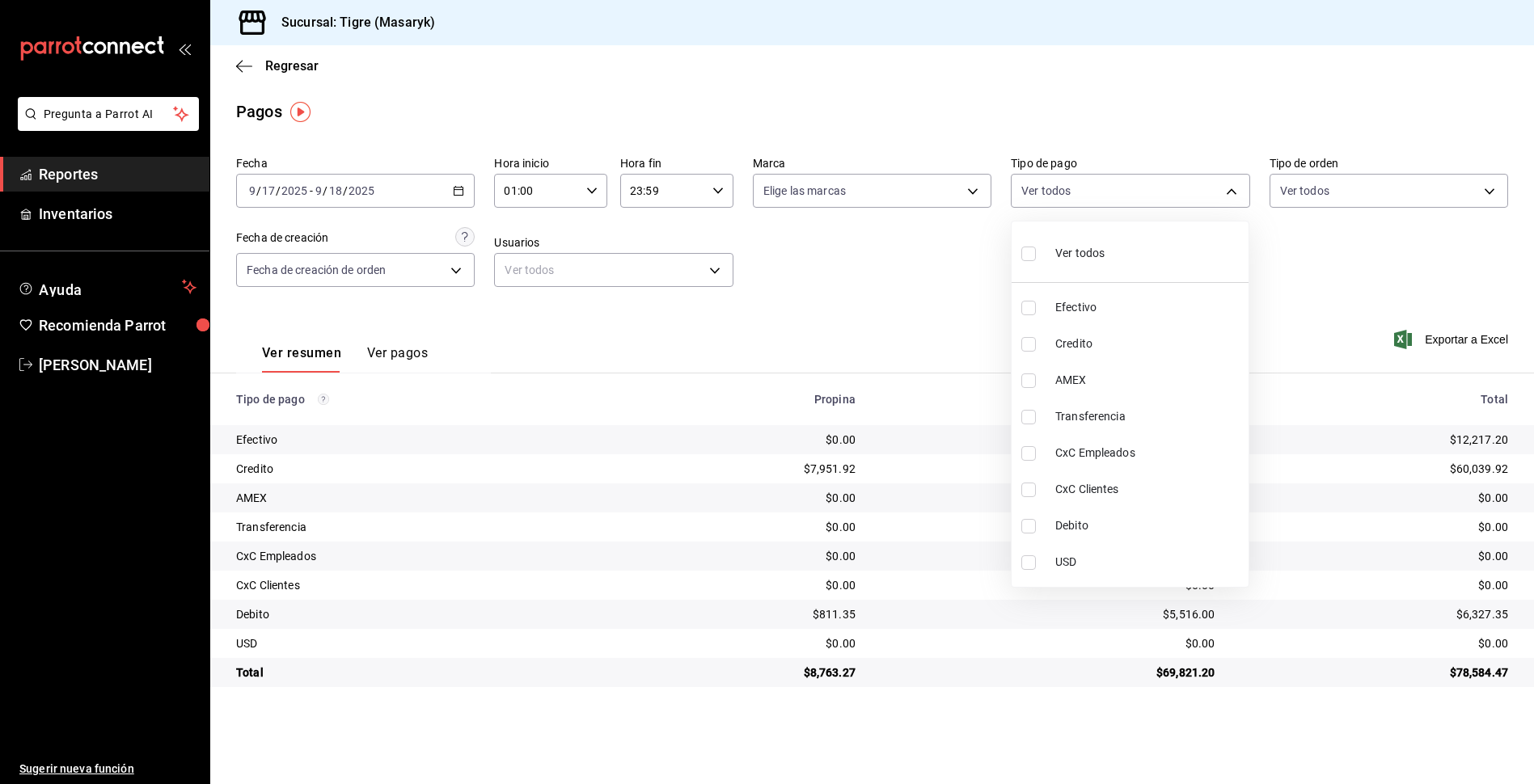
checkbox input "true"
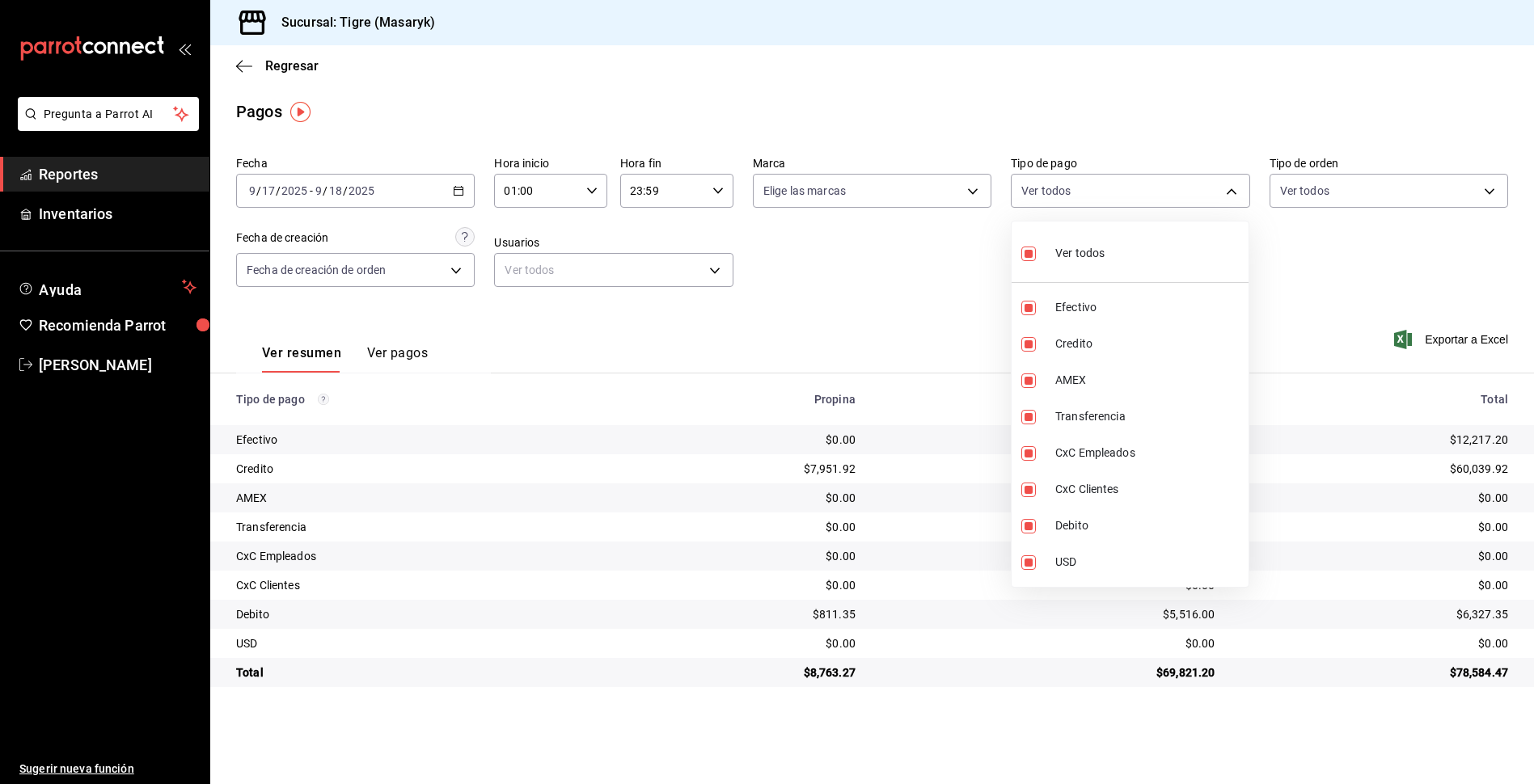
click at [946, 301] on div at bounding box center [767, 392] width 1534 height 784
